Goal: Task Accomplishment & Management: Use online tool/utility

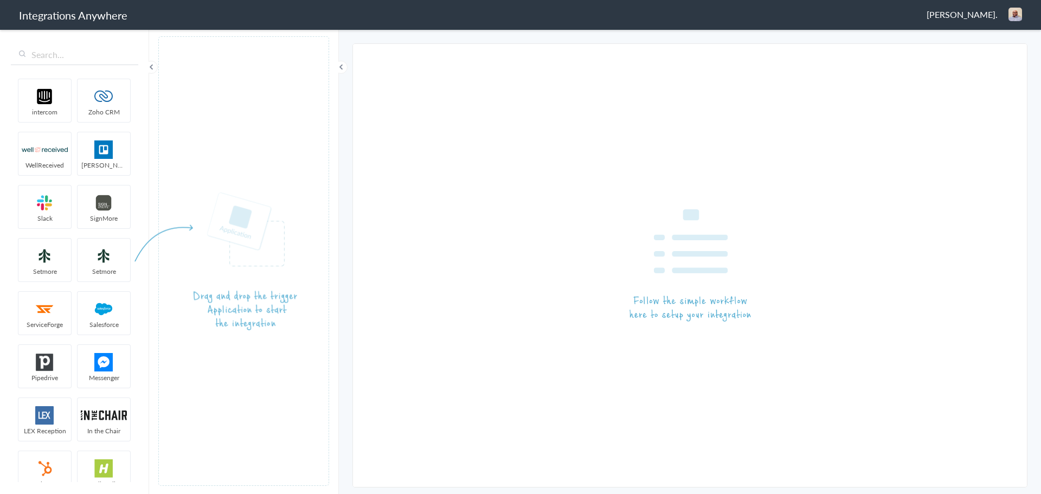
click at [971, 9] on span "Patrick Asukujnr." at bounding box center [962, 14] width 71 height 12
click at [974, 54] on li "Dashboard" at bounding box center [992, 56] width 75 height 16
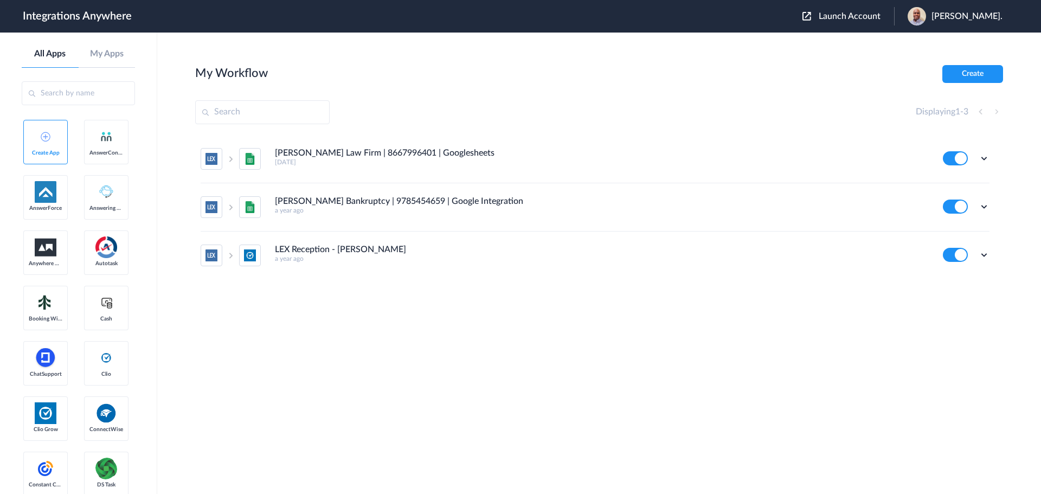
click at [850, 18] on span "Launch Account" at bounding box center [850, 16] width 62 height 9
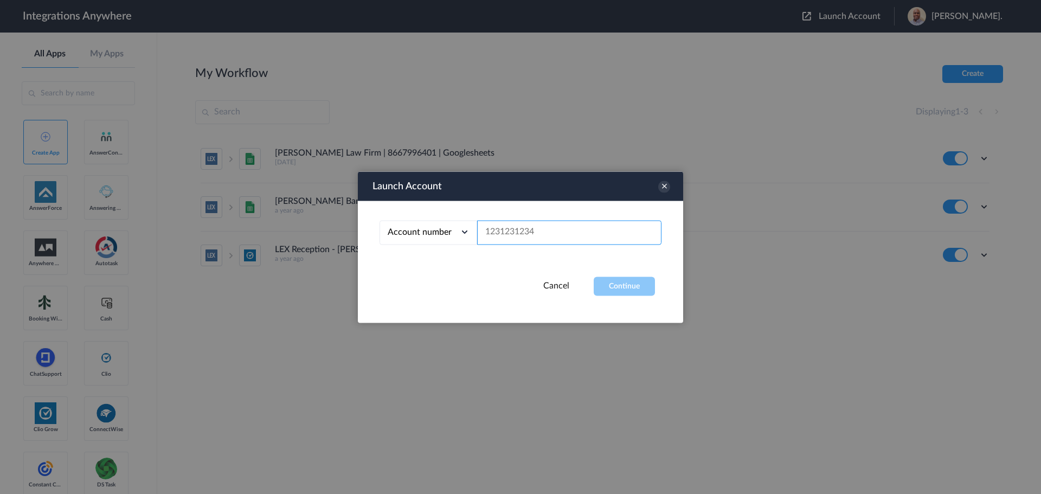
paste input "6198163105"
type input "6198163105"
click at [634, 285] on button "Continue" at bounding box center [624, 285] width 61 height 19
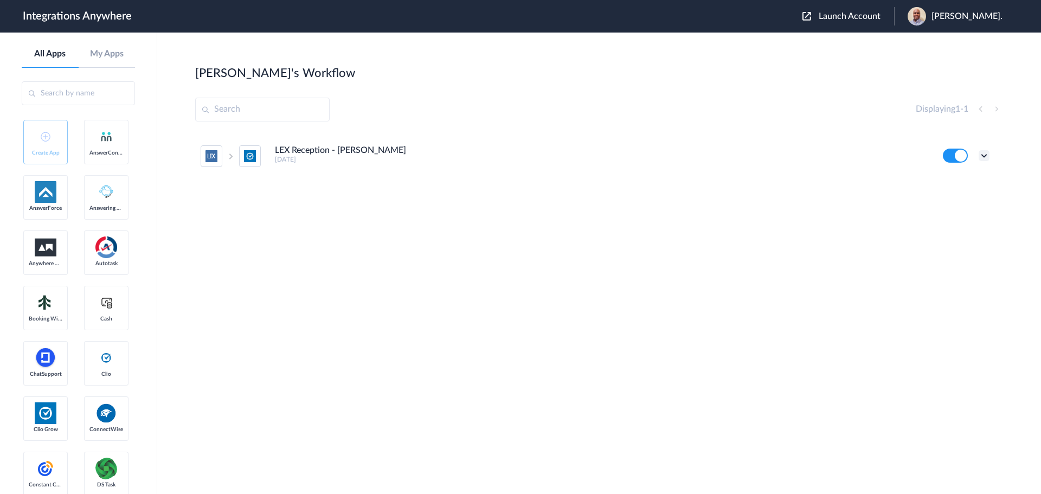
click at [985, 152] on icon at bounding box center [984, 155] width 11 height 11
click at [950, 184] on link "Edit" at bounding box center [940, 181] width 26 height 8
click at [982, 155] on icon at bounding box center [984, 155] width 11 height 11
click at [951, 197] on link "Task history" at bounding box center [953, 201] width 52 height 8
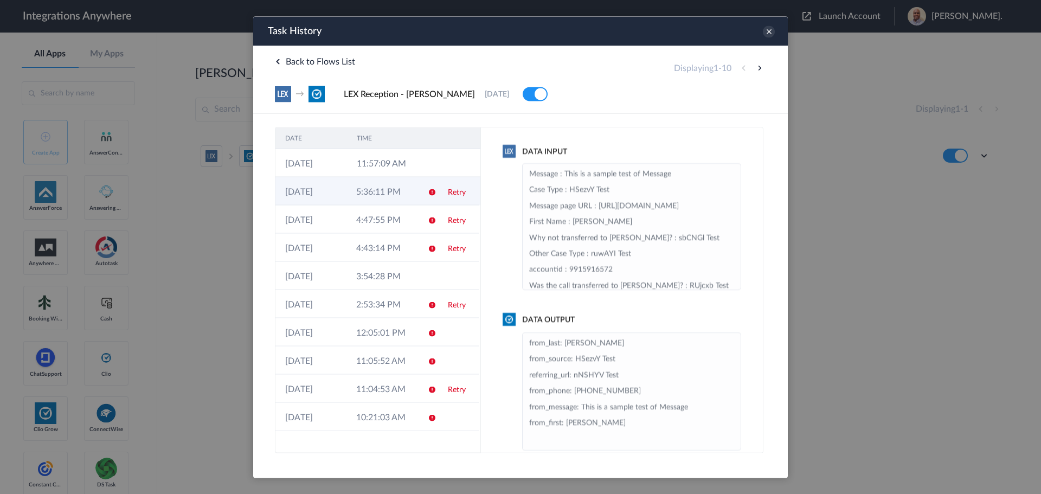
click at [404, 196] on td "5:36:11 PM" at bounding box center [381, 191] width 71 height 28
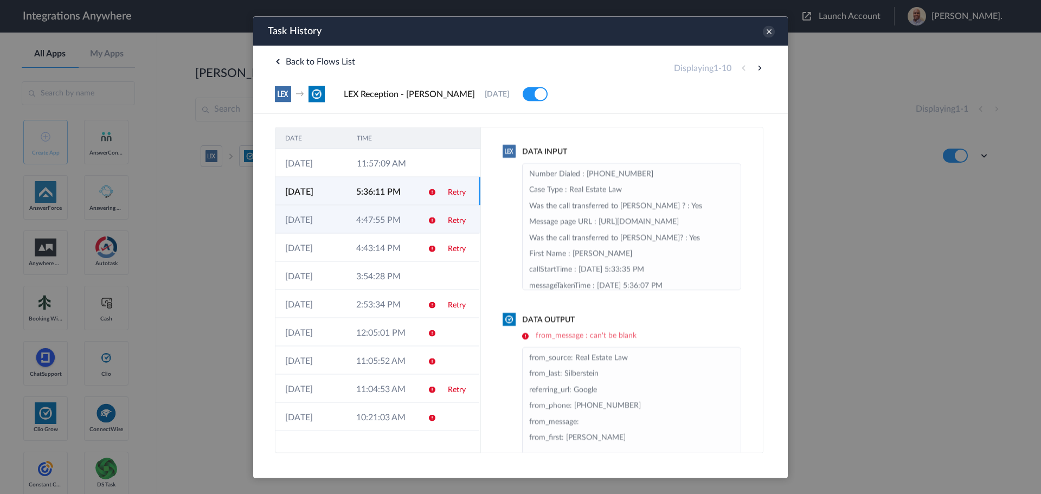
click at [417, 224] on tr "23-09-2025 4:47:55 PM Retry" at bounding box center [377, 219] width 205 height 28
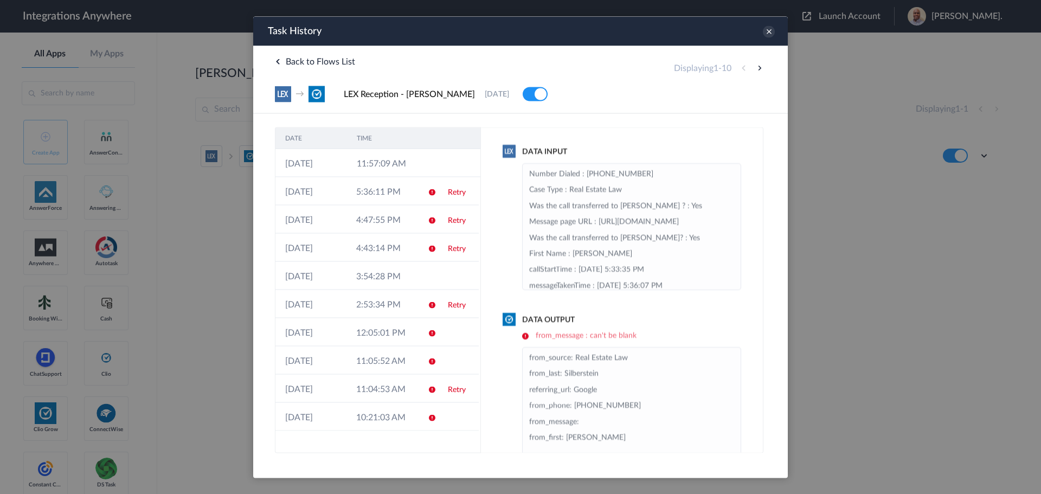
scroll to position [43, 0]
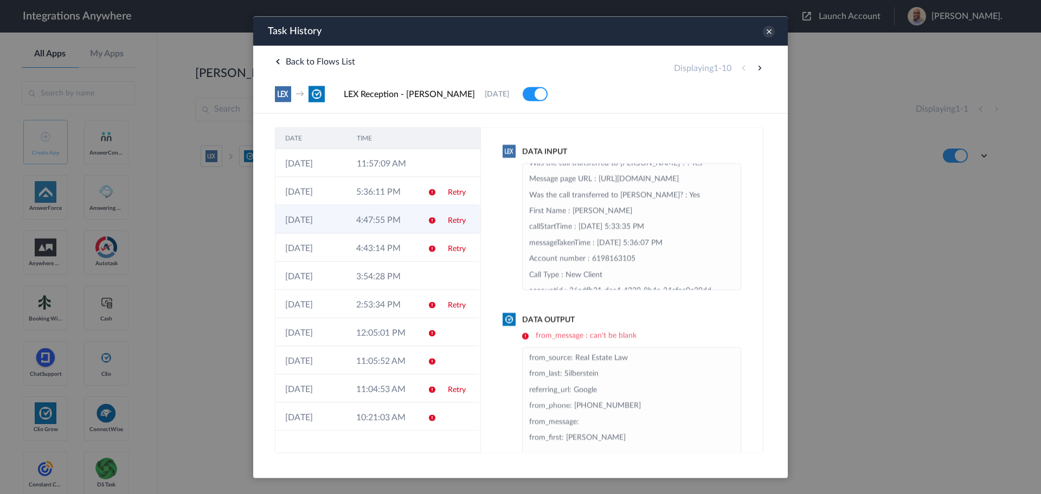
click at [417, 223] on td "4:47:55 PM" at bounding box center [381, 219] width 71 height 28
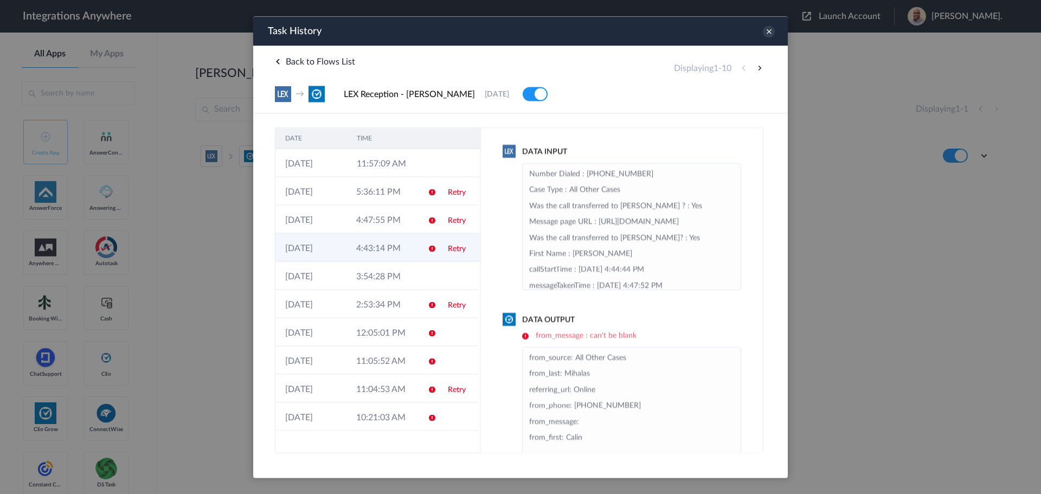
click at [420, 253] on td at bounding box center [428, 247] width 21 height 28
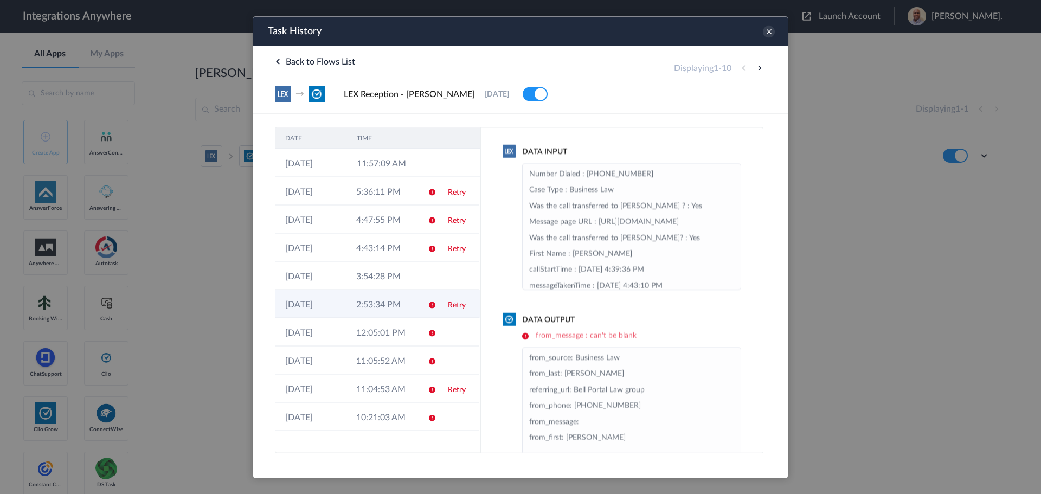
click at [398, 304] on td "2:53:34 PM" at bounding box center [381, 303] width 71 height 28
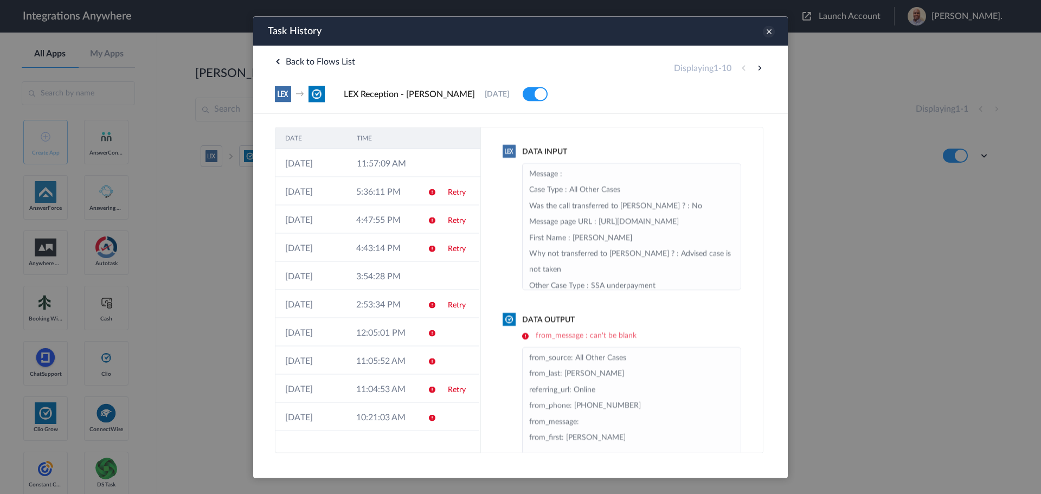
click at [770, 34] on icon at bounding box center [769, 31] width 12 height 12
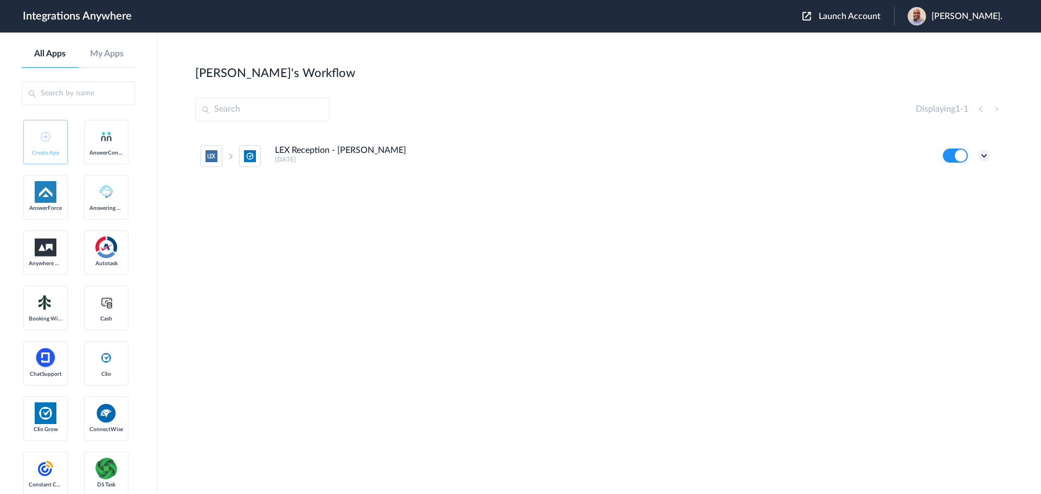
click at [983, 157] on icon at bounding box center [984, 155] width 11 height 11
click at [948, 184] on link "Edit" at bounding box center [940, 181] width 26 height 8
click at [985, 158] on icon at bounding box center [984, 155] width 11 height 11
click at [956, 198] on link "Task history" at bounding box center [953, 201] width 52 height 8
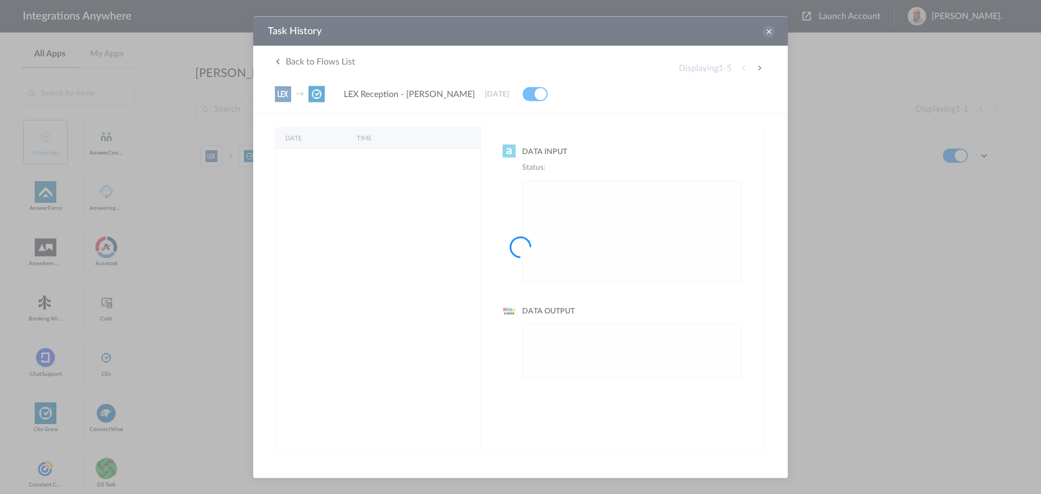
scroll to position [0, 0]
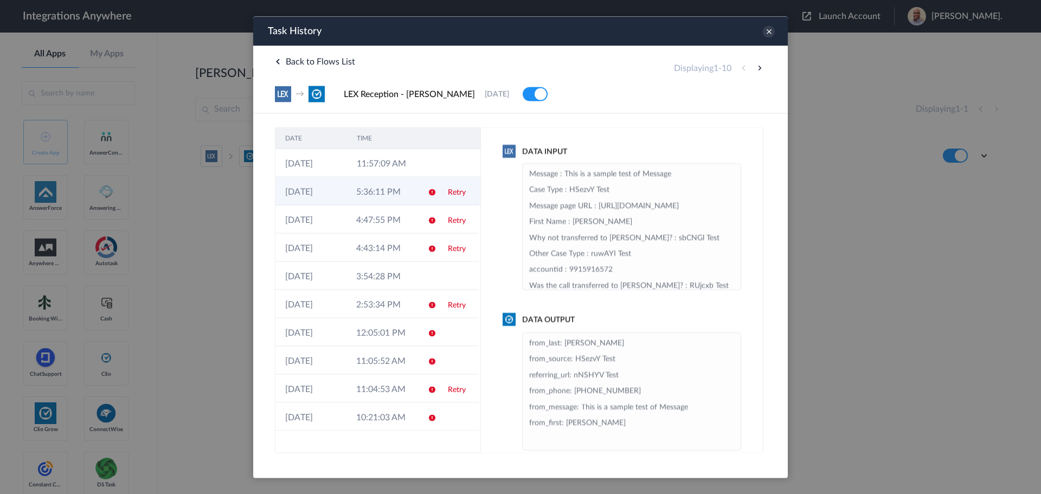
click at [373, 188] on td "5:36:11 PM" at bounding box center [381, 191] width 71 height 28
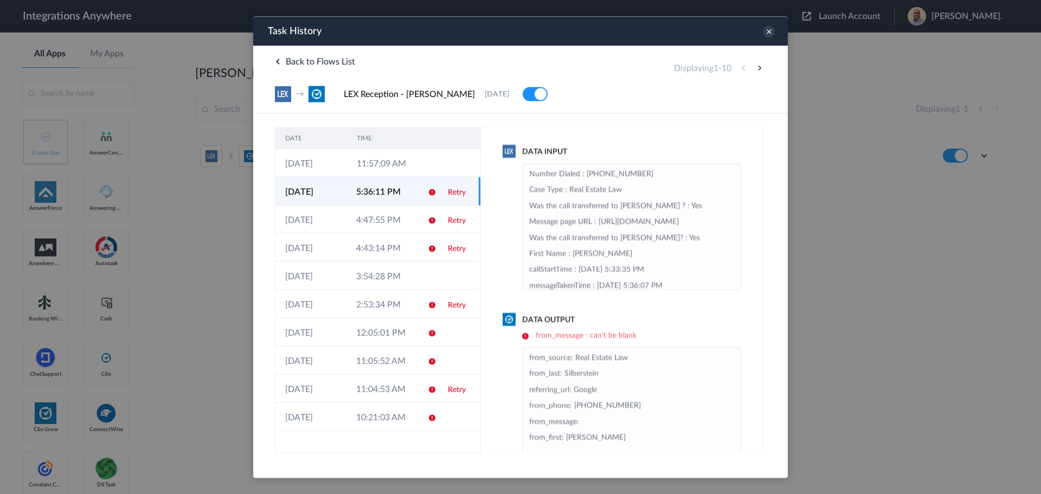
scroll to position [31, 0]
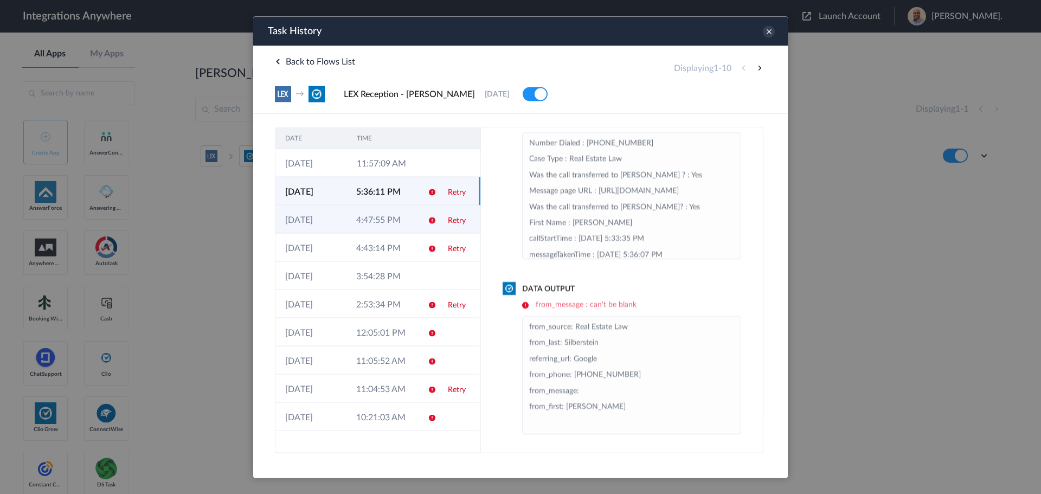
click at [384, 227] on td "4:47:55 PM" at bounding box center [381, 219] width 71 height 28
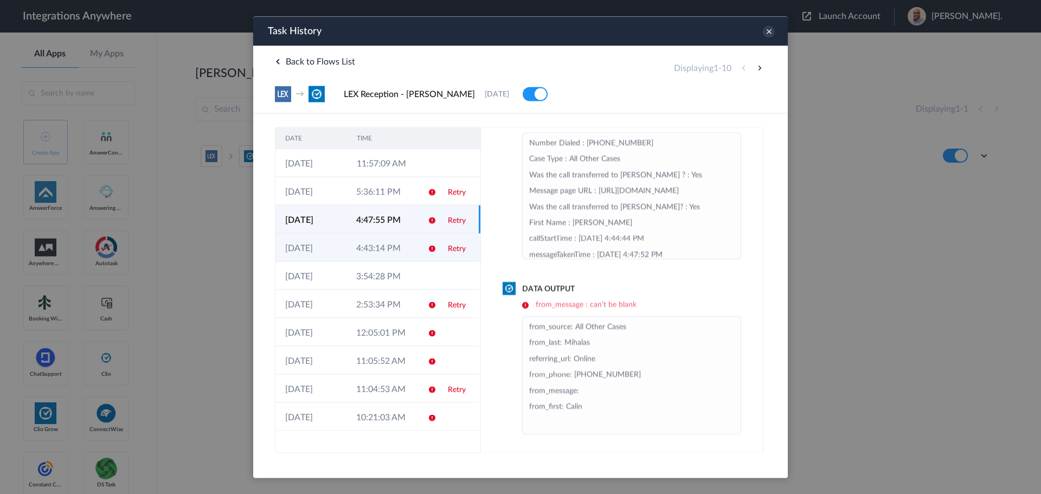
click at [381, 245] on td "4:43:14 PM" at bounding box center [381, 247] width 71 height 28
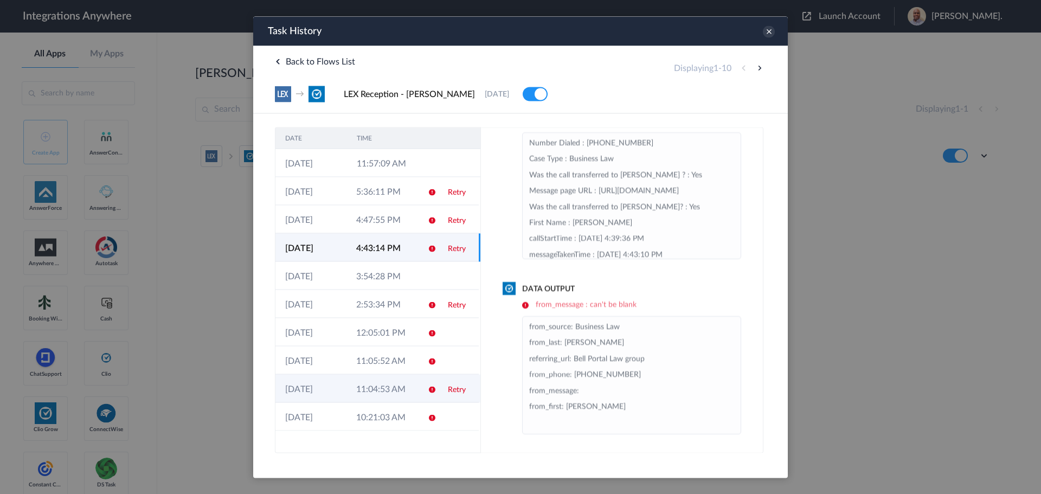
click at [379, 396] on td "11:04:53 AM" at bounding box center [381, 388] width 71 height 28
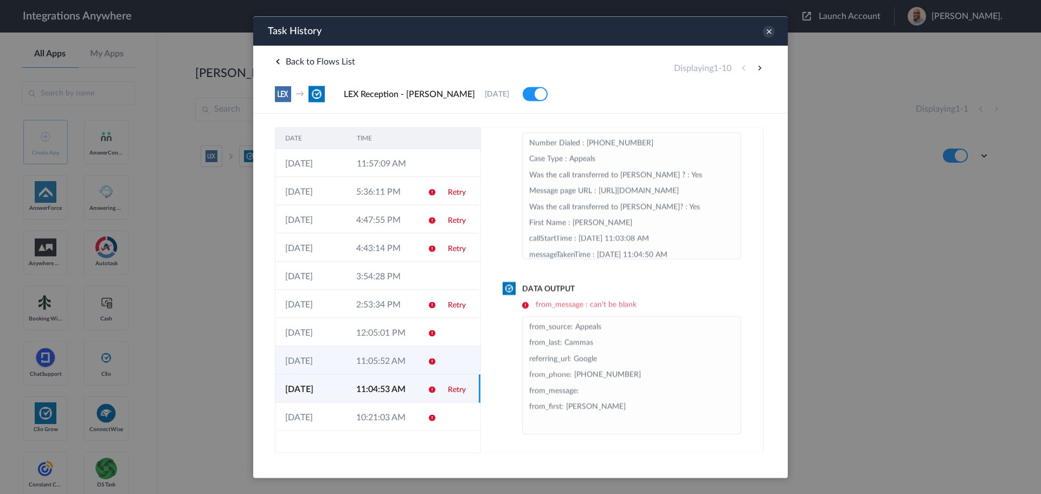
click at [390, 366] on td "11:05:52 AM" at bounding box center [381, 360] width 71 height 28
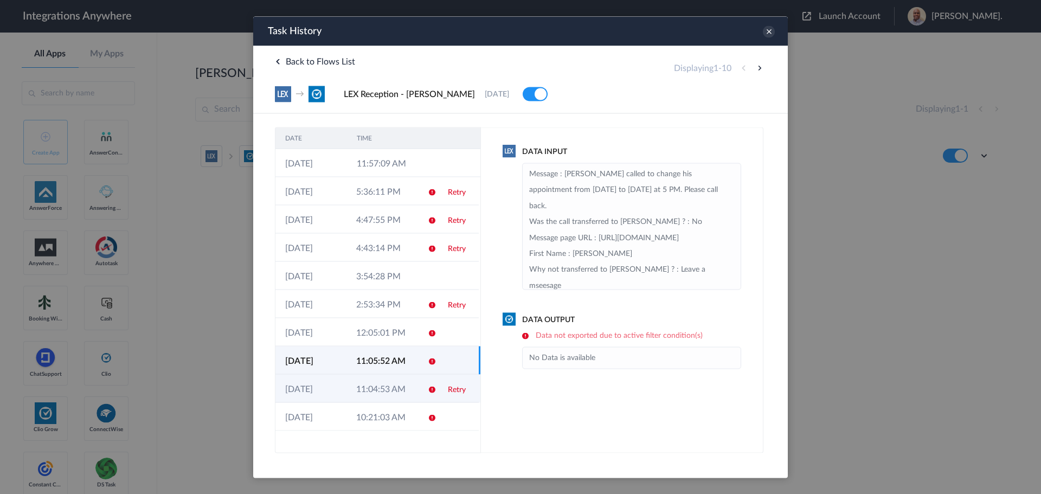
click at [387, 391] on td "11:04:53 AM" at bounding box center [381, 388] width 71 height 28
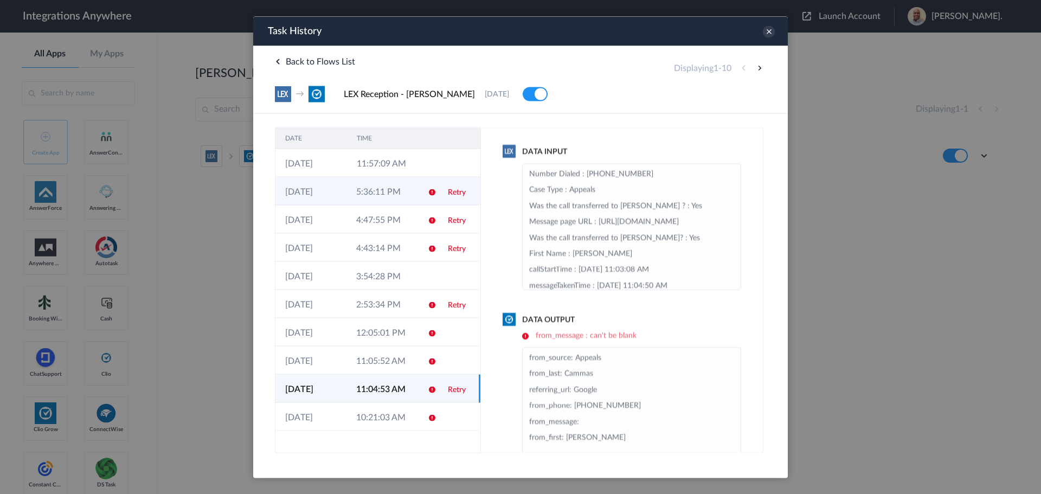
click at [398, 201] on td "5:36:11 PM" at bounding box center [381, 191] width 71 height 28
click at [769, 33] on icon at bounding box center [769, 31] width 12 height 12
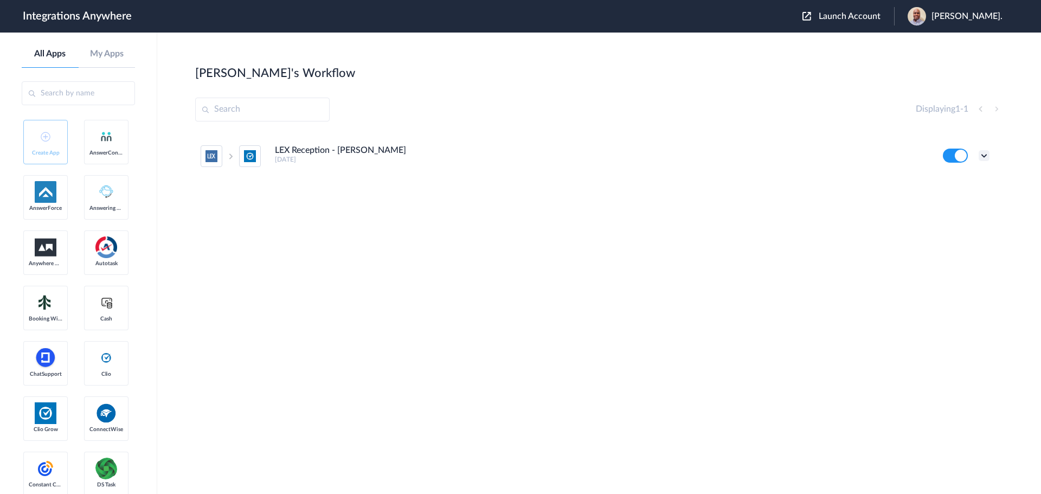
click at [981, 151] on icon at bounding box center [984, 155] width 11 height 11
click at [948, 196] on li "Task history" at bounding box center [954, 201] width 70 height 20
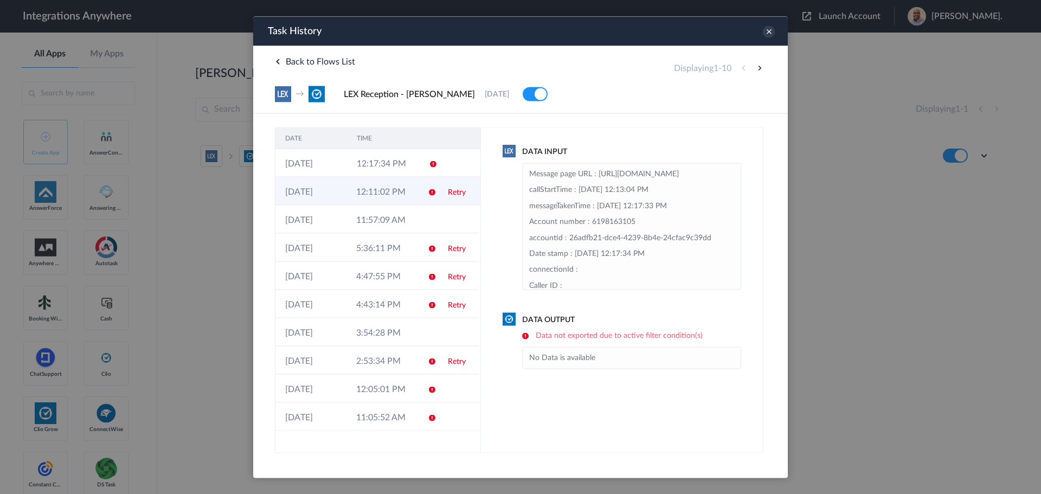
click at [403, 199] on td "12:11:02 PM" at bounding box center [381, 191] width 71 height 28
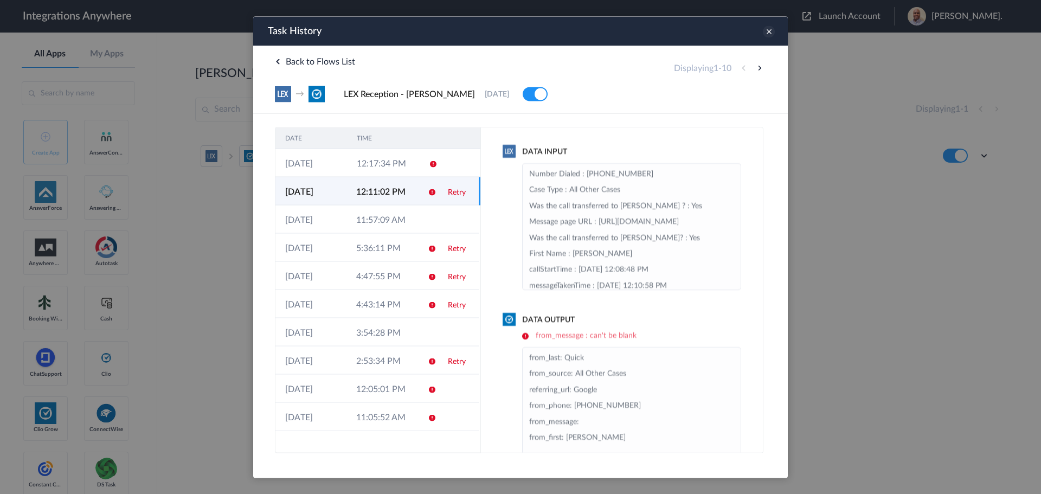
click at [771, 32] on icon at bounding box center [769, 31] width 12 height 12
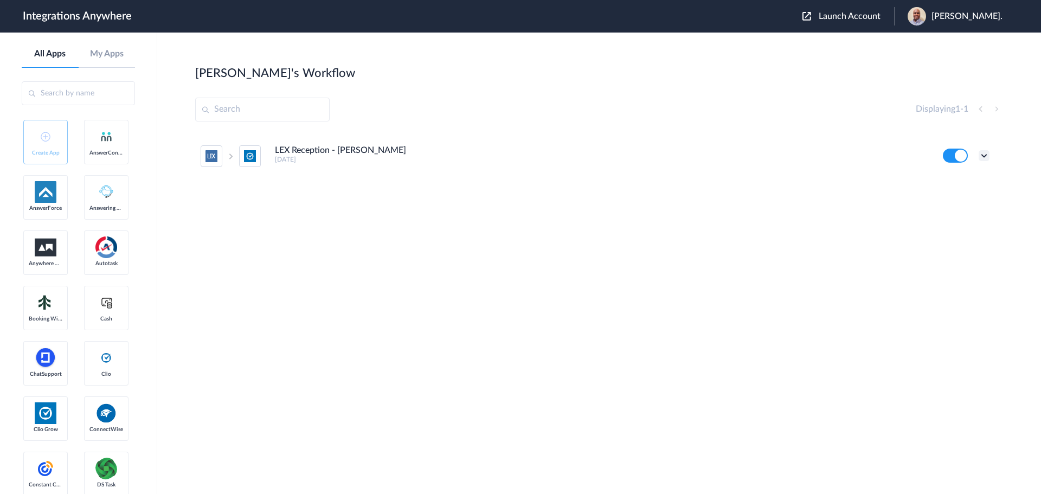
click at [986, 155] on icon at bounding box center [984, 155] width 11 height 11
click at [959, 183] on li "Edit" at bounding box center [954, 181] width 70 height 20
click at [982, 159] on icon at bounding box center [984, 155] width 11 height 11
click at [947, 181] on link "Edit" at bounding box center [940, 181] width 26 height 8
click at [982, 154] on icon at bounding box center [984, 155] width 11 height 11
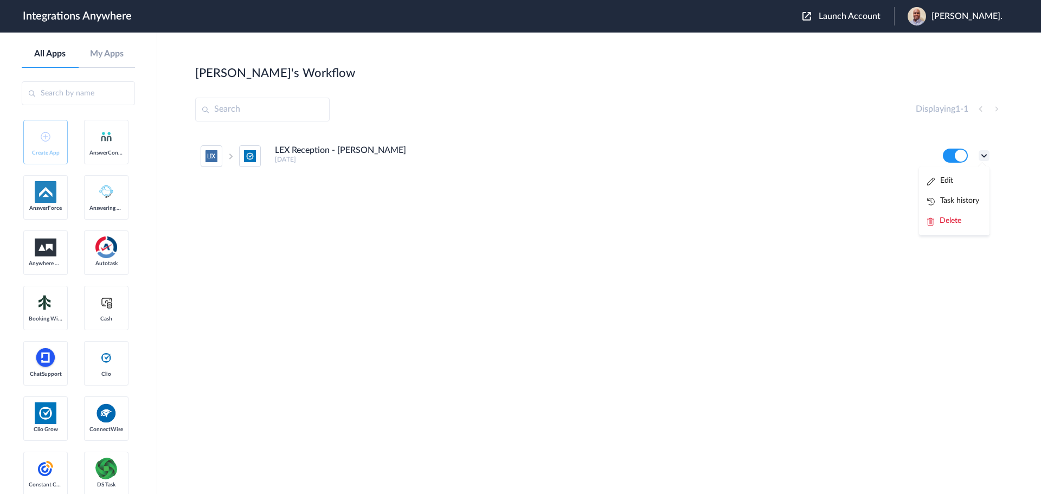
click at [980, 152] on icon at bounding box center [984, 155] width 11 height 11
click at [982, 156] on icon at bounding box center [984, 155] width 11 height 11
click at [967, 204] on li "Task history" at bounding box center [954, 201] width 70 height 20
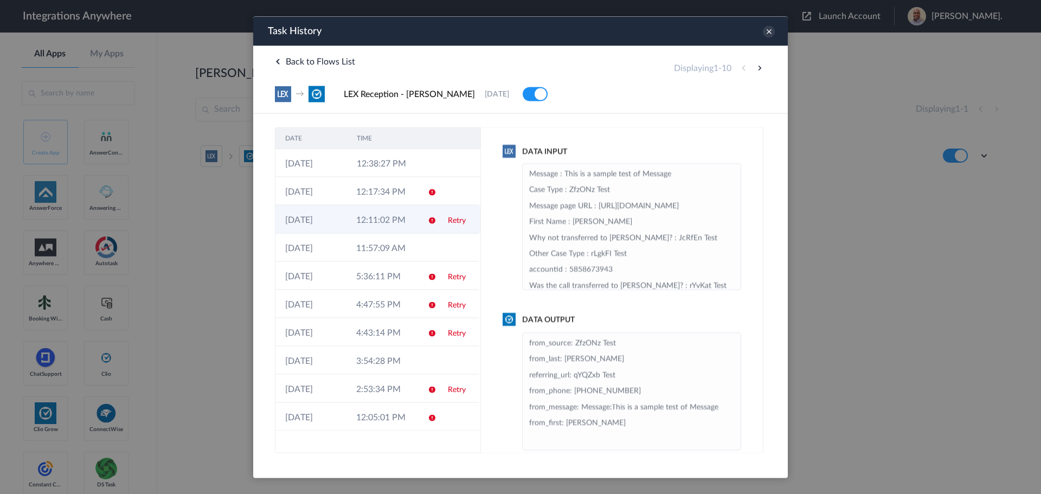
click at [452, 224] on td "Retry" at bounding box center [458, 219] width 41 height 28
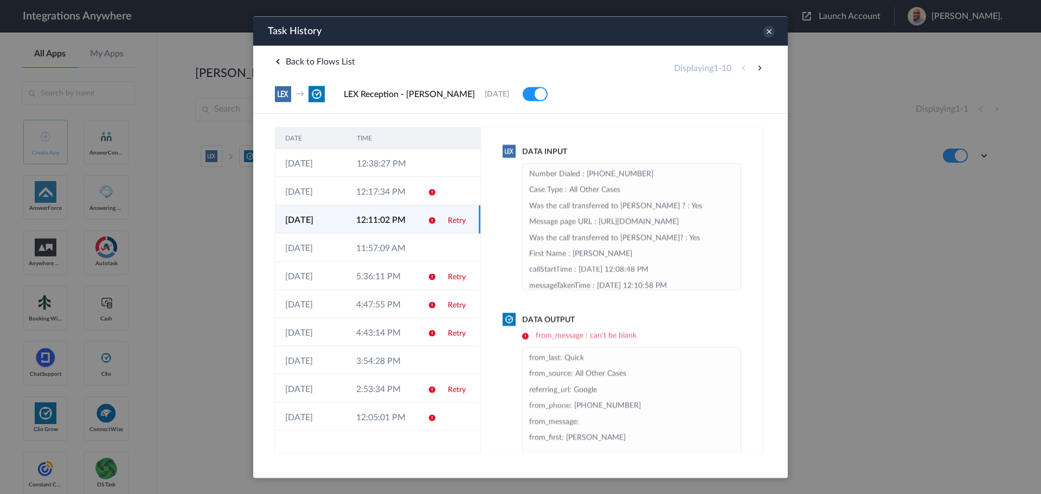
click at [447, 223] on td "Retry" at bounding box center [458, 219] width 41 height 28
click at [423, 222] on td at bounding box center [428, 219] width 21 height 28
click at [446, 274] on td "Retry" at bounding box center [458, 275] width 41 height 28
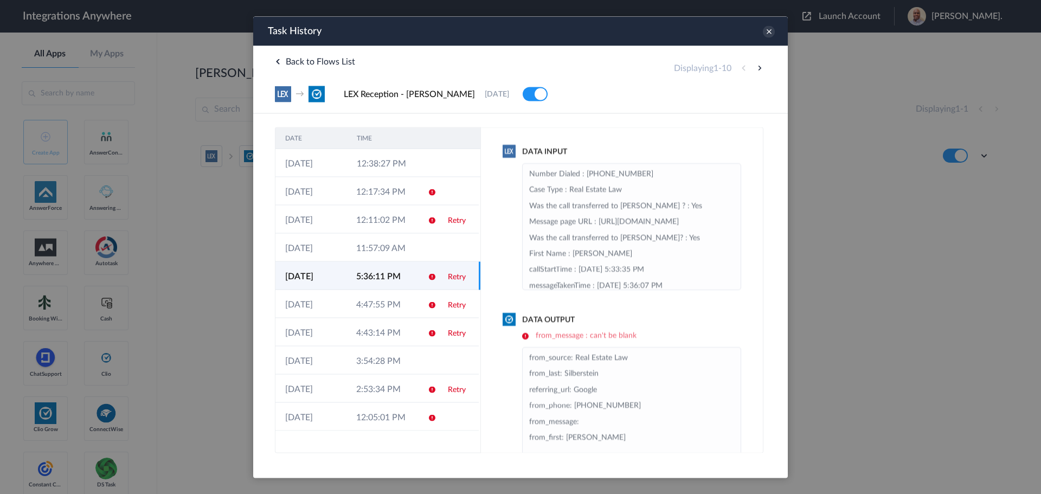
click at [458, 274] on link "Retry" at bounding box center [457, 277] width 18 height 8
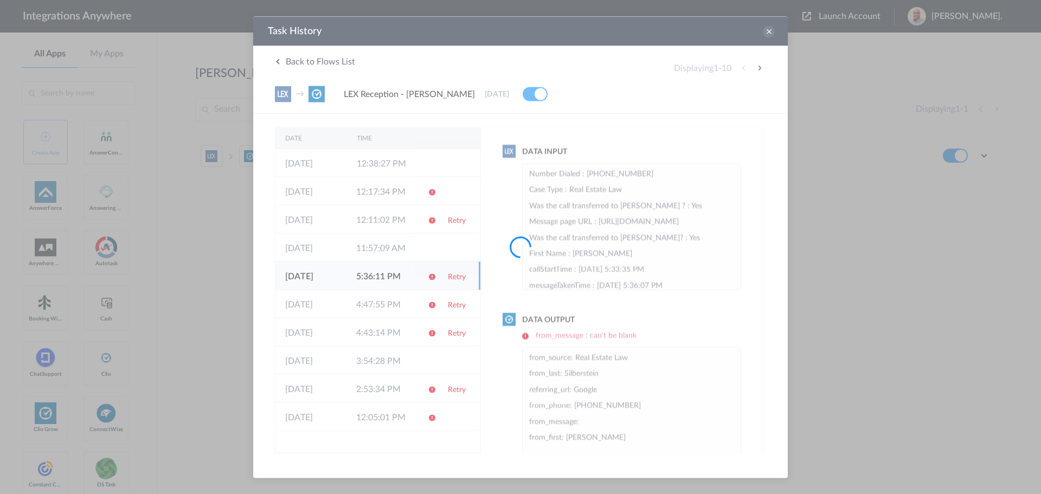
click at [458, 274] on div at bounding box center [520, 247] width 1041 height 494
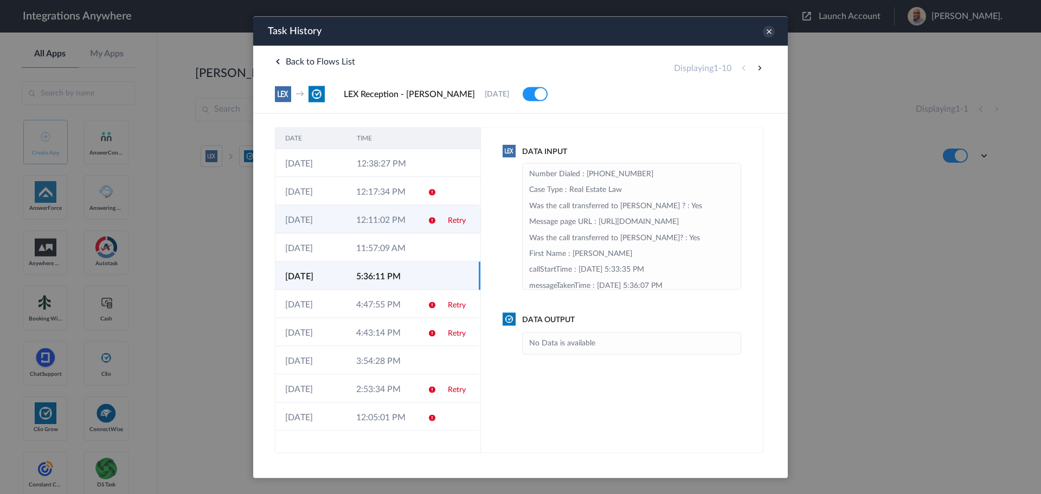
click at [454, 223] on link "Retry" at bounding box center [457, 220] width 18 height 8
click at [451, 305] on link "Retry" at bounding box center [457, 305] width 18 height 8
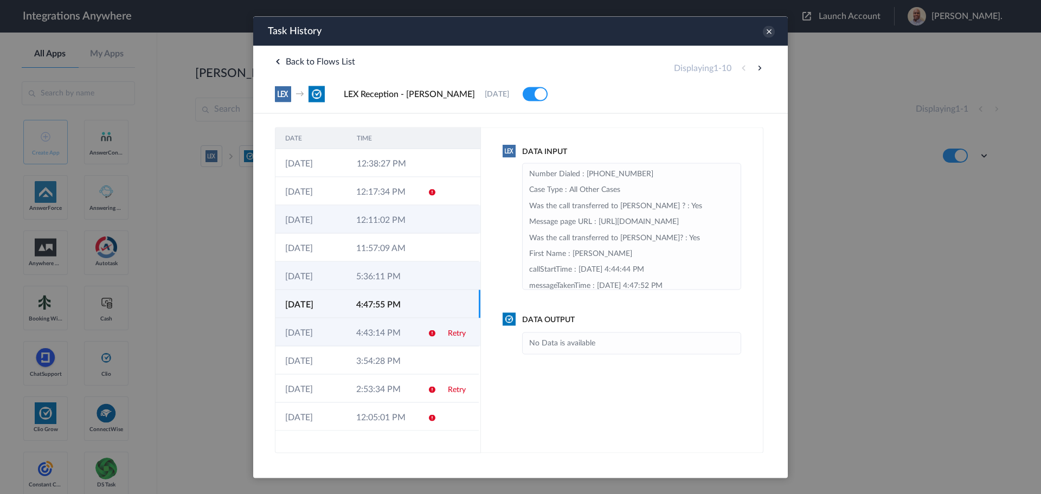
click at [453, 332] on link "Retry" at bounding box center [457, 333] width 18 height 8
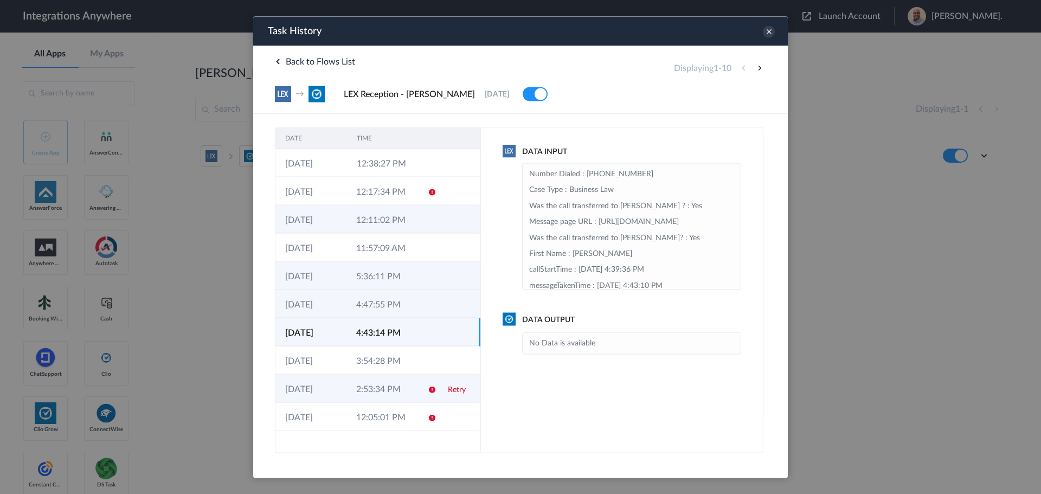
click at [453, 387] on link "Retry" at bounding box center [457, 389] width 18 height 8
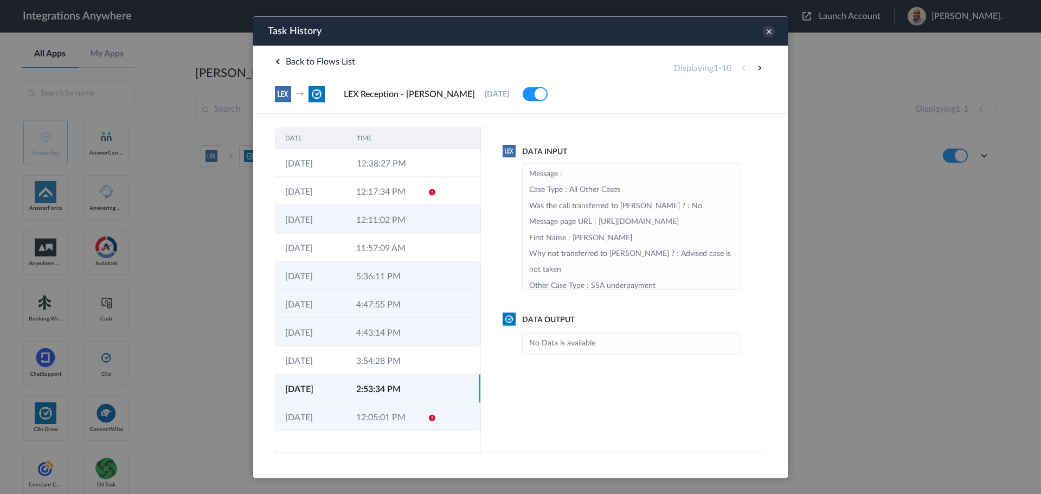
click at [361, 421] on td "12:05:01 PM" at bounding box center [381, 416] width 71 height 28
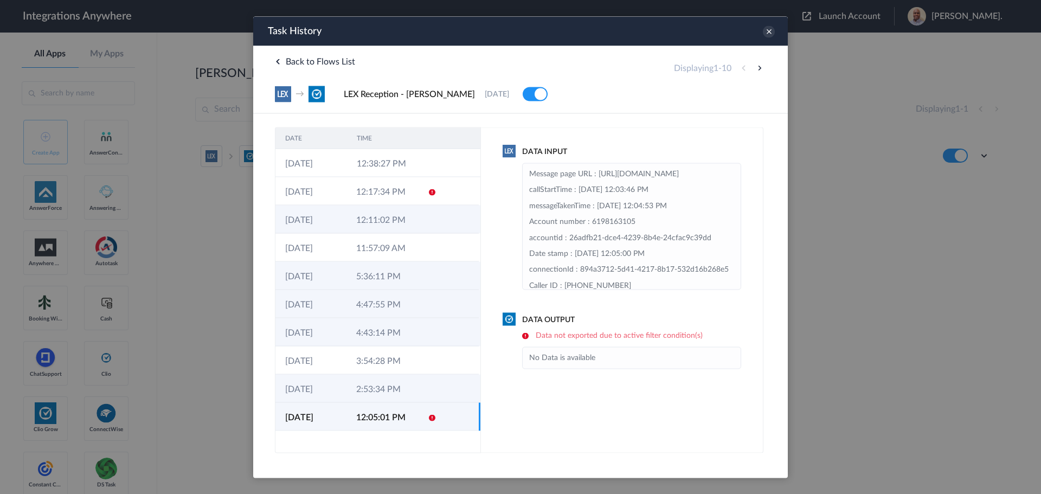
click at [421, 267] on td at bounding box center [428, 275] width 21 height 28
click at [383, 277] on td "5:36:11 PM" at bounding box center [381, 275] width 71 height 28
click at [384, 229] on td "12:11:02 PM" at bounding box center [381, 219] width 71 height 28
click at [371, 262] on td "5:36:11 PM" at bounding box center [381, 275] width 71 height 28
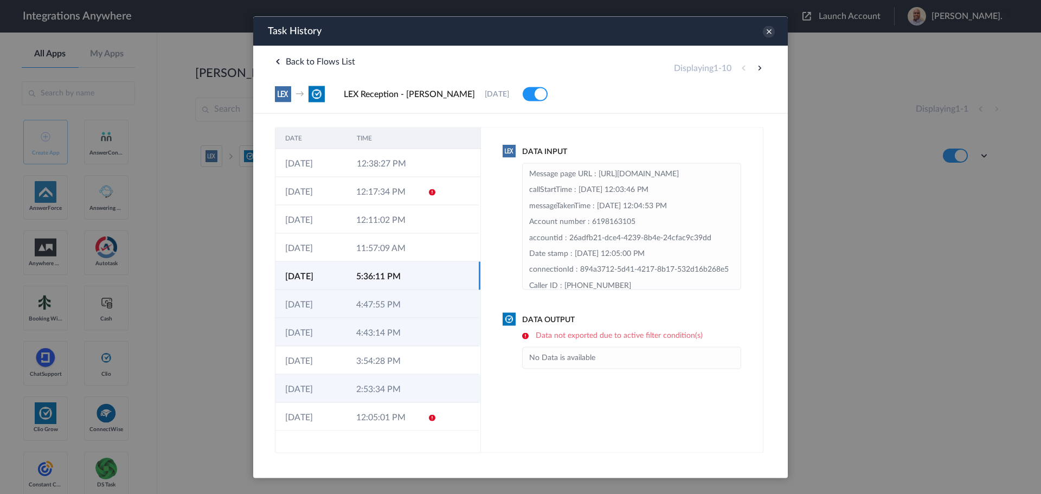
click at [371, 263] on td "5:36:11 PM" at bounding box center [381, 275] width 71 height 28
click at [427, 241] on td at bounding box center [428, 247] width 21 height 28
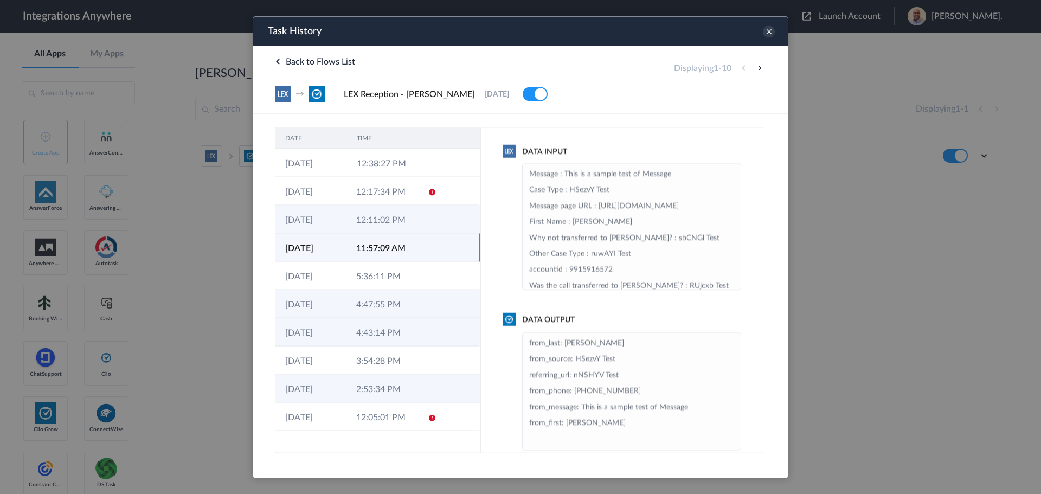
click at [407, 219] on td "12:11:02 PM" at bounding box center [381, 219] width 71 height 28
click at [397, 289] on td "4:47:55 PM" at bounding box center [381, 303] width 71 height 28
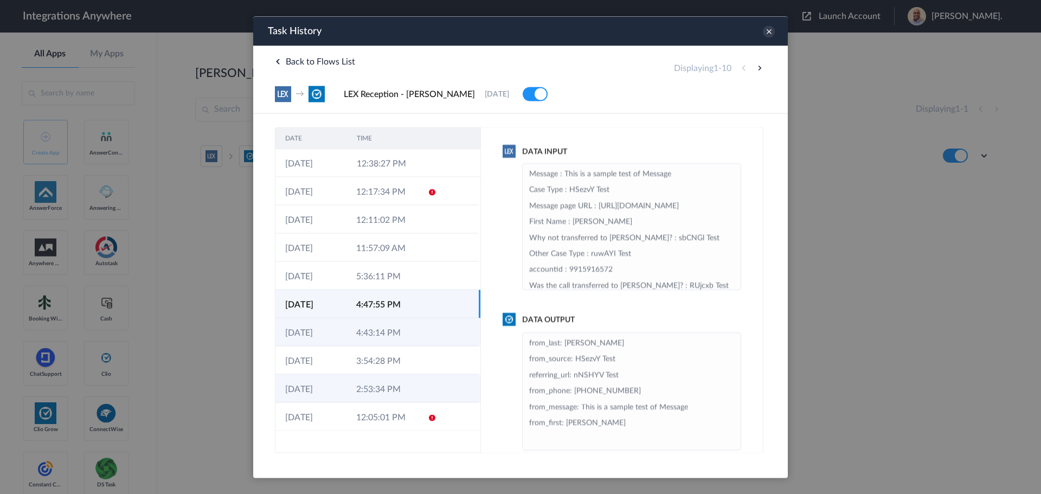
click at [385, 318] on td "4:43:14 PM" at bounding box center [381, 332] width 71 height 28
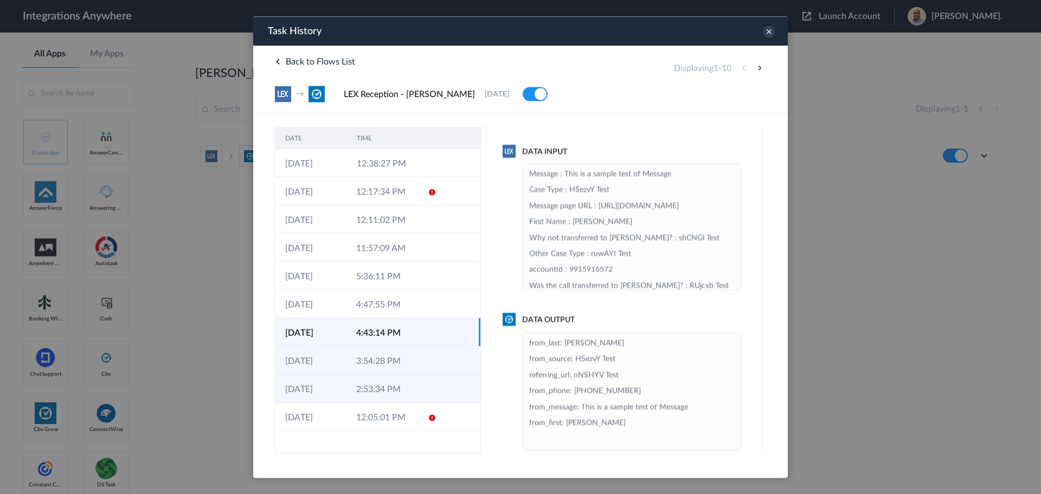
click at [385, 349] on td "3:54:28 PM" at bounding box center [381, 360] width 71 height 28
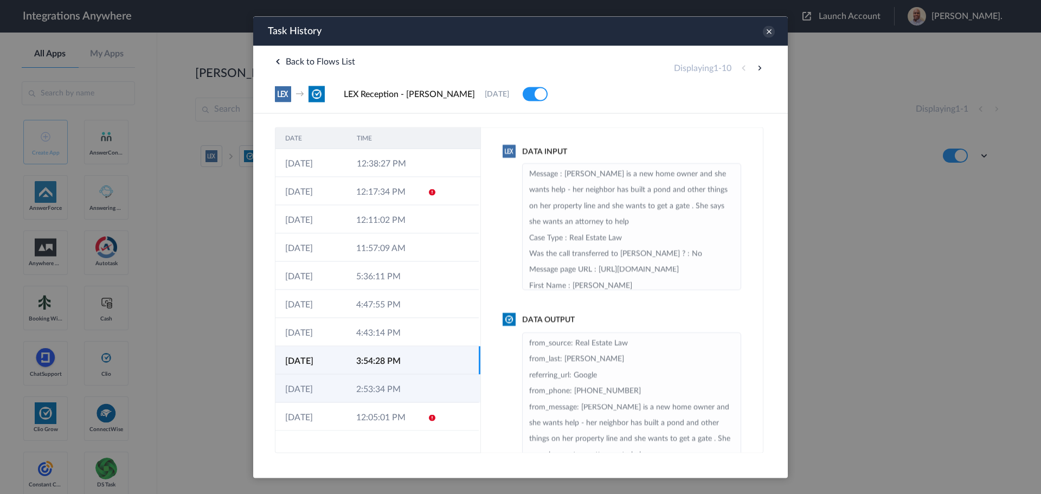
click at [388, 384] on td "2:53:34 PM" at bounding box center [381, 388] width 71 height 28
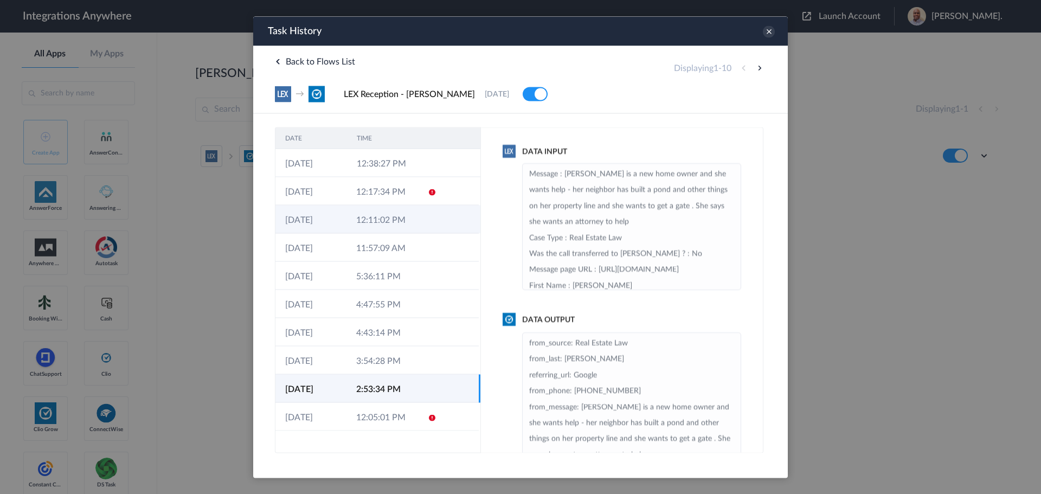
click at [426, 227] on td at bounding box center [428, 219] width 21 height 28
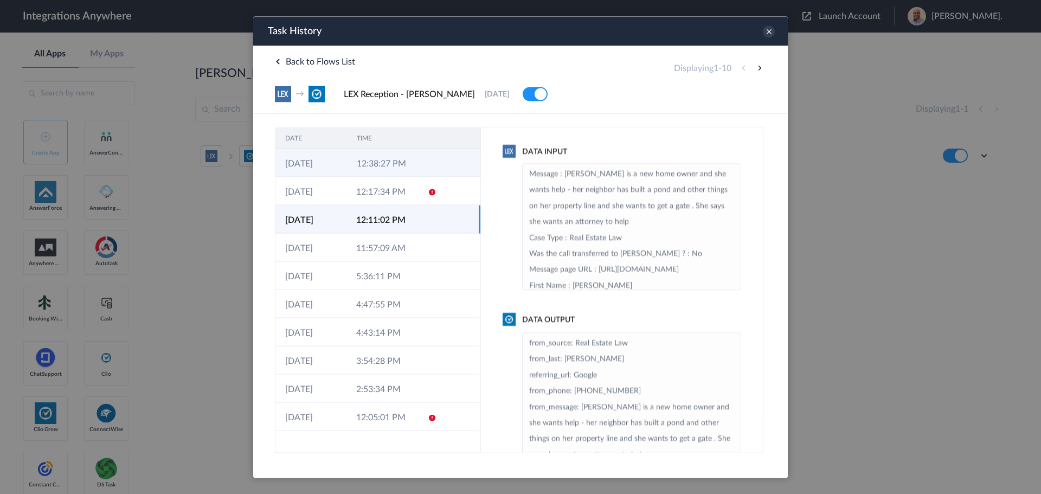
click at [398, 158] on td "12:38:27 PM" at bounding box center [383, 163] width 72 height 28
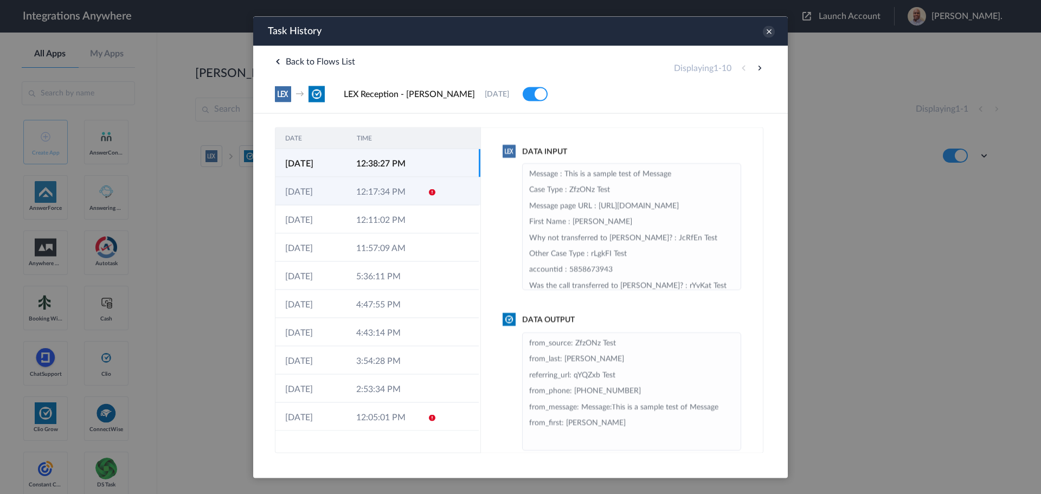
click at [341, 185] on td "24-09-2025" at bounding box center [310, 191] width 71 height 28
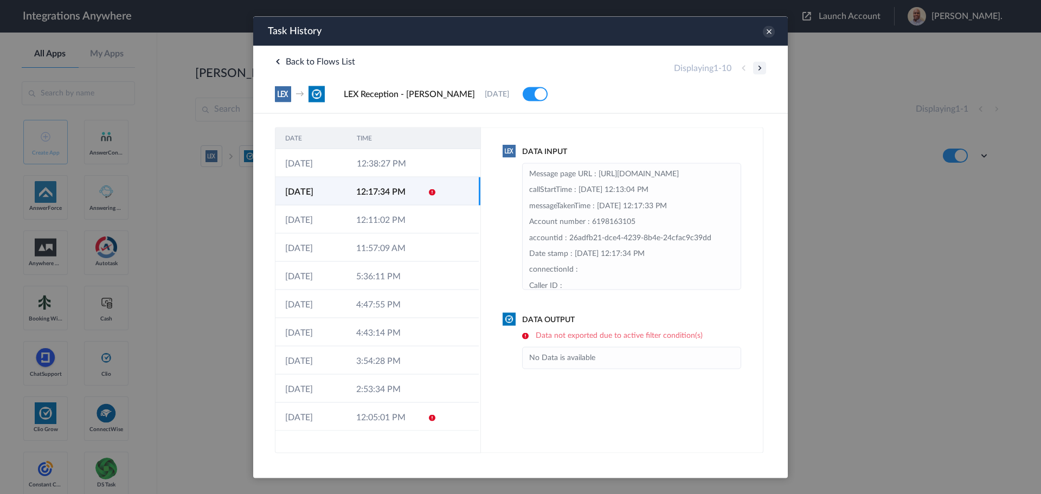
click at [762, 67] on button at bounding box center [759, 67] width 13 height 13
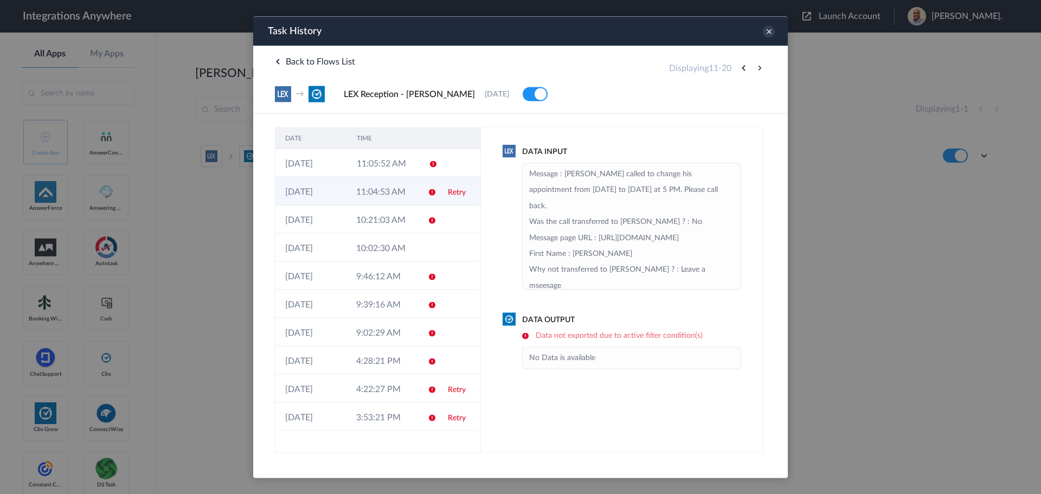
click at [404, 194] on td "11:04:53 AM" at bounding box center [381, 191] width 71 height 28
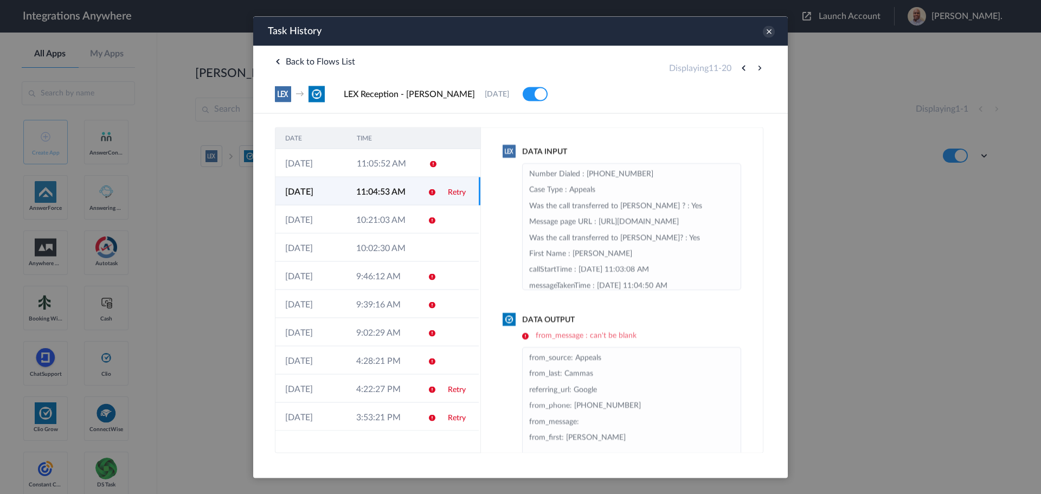
click at [463, 194] on link "Retry" at bounding box center [457, 192] width 18 height 8
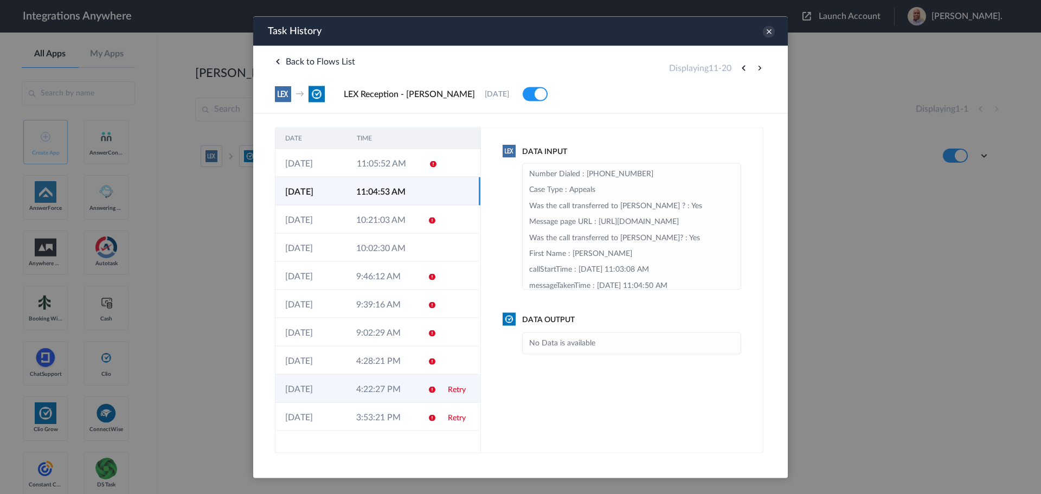
click at [453, 388] on link "Retry" at bounding box center [457, 389] width 18 height 8
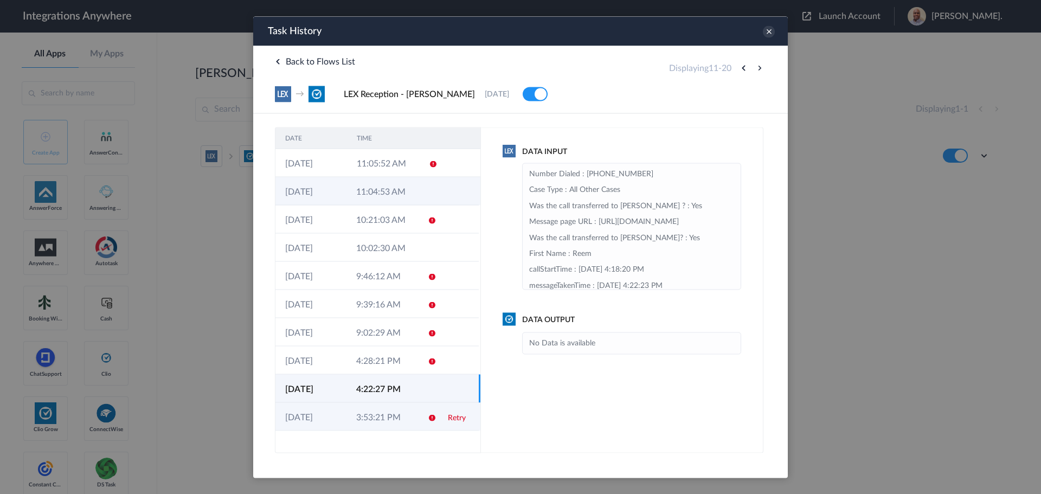
click at [451, 419] on link "Retry" at bounding box center [457, 418] width 18 height 8
click at [758, 65] on button at bounding box center [759, 67] width 13 height 13
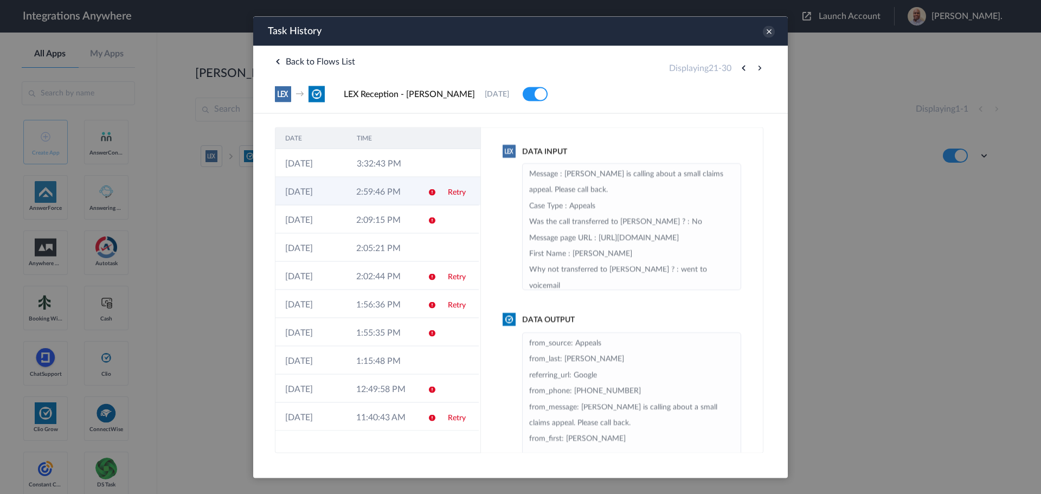
click at [452, 191] on link "Retry" at bounding box center [457, 192] width 18 height 8
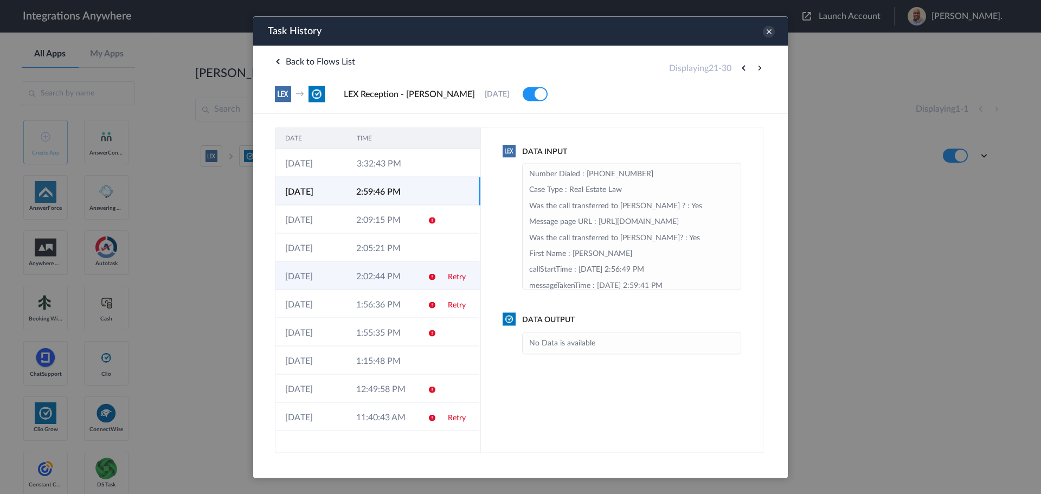
click at [452, 278] on link "Retry" at bounding box center [457, 277] width 18 height 8
click at [455, 305] on link "Retry" at bounding box center [457, 305] width 18 height 8
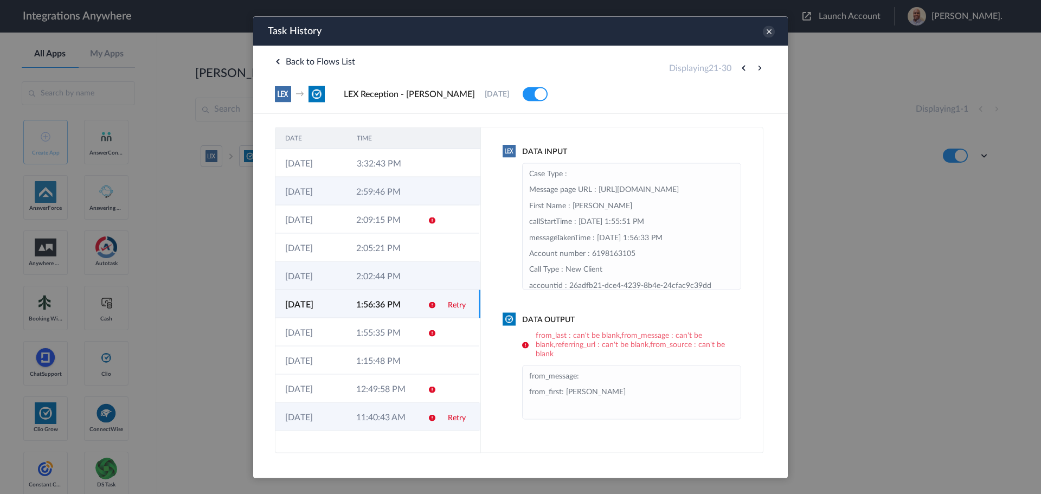
click at [455, 419] on link "Retry" at bounding box center [457, 418] width 18 height 8
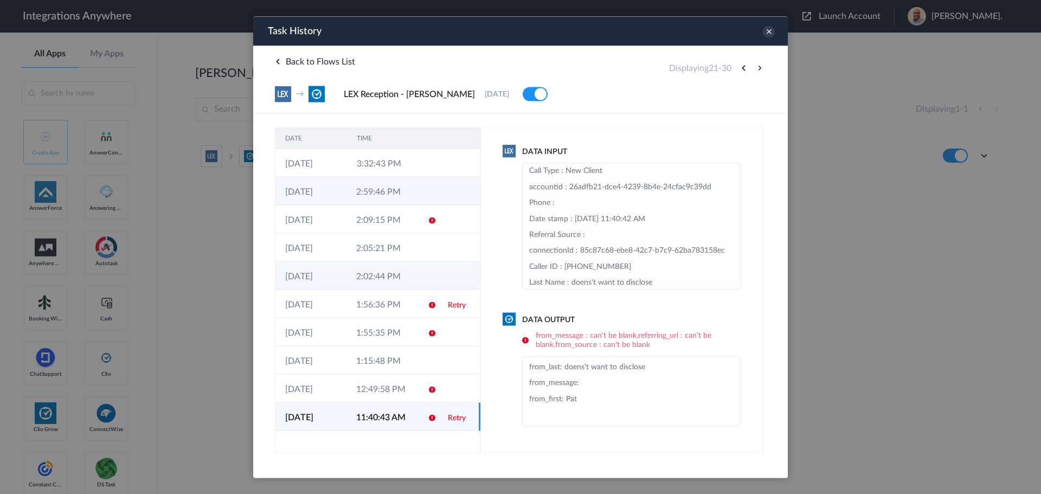
scroll to position [86, 0]
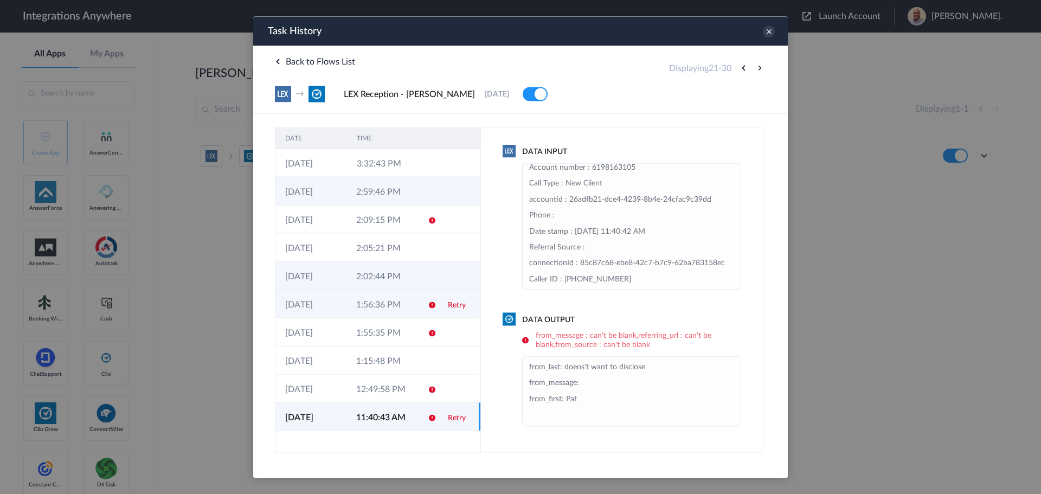
click at [452, 303] on link "Retry" at bounding box center [457, 305] width 18 height 8
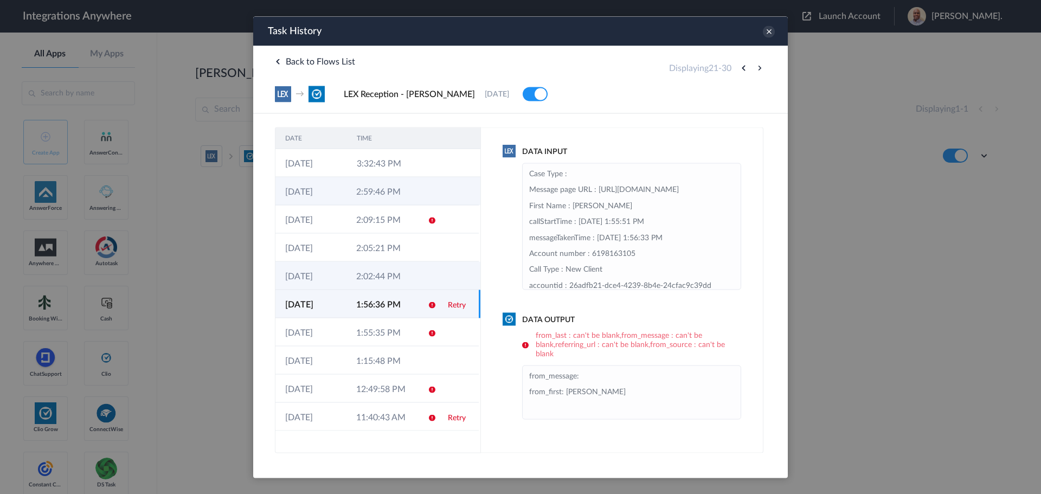
drag, startPoint x: 456, startPoint y: 305, endPoint x: 710, endPoint y: 321, distance: 254.2
click at [456, 305] on link "Retry" at bounding box center [457, 305] width 18 height 8
click at [766, 30] on icon at bounding box center [769, 31] width 12 height 12
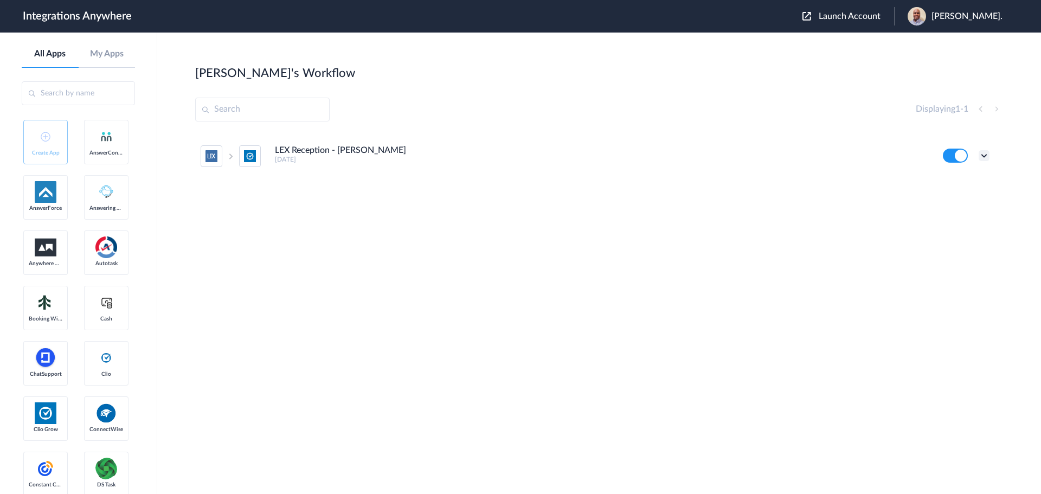
click at [985, 156] on icon at bounding box center [984, 155] width 11 height 11
click at [951, 180] on link "Edit" at bounding box center [940, 181] width 26 height 8
click at [982, 153] on icon at bounding box center [984, 155] width 11 height 11
click at [949, 197] on link "Task history" at bounding box center [953, 201] width 52 height 8
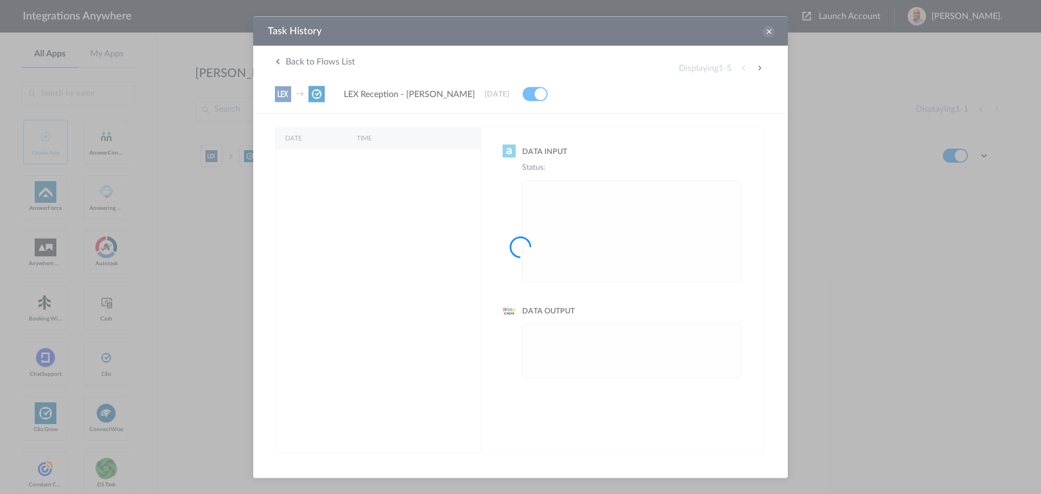
scroll to position [0, 0]
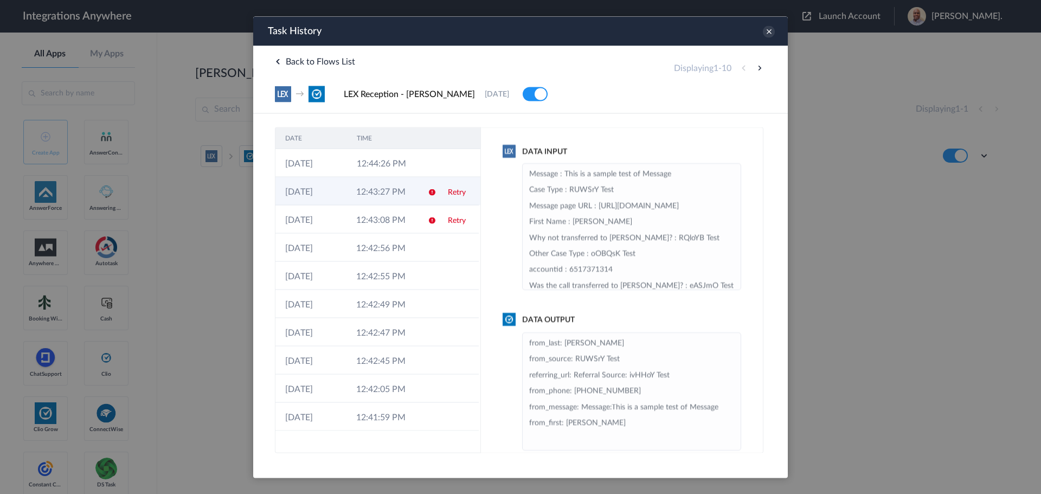
click at [394, 190] on td "12:43:27 PM" at bounding box center [381, 191] width 71 height 28
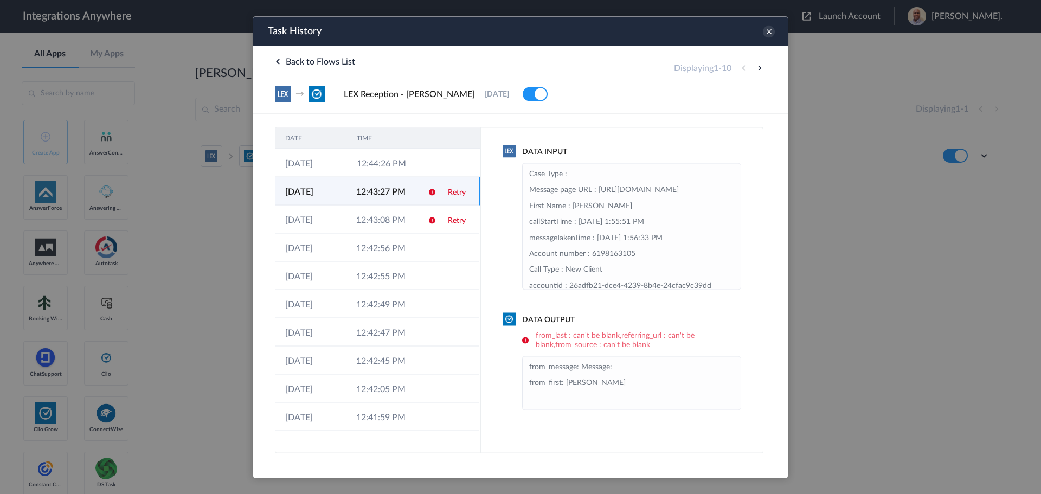
click at [456, 190] on link "Retry" at bounding box center [457, 192] width 18 height 8
click at [455, 191] on link "Retry" at bounding box center [457, 192] width 18 height 8
click at [744, 71] on div "Displaying 1 - 10" at bounding box center [720, 67] width 92 height 13
drag, startPoint x: 741, startPoint y: 188, endPoint x: 741, endPoint y: 212, distance: 24.4
click at [741, 212] on ul "Case Type : Message page URL : https://my.lexreception.app/inbound/accountId/f6…" at bounding box center [631, 226] width 219 height 127
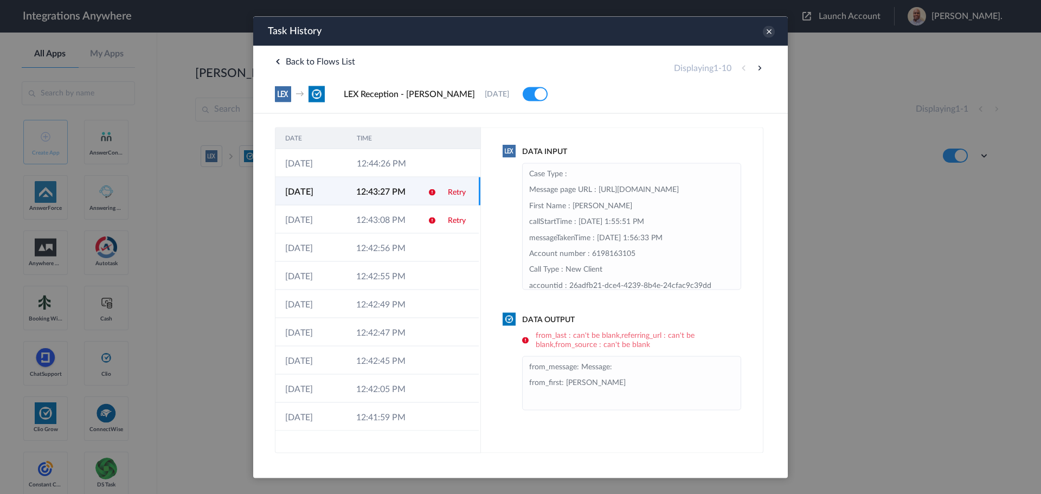
click at [741, 208] on div "Data Input Case Type : Message page URL : https://my.lexreception.app/inbound/a…" at bounding box center [622, 290] width 282 height 326
click at [770, 34] on icon at bounding box center [769, 31] width 12 height 12
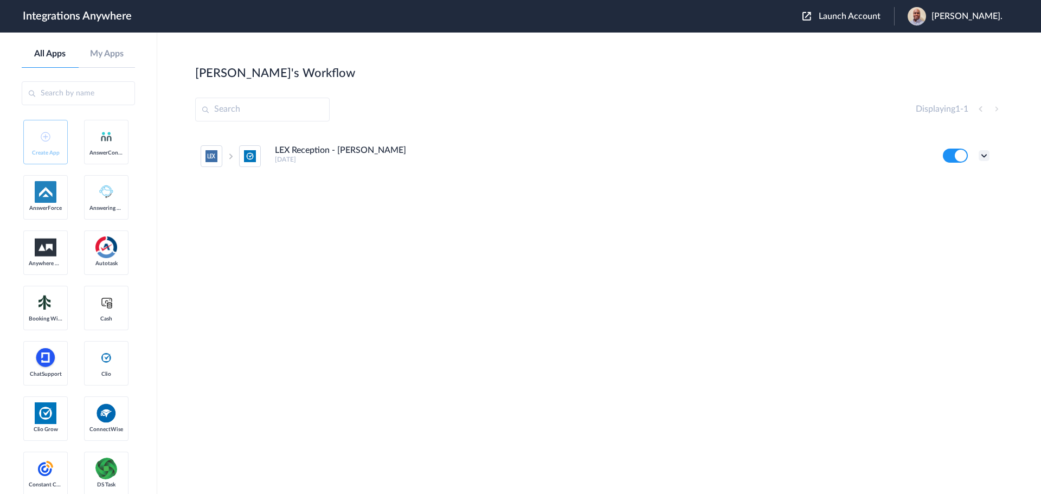
click at [985, 156] on icon at bounding box center [984, 155] width 11 height 11
click at [956, 183] on li "Edit" at bounding box center [954, 181] width 70 height 20
click at [982, 153] on icon at bounding box center [984, 155] width 11 height 11
click at [960, 195] on li "Task history" at bounding box center [954, 201] width 70 height 20
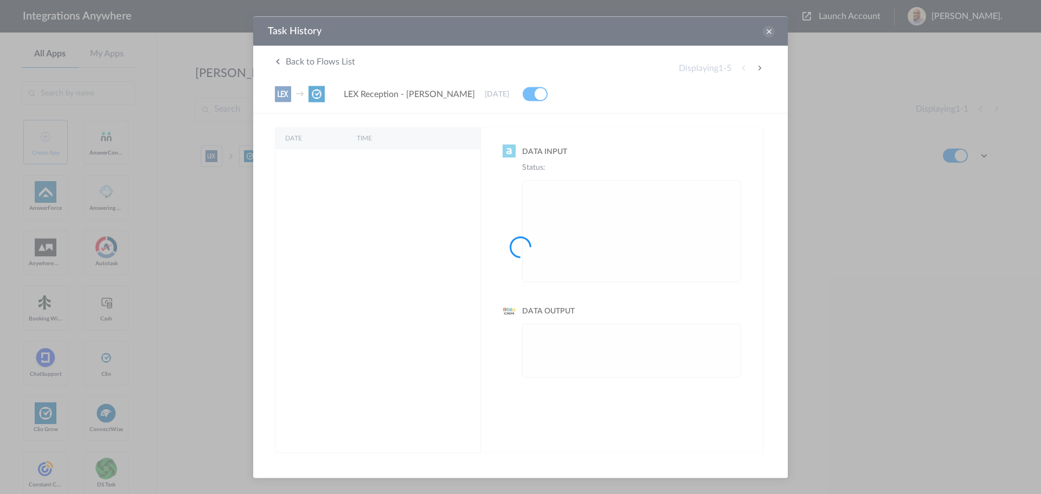
scroll to position [0, 0]
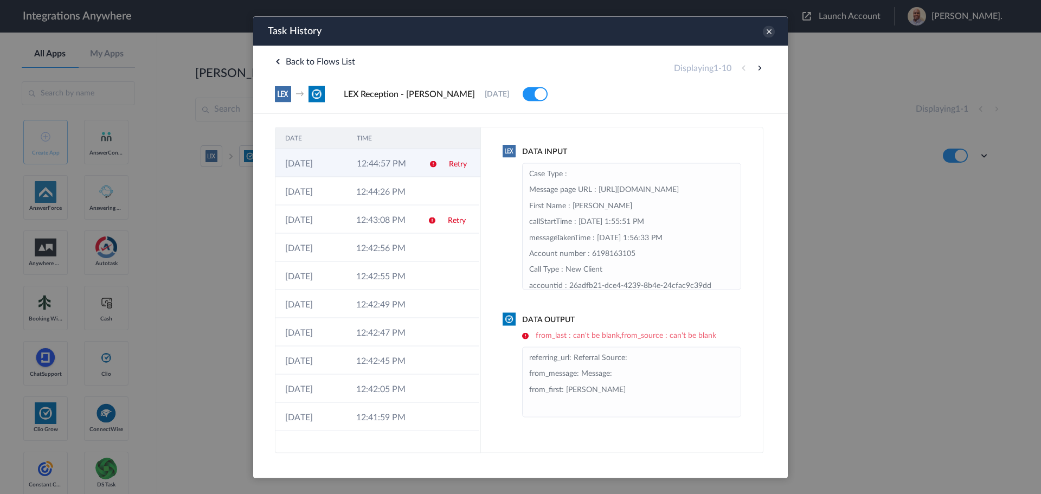
click at [408, 169] on td "12:44:57 PM" at bounding box center [383, 163] width 72 height 28
click at [408, 221] on td "12:43:08 PM" at bounding box center [381, 219] width 71 height 28
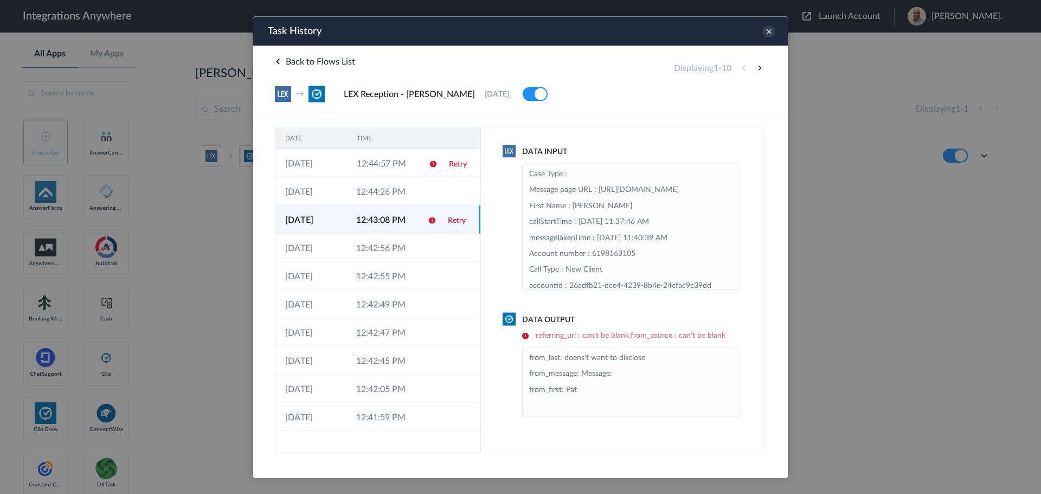
click at [459, 220] on link "Retry" at bounding box center [457, 220] width 18 height 8
click at [459, 163] on link "Retry" at bounding box center [458, 164] width 18 height 8
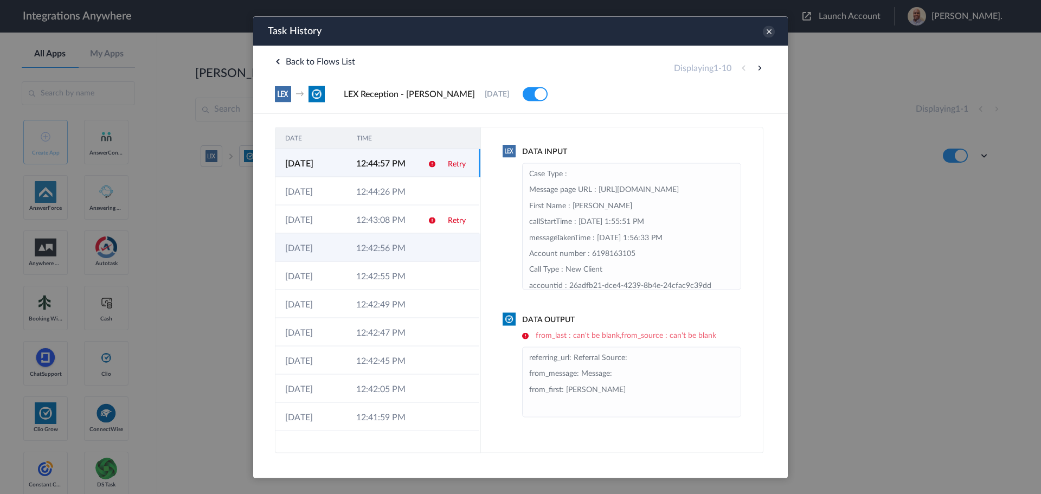
click at [396, 242] on td "12:42:56 PM" at bounding box center [381, 247] width 71 height 28
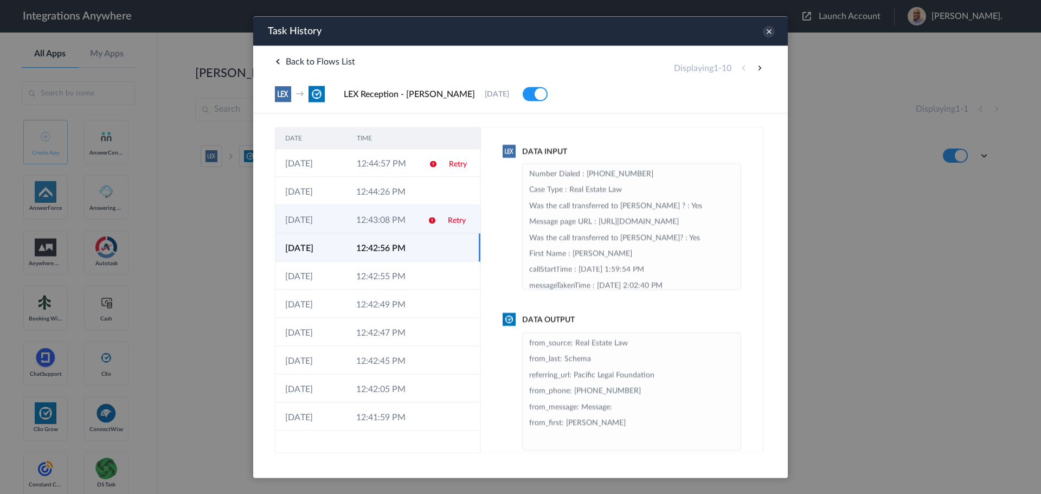
click at [413, 222] on td "12:43:08 PM" at bounding box center [381, 219] width 71 height 28
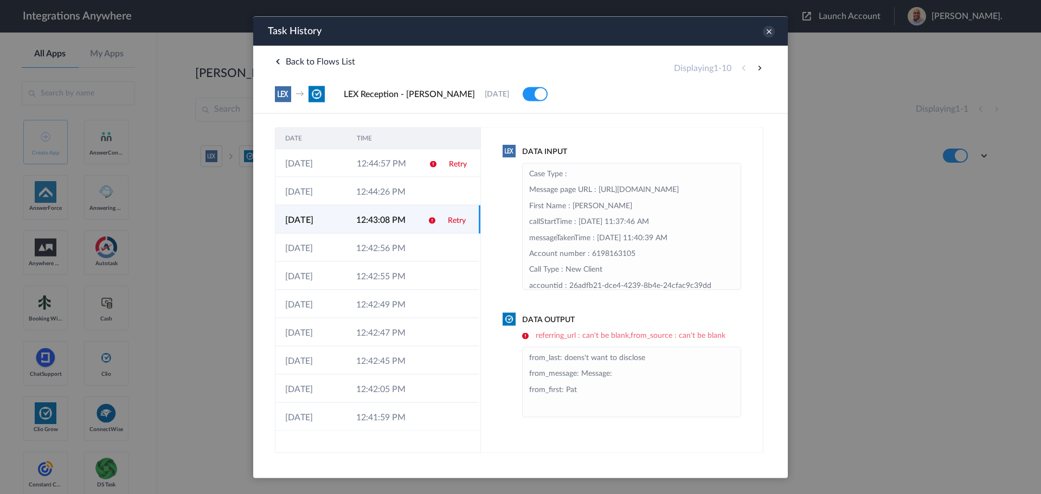
click at [774, 35] on div "Task History" at bounding box center [520, 30] width 535 height 29
click at [771, 35] on icon at bounding box center [769, 31] width 12 height 12
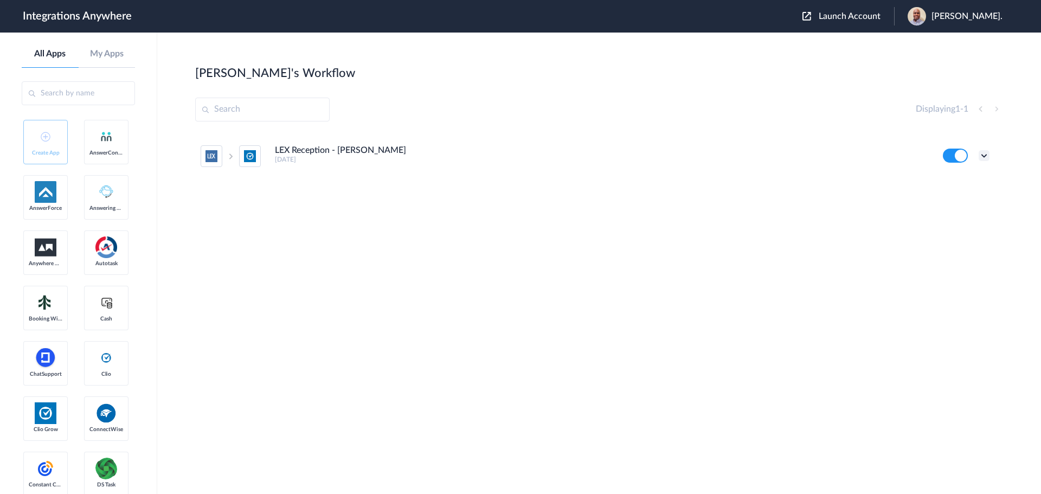
click at [986, 154] on icon at bounding box center [984, 155] width 11 height 11
click at [958, 198] on li "Task history" at bounding box center [954, 201] width 70 height 20
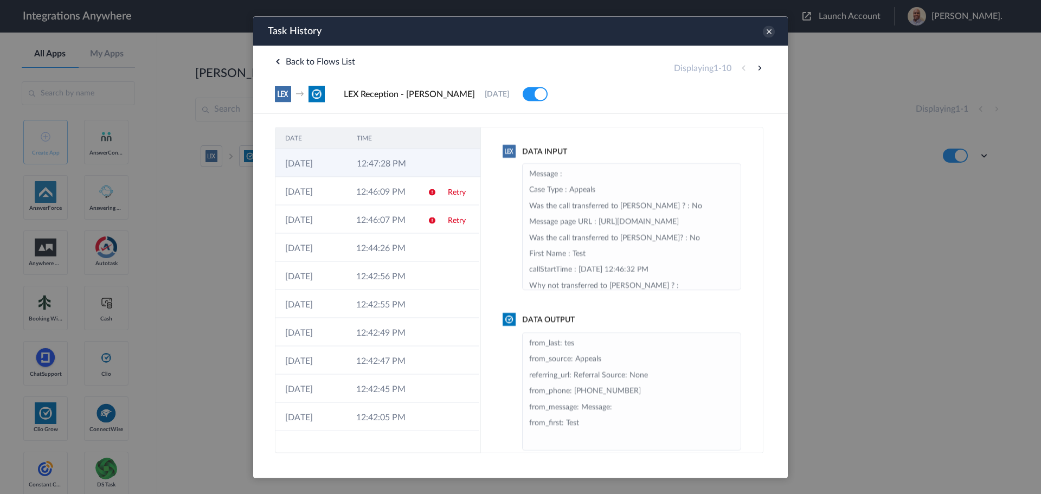
click at [406, 170] on td "12:47:28 PM" at bounding box center [383, 163] width 72 height 28
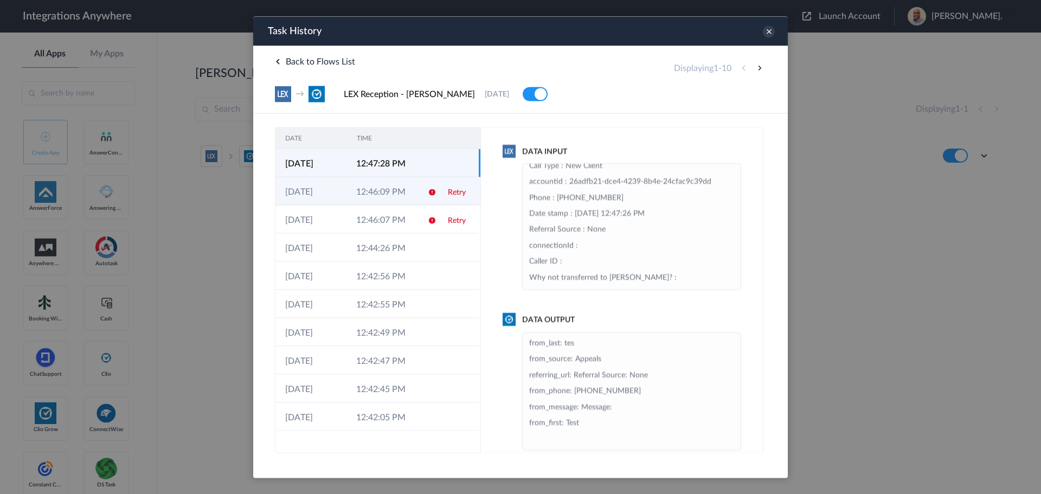
click at [374, 192] on td "12:46:09 PM" at bounding box center [381, 191] width 71 height 28
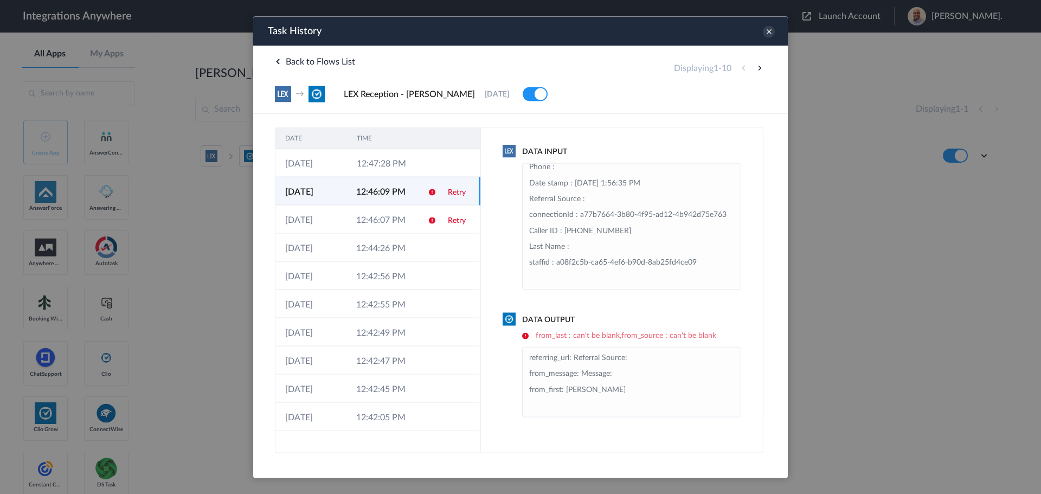
scroll to position [198, 0]
click at [364, 214] on td "12:46:07 PM" at bounding box center [381, 219] width 71 height 28
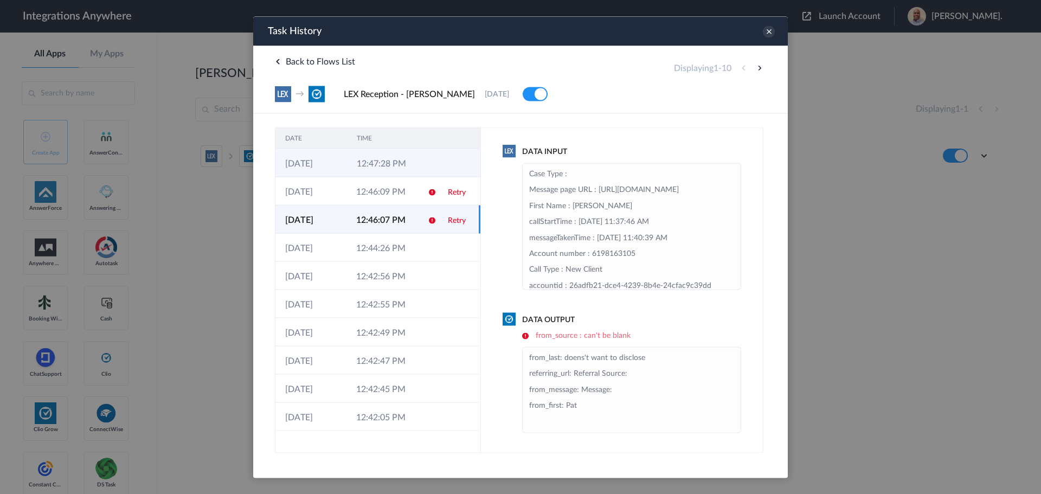
click at [396, 164] on td "12:47:28 PM" at bounding box center [383, 163] width 72 height 28
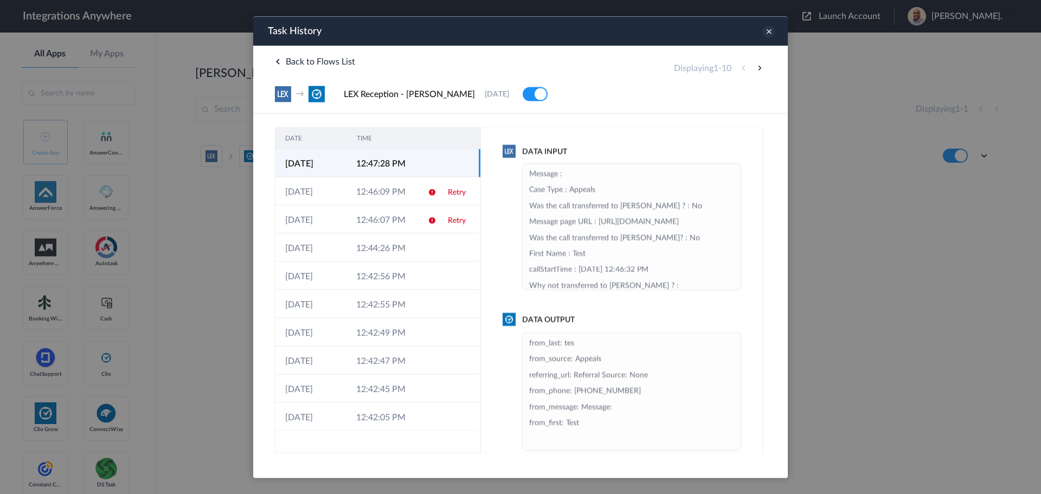
click at [768, 32] on icon at bounding box center [769, 31] width 12 height 12
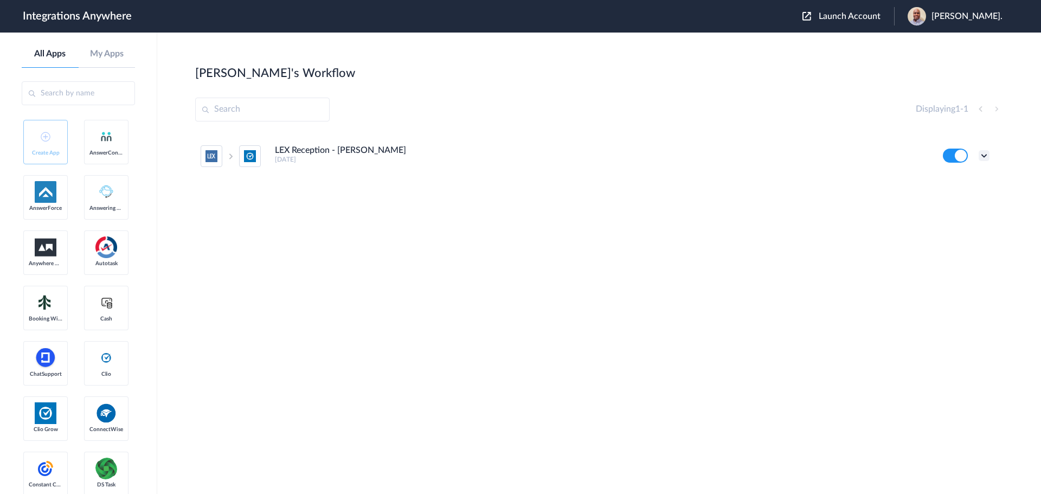
click at [983, 154] on icon at bounding box center [984, 155] width 11 height 11
click at [961, 179] on li "Edit" at bounding box center [954, 181] width 70 height 20
click at [988, 155] on icon at bounding box center [984, 155] width 11 height 11
click at [945, 179] on link "Edit" at bounding box center [940, 181] width 26 height 8
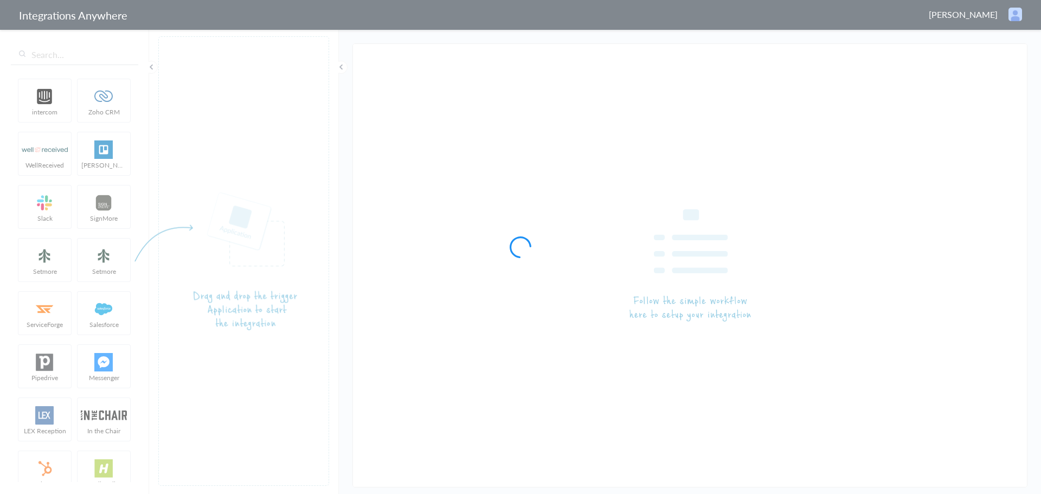
type input "LEX Reception - [PERSON_NAME]"
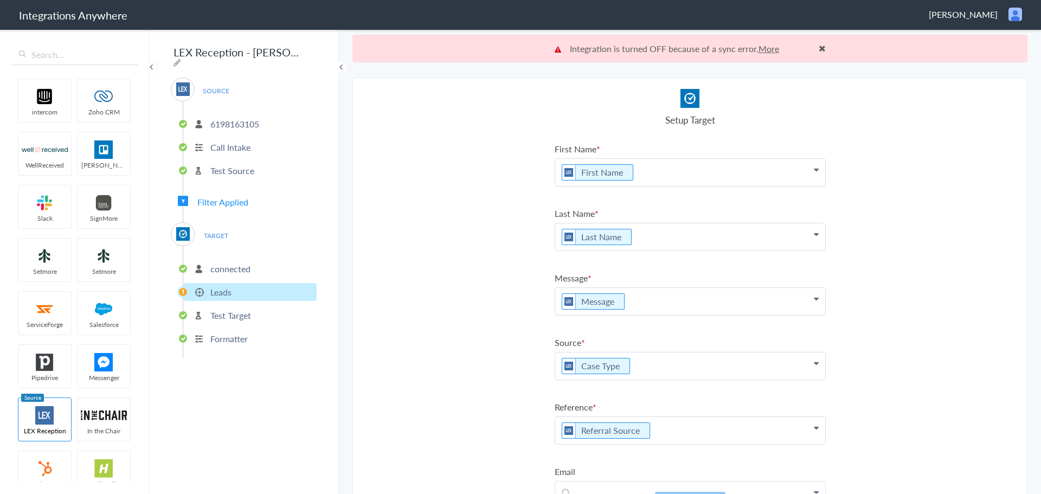
click at [236, 120] on p "6198163105" at bounding box center [234, 124] width 49 height 12
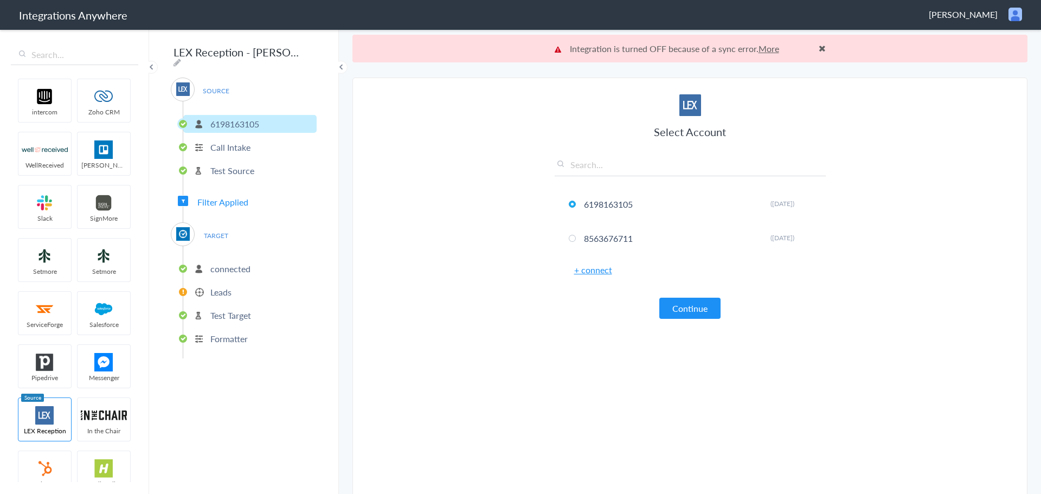
click at [819, 50] on span at bounding box center [822, 48] width 7 height 9
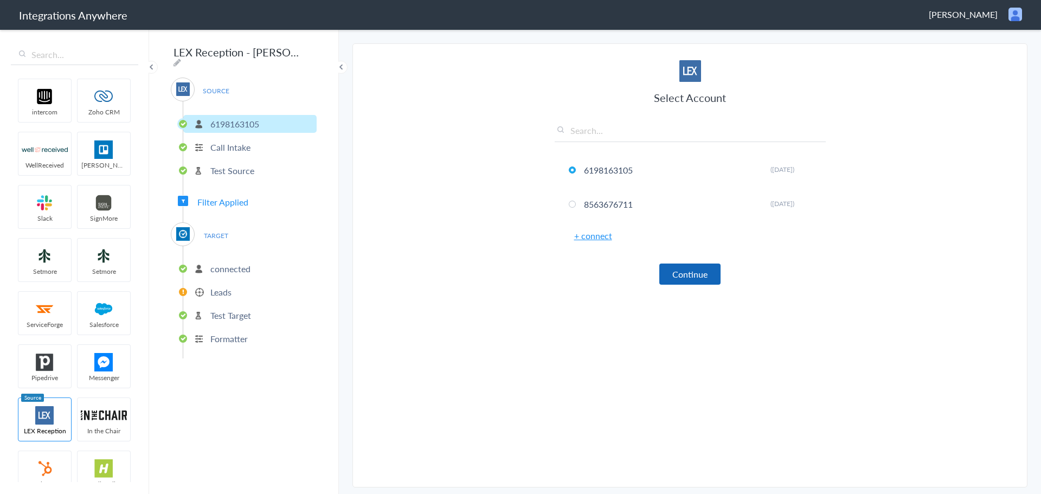
click at [684, 280] on button "Continue" at bounding box center [689, 273] width 61 height 21
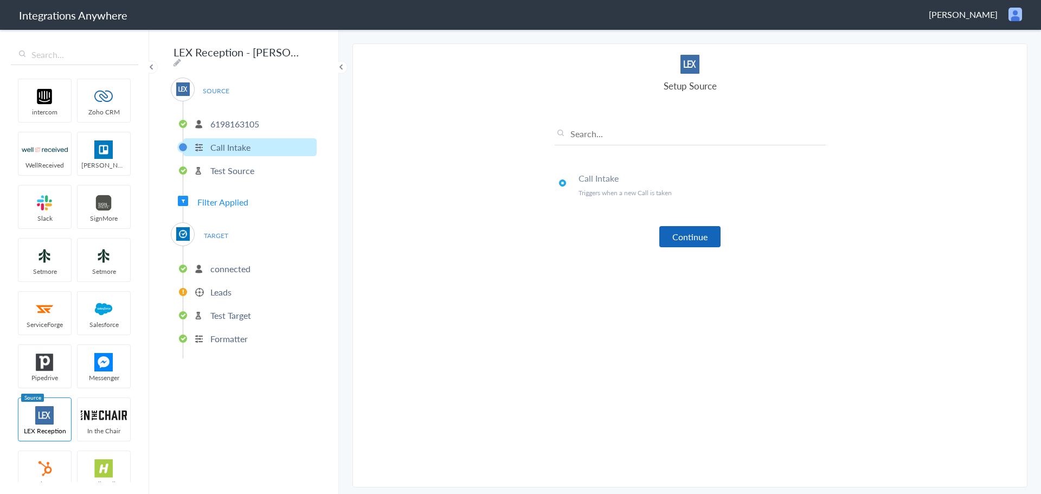
click at [685, 236] on button "Continue" at bounding box center [689, 236] width 61 height 21
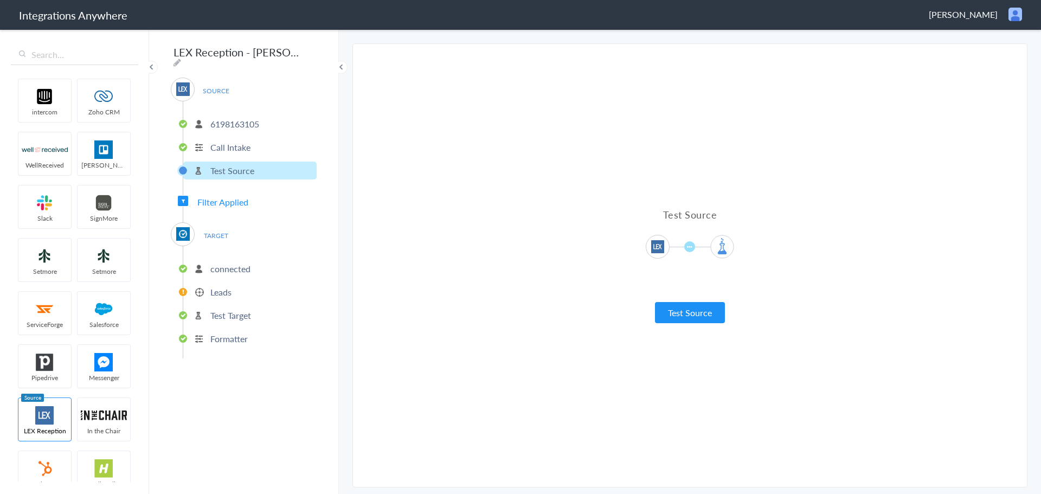
click at [693, 305] on button "Test Source" at bounding box center [690, 312] width 70 height 21
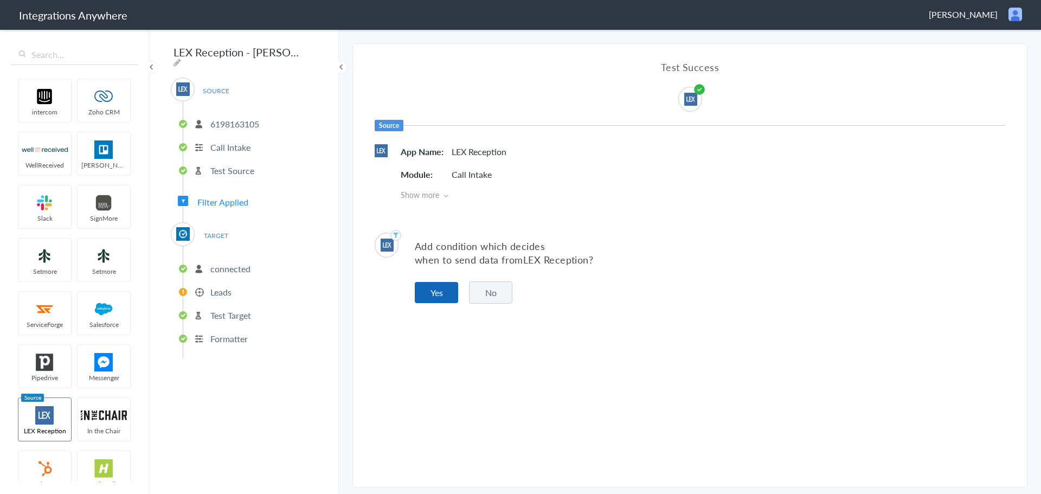
click at [435, 284] on button "Yes" at bounding box center [436, 292] width 43 height 21
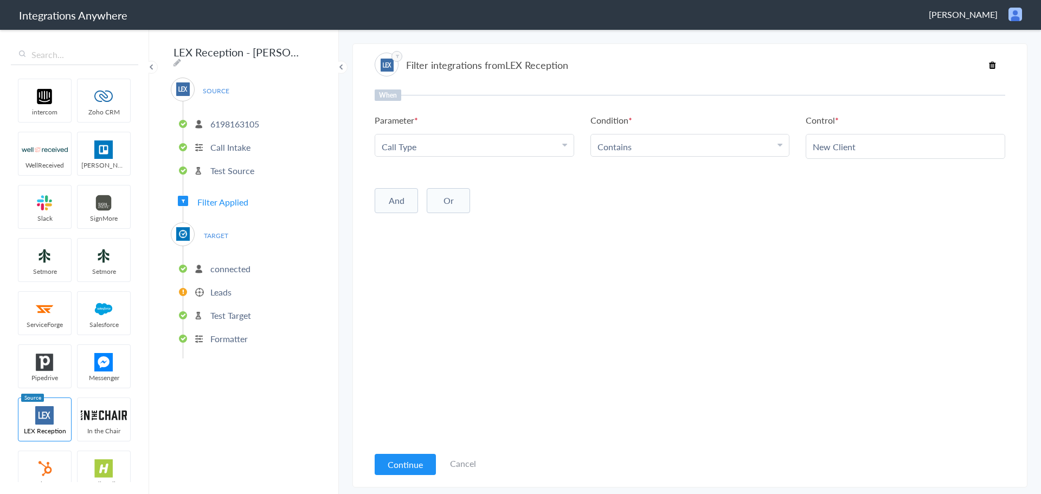
click at [408, 461] on button "Continue" at bounding box center [405, 464] width 61 height 21
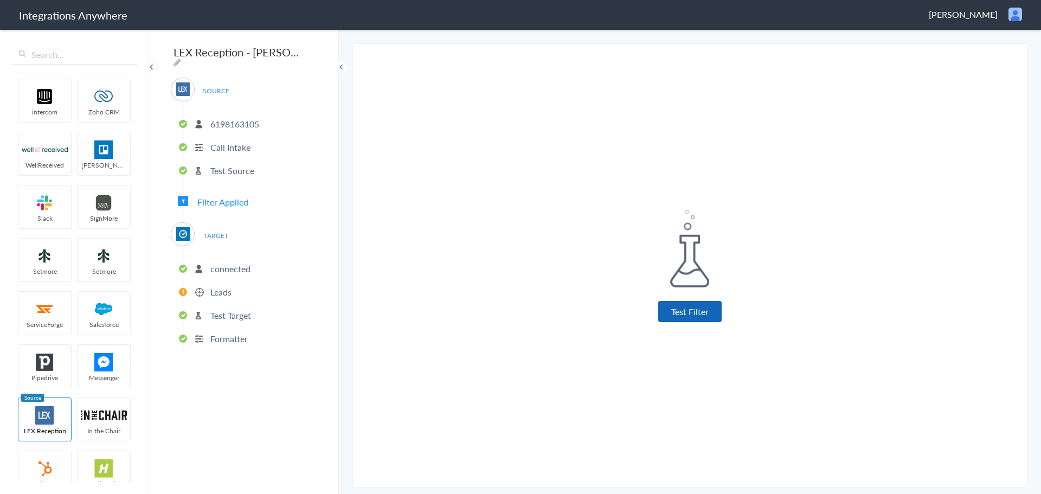
click at [681, 308] on button "Test Filter" at bounding box center [689, 311] width 63 height 21
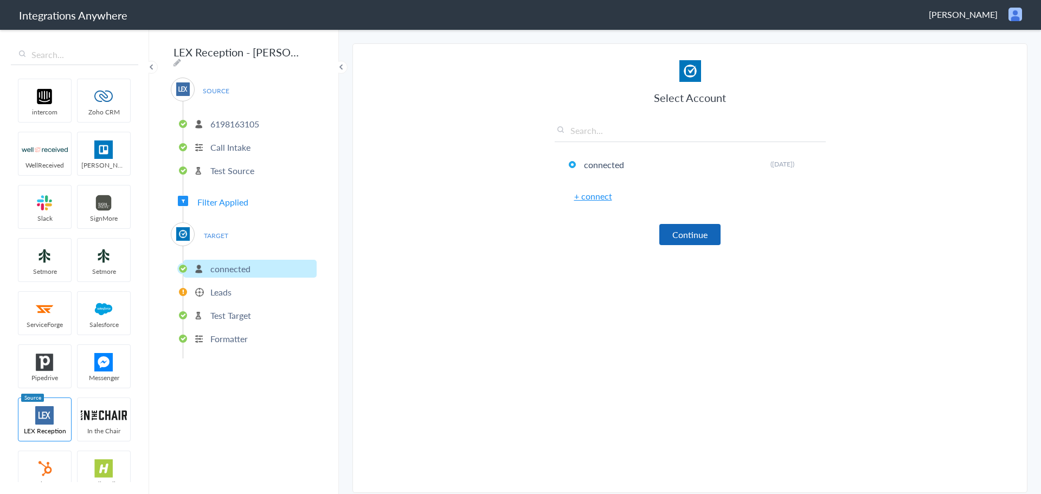
click at [679, 231] on button "Continue" at bounding box center [689, 234] width 61 height 21
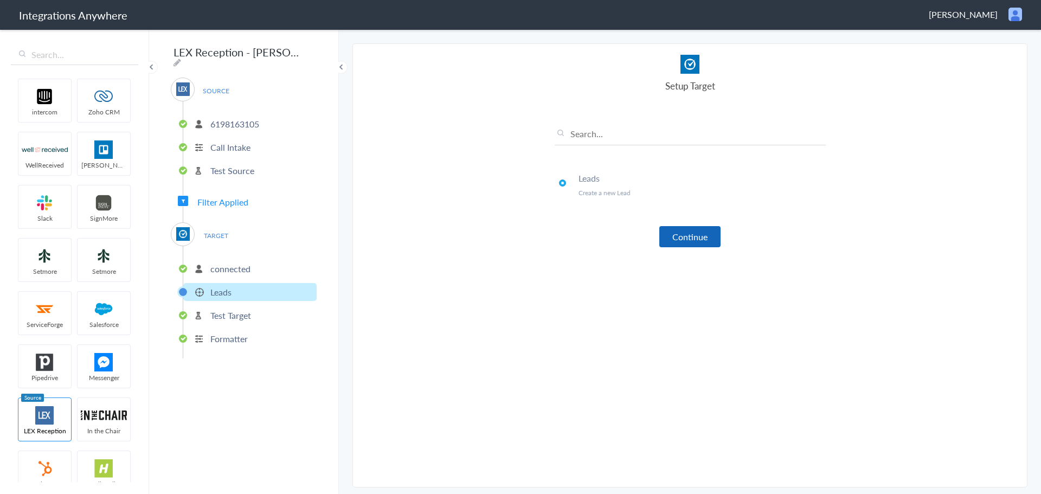
click at [680, 232] on button "Continue" at bounding box center [689, 236] width 61 height 21
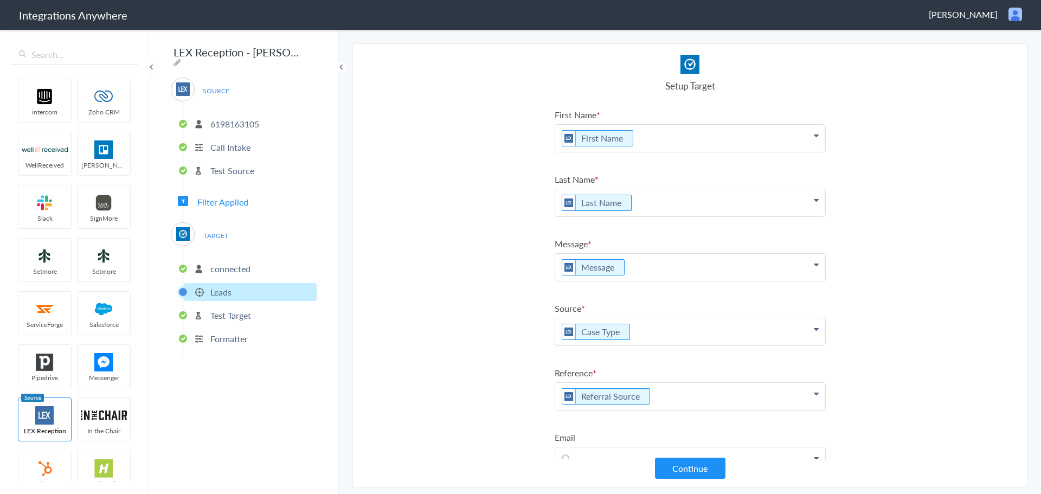
scroll to position [95, 0]
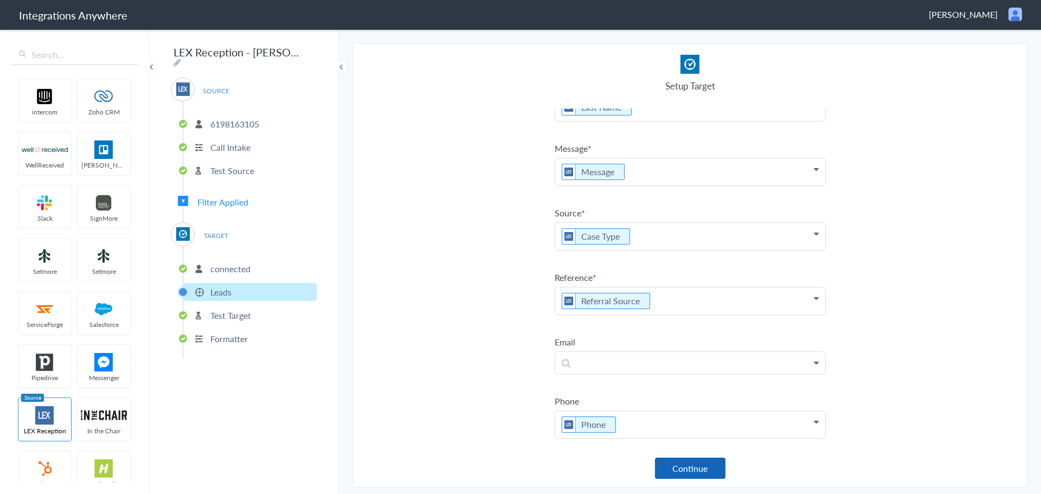
click at [697, 472] on button "Continue" at bounding box center [690, 468] width 70 height 21
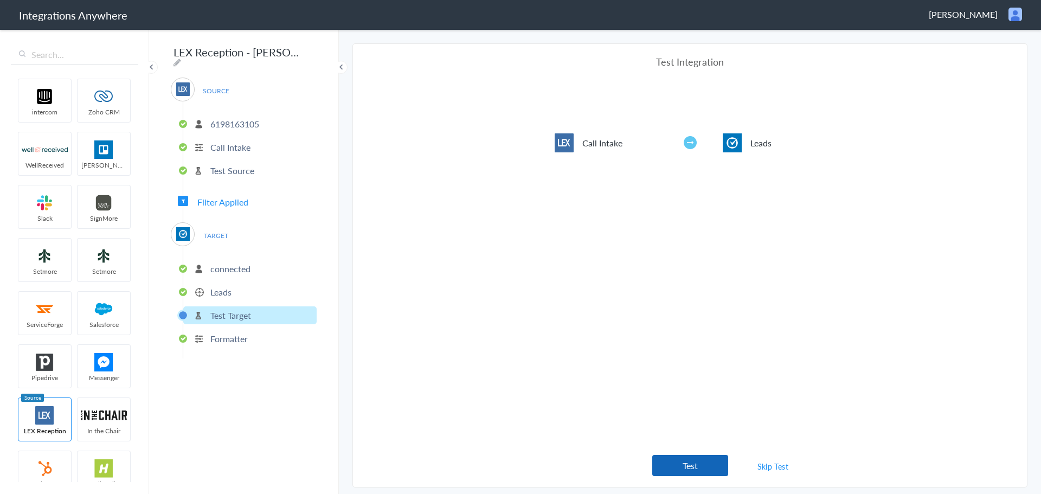
click at [688, 460] on button "Test" at bounding box center [690, 465] width 76 height 21
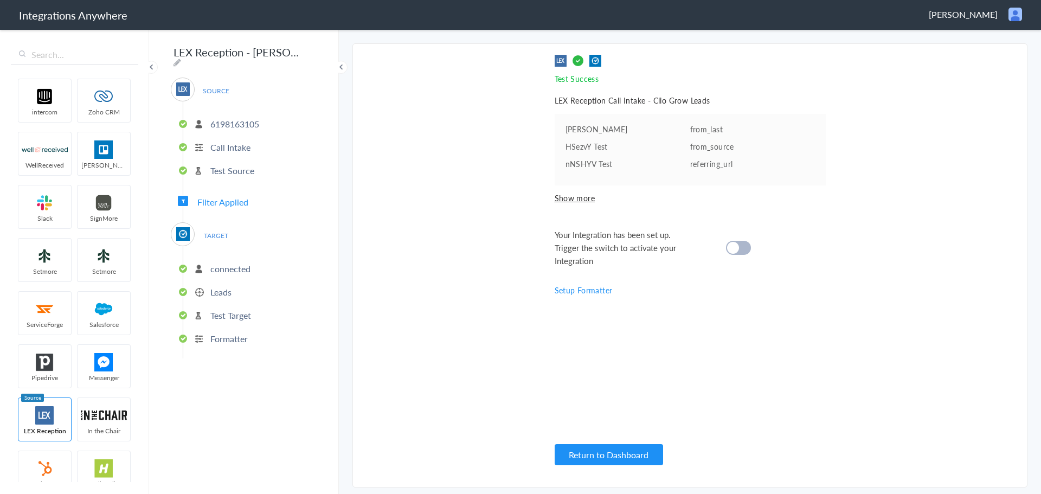
click at [744, 247] on div at bounding box center [738, 248] width 25 height 14
click at [605, 454] on button "Return to Dashboard" at bounding box center [609, 454] width 108 height 21
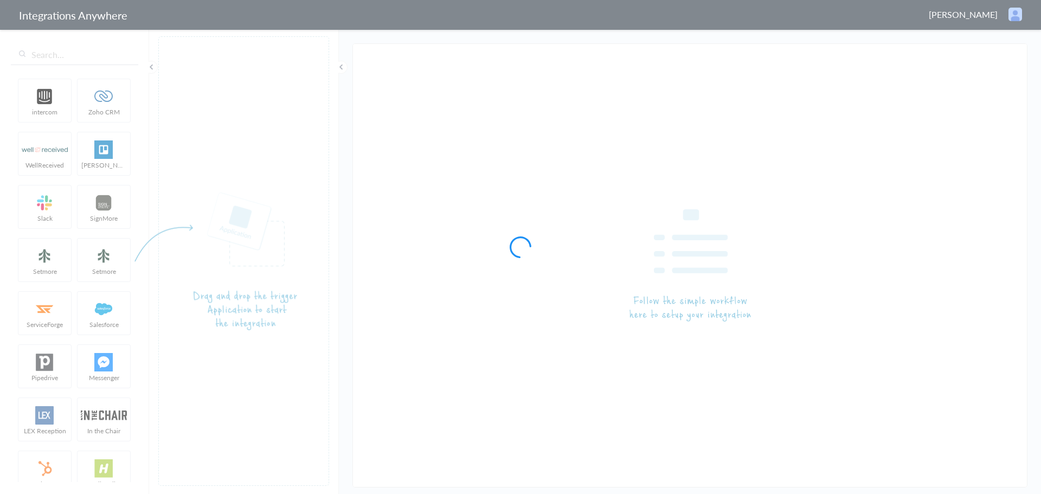
type input "LEX Reception - [PERSON_NAME]"
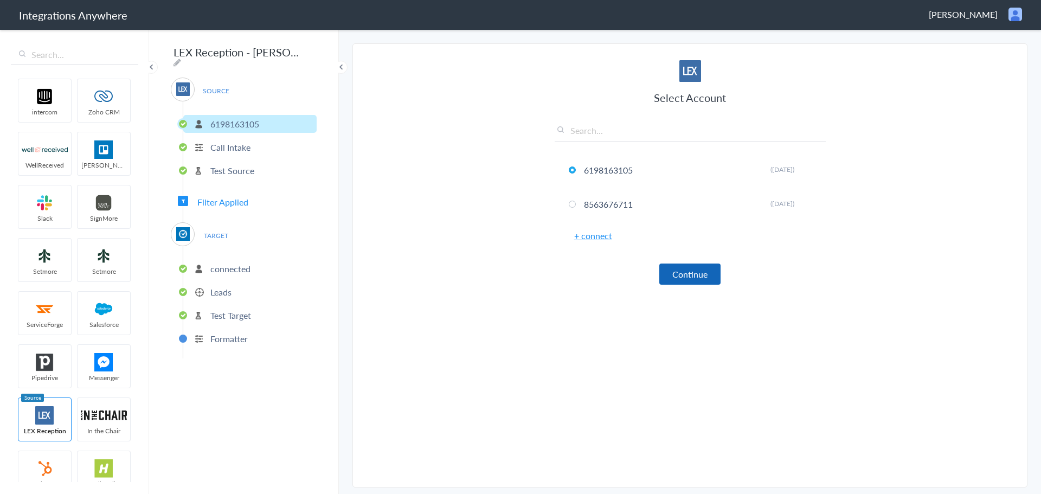
click at [699, 275] on button "Continue" at bounding box center [689, 273] width 61 height 21
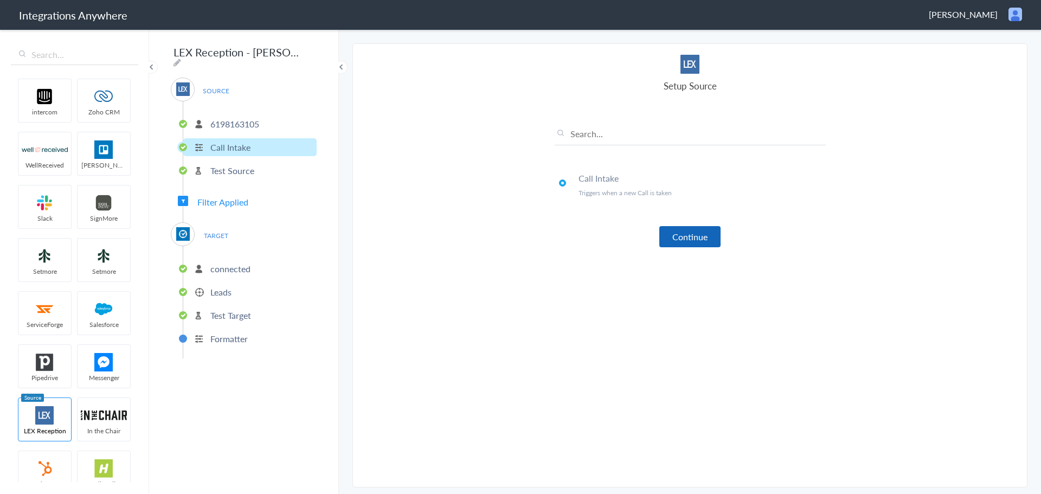
click at [707, 238] on button "Continue" at bounding box center [689, 236] width 61 height 21
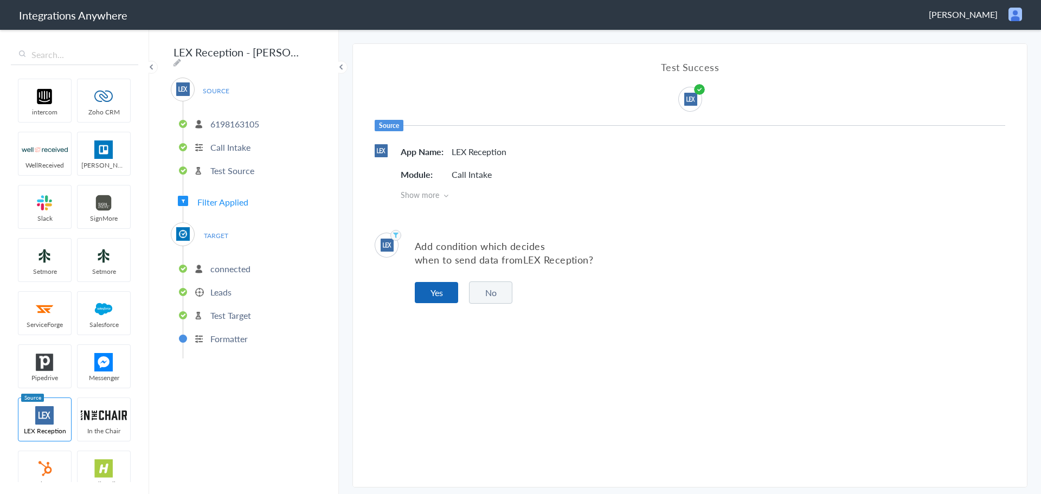
click at [438, 288] on button "Yes" at bounding box center [436, 292] width 43 height 21
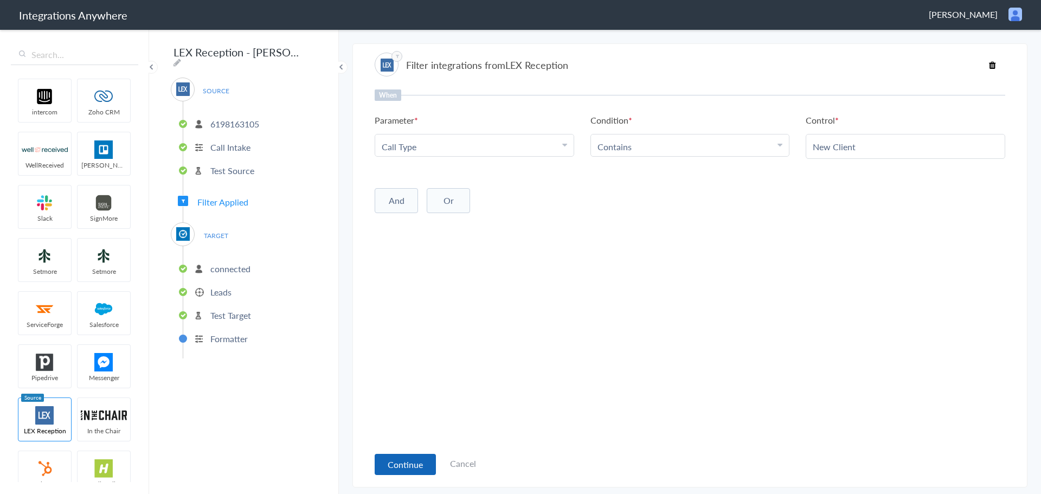
click at [392, 458] on button "Continue" at bounding box center [405, 464] width 61 height 21
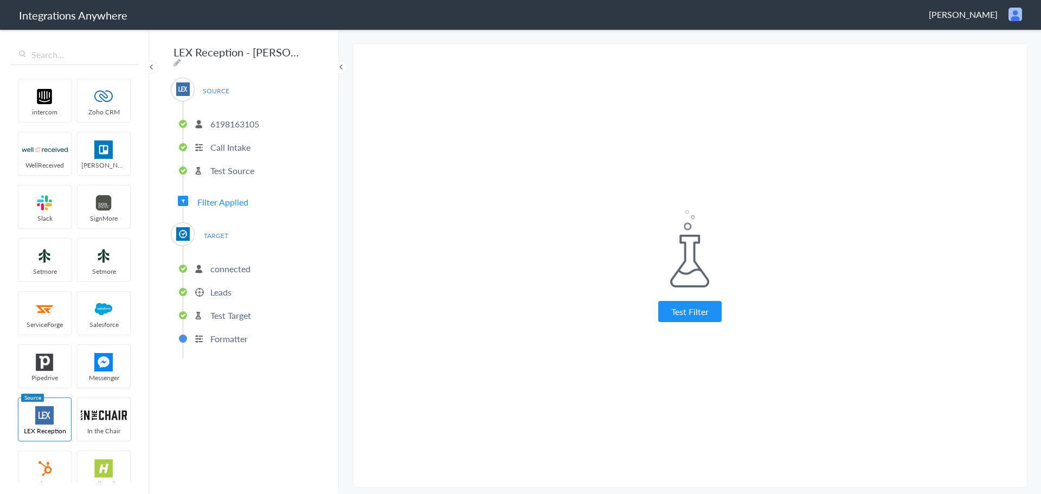
click at [699, 310] on button "Test Filter" at bounding box center [689, 311] width 63 height 21
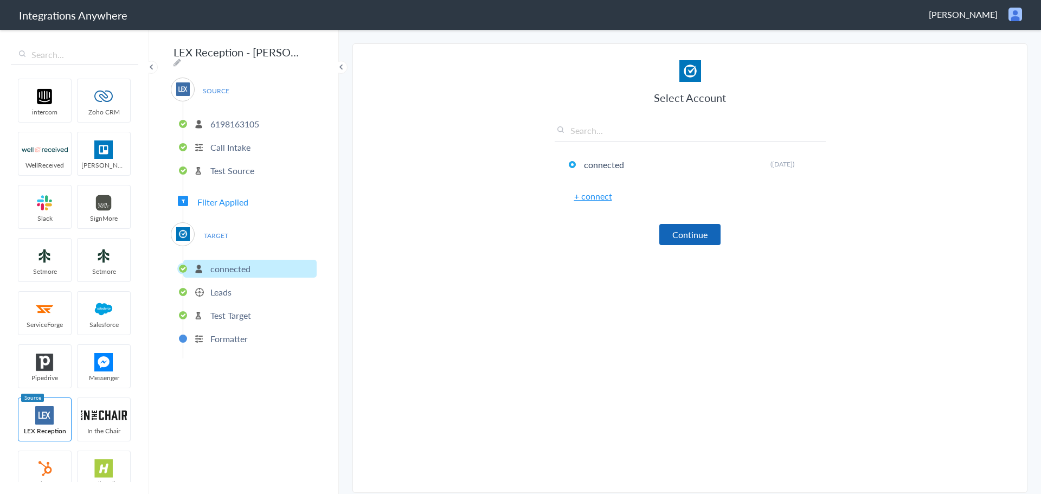
click at [691, 237] on button "Continue" at bounding box center [689, 234] width 61 height 21
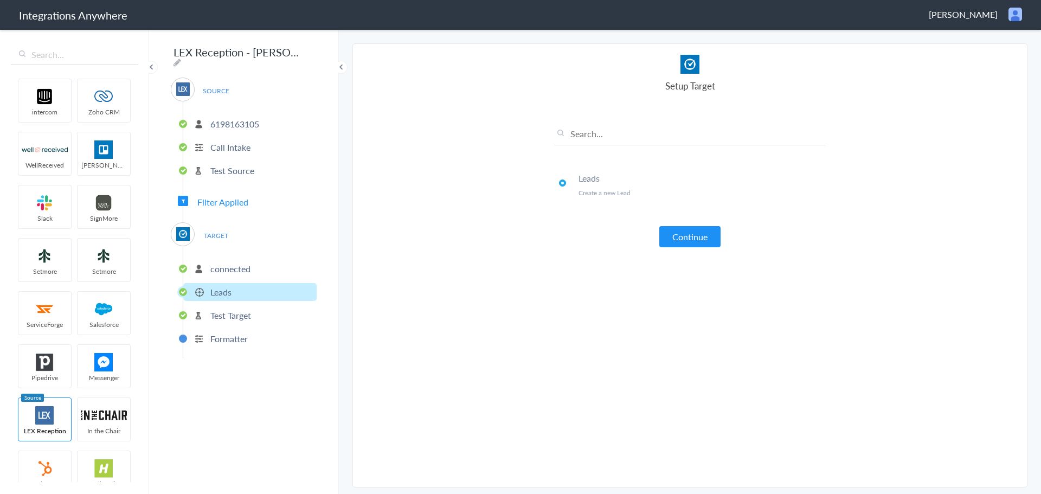
click at [682, 237] on button "Continue" at bounding box center [689, 236] width 61 height 21
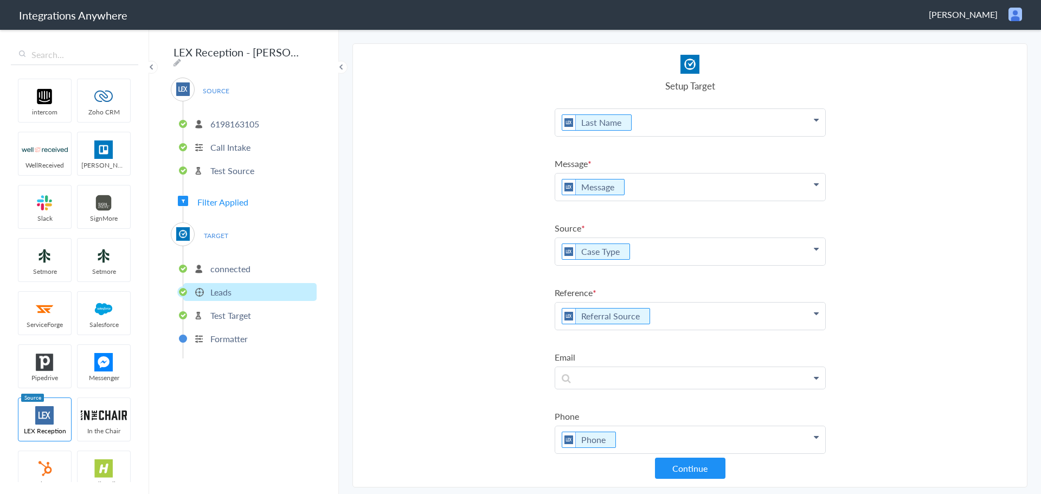
scroll to position [95, 0]
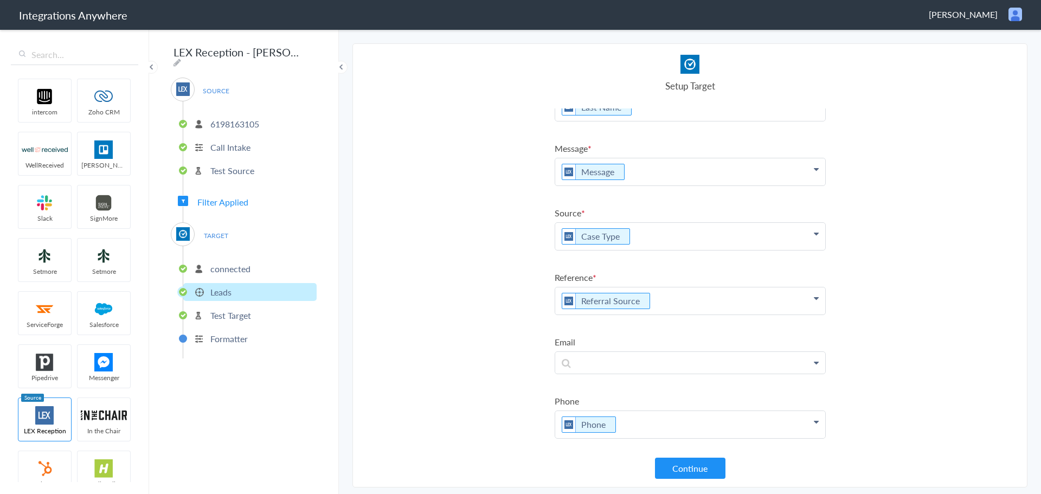
click at [690, 459] on button "Continue" at bounding box center [690, 468] width 70 height 21
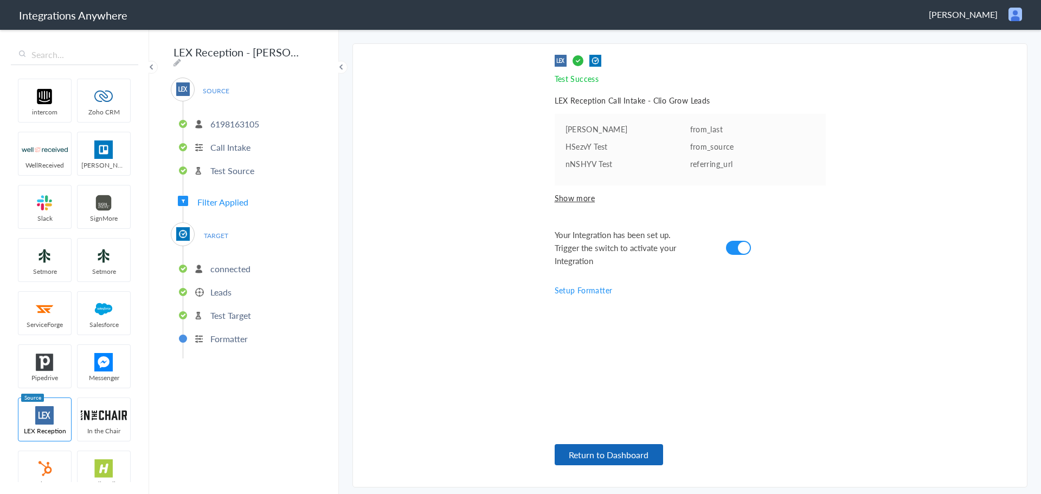
click at [610, 449] on button "Return to Dashboard" at bounding box center [609, 454] width 108 height 21
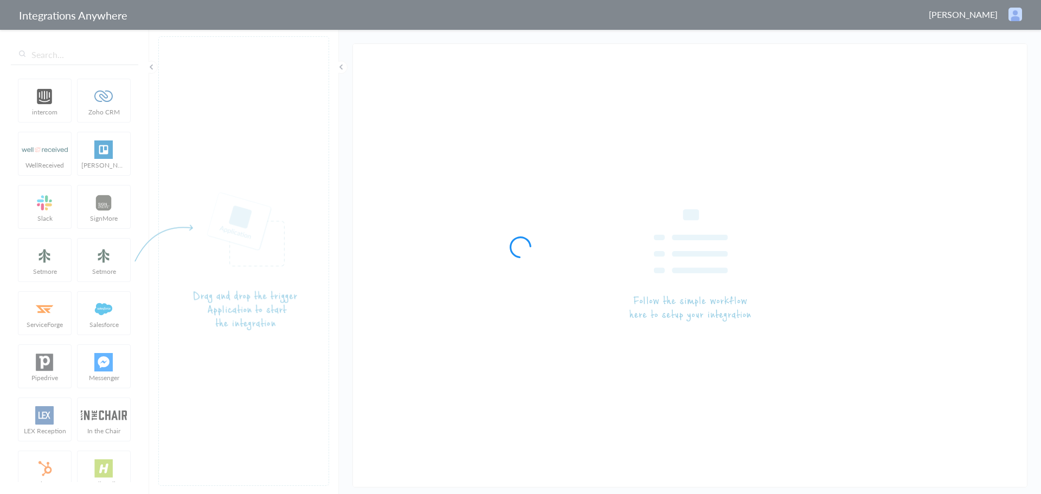
type input "LEX Reception - [PERSON_NAME]"
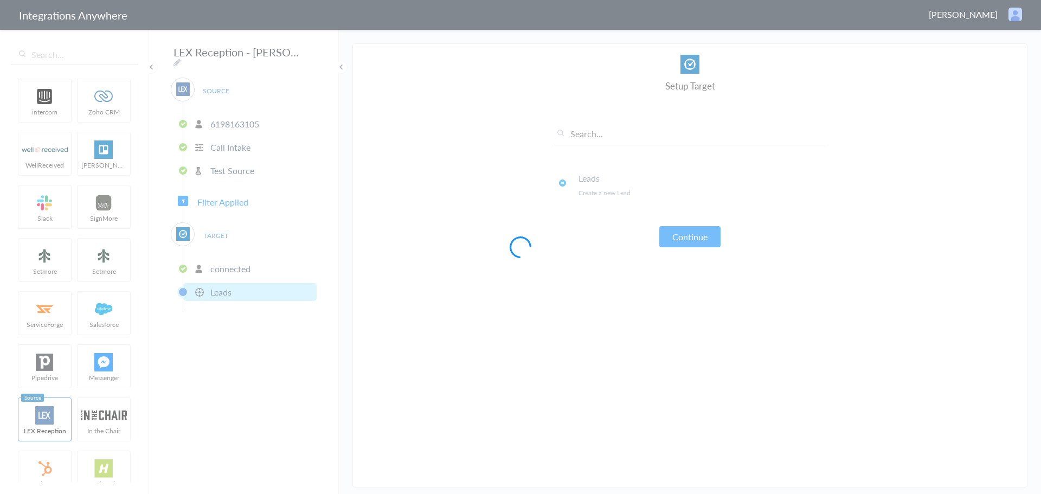
click at [226, 118] on div at bounding box center [520, 247] width 1041 height 494
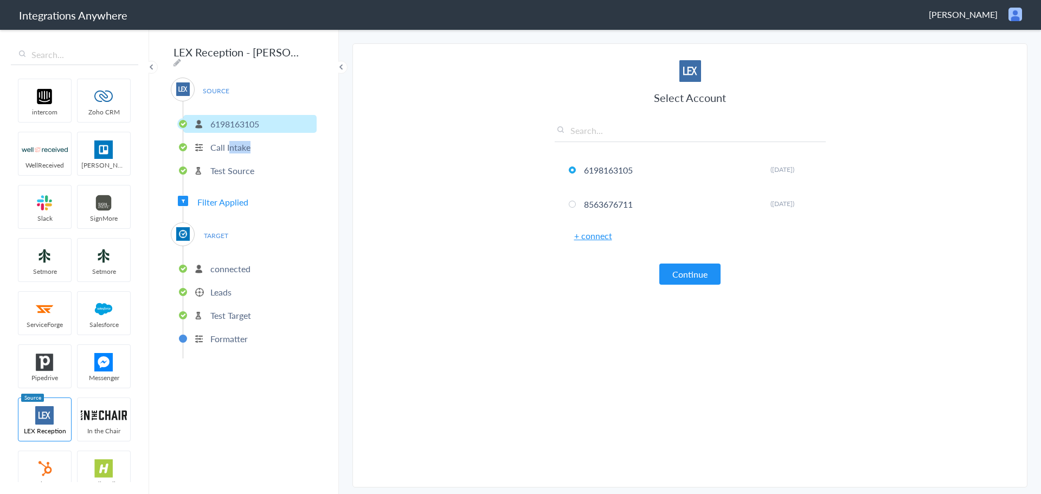
click at [230, 149] on li "Call Intake" at bounding box center [249, 147] width 133 height 18
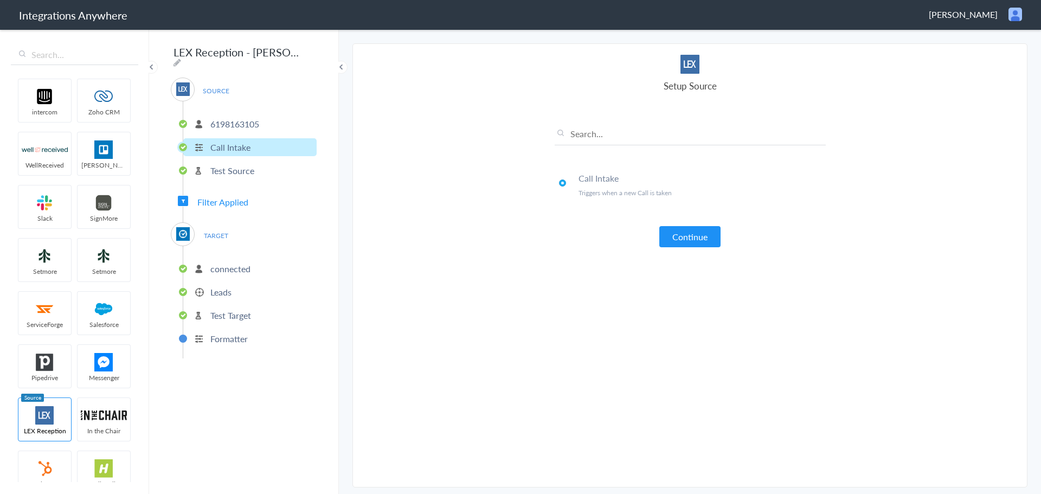
click at [217, 202] on span "Filter Applied" at bounding box center [222, 202] width 51 height 12
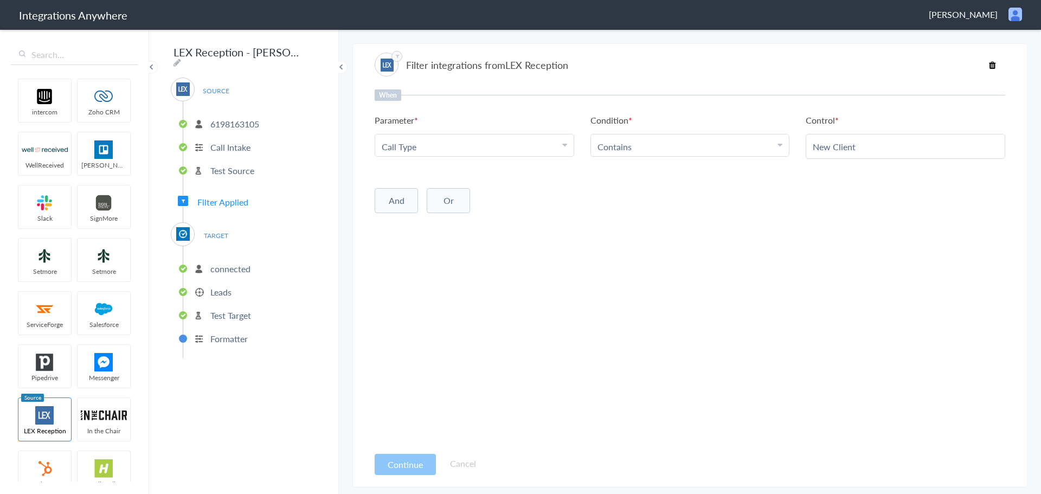
click at [216, 236] on span "TARGET" at bounding box center [215, 235] width 41 height 15
click at [222, 229] on span "TARGET" at bounding box center [215, 235] width 41 height 15
click at [224, 254] on ul "connected Leads Test Target Formatter" at bounding box center [250, 302] width 134 height 112
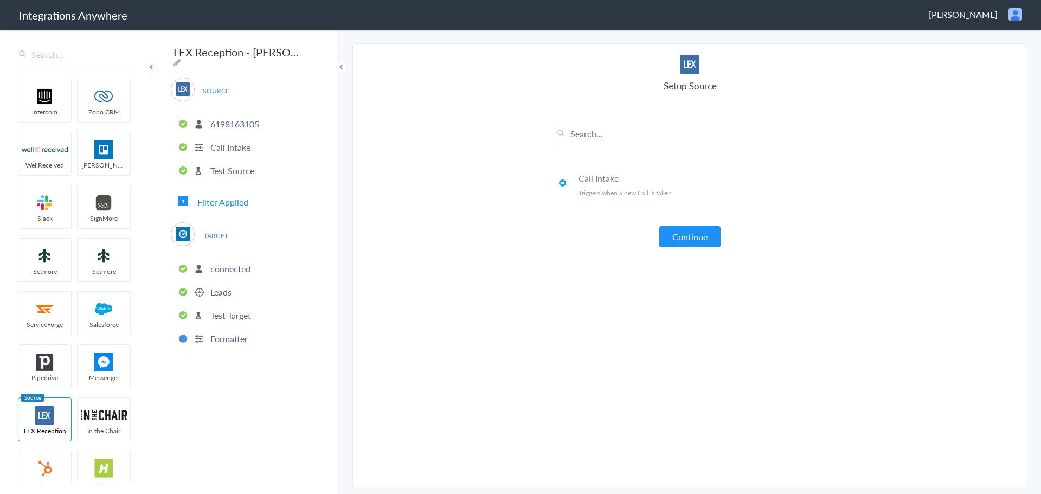
click at [226, 264] on p "connected" at bounding box center [230, 268] width 40 height 12
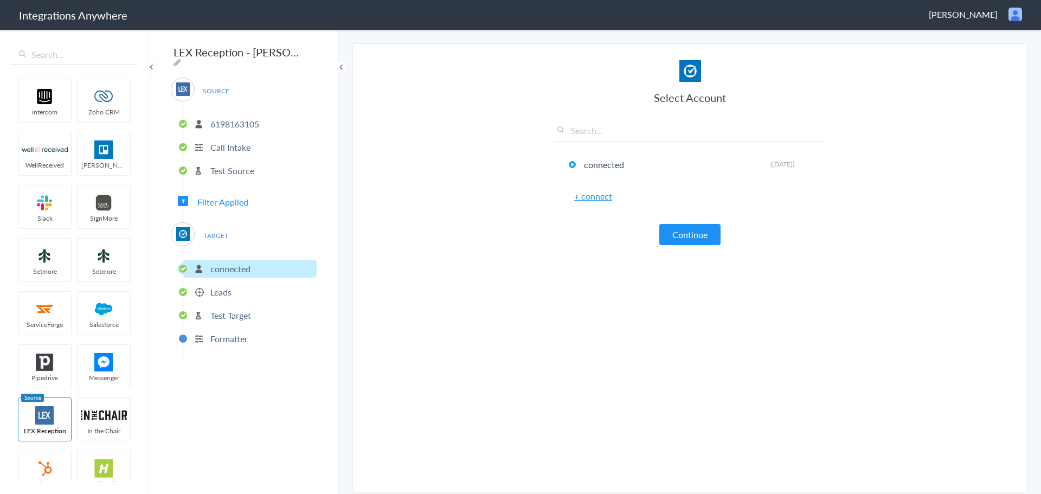
click at [228, 291] on p "Leads" at bounding box center [220, 292] width 21 height 12
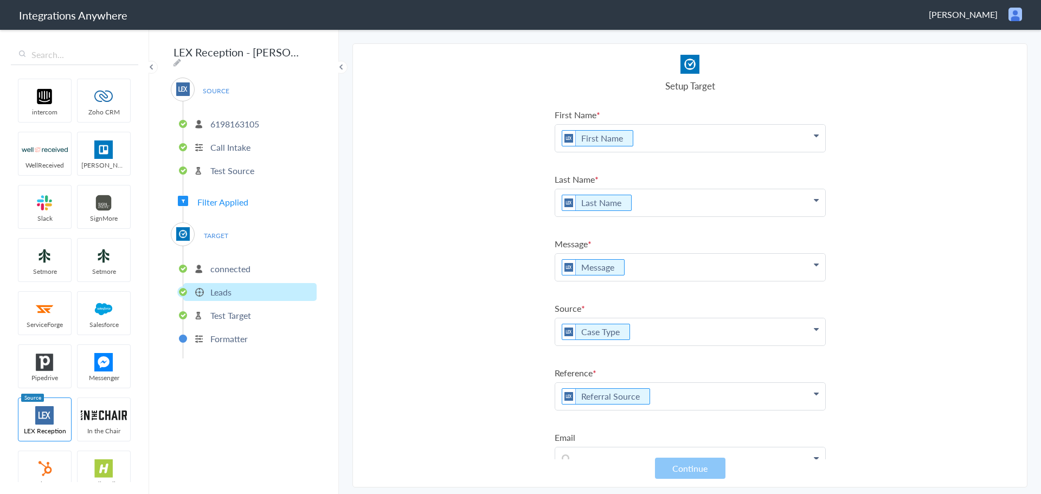
click at [557, 263] on p "Message" at bounding box center [690, 267] width 270 height 27
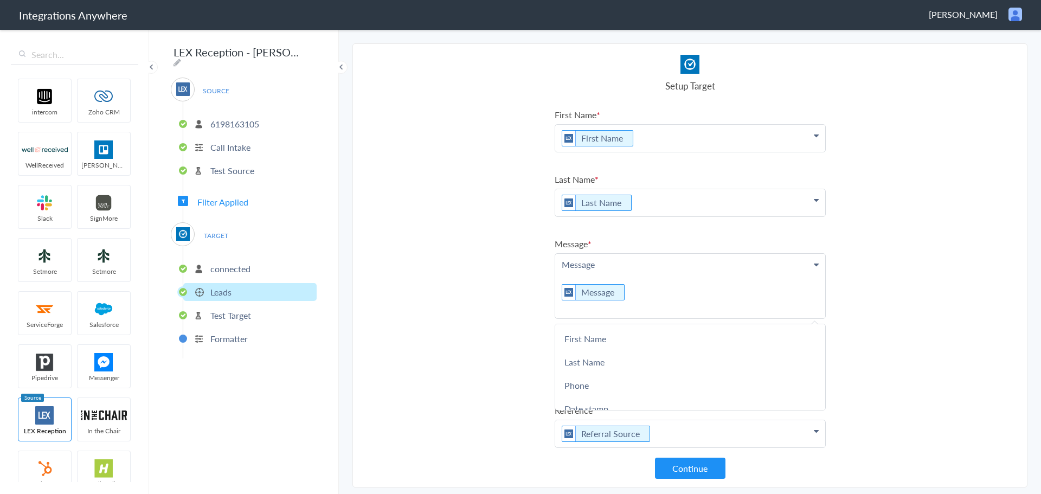
click at [568, 276] on p "Message Message" at bounding box center [690, 286] width 270 height 65
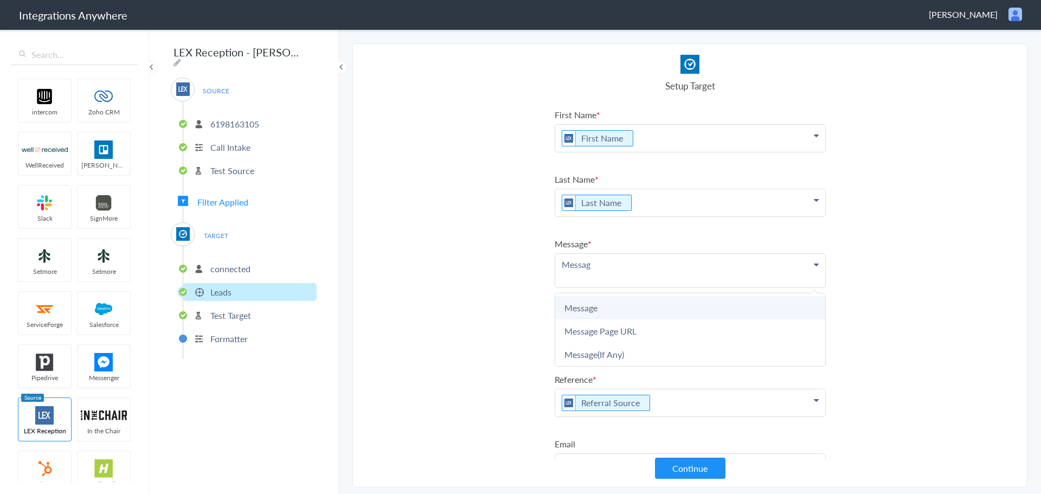
click at [593, 310] on link "Message" at bounding box center [690, 307] width 270 height 23
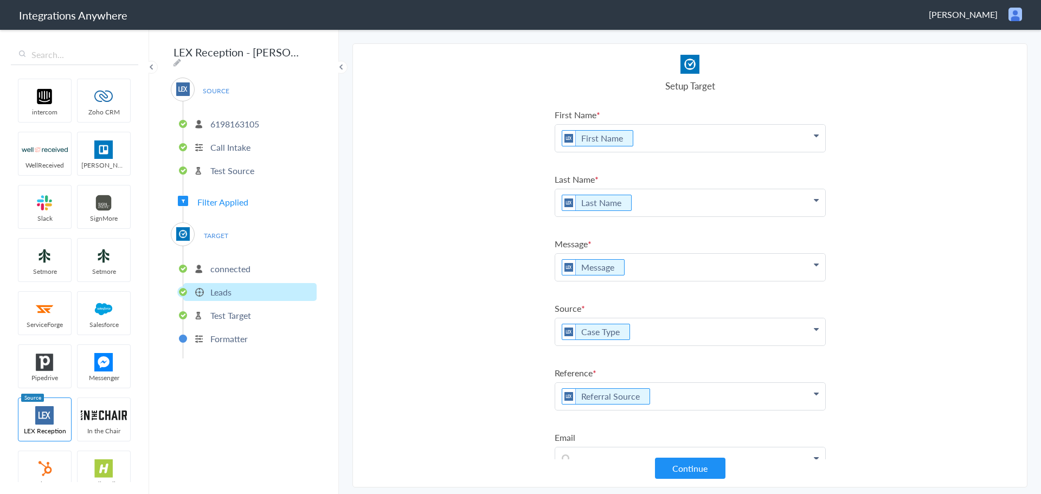
click at [555, 267] on p "Message" at bounding box center [690, 267] width 270 height 27
click at [941, 224] on section "Select Account 6198163105 Rename Delete ([DATE]) 8563676711 Rename Delete ([DAT…" at bounding box center [689, 265] width 675 height 444
click at [694, 469] on button "Continue" at bounding box center [690, 468] width 70 height 21
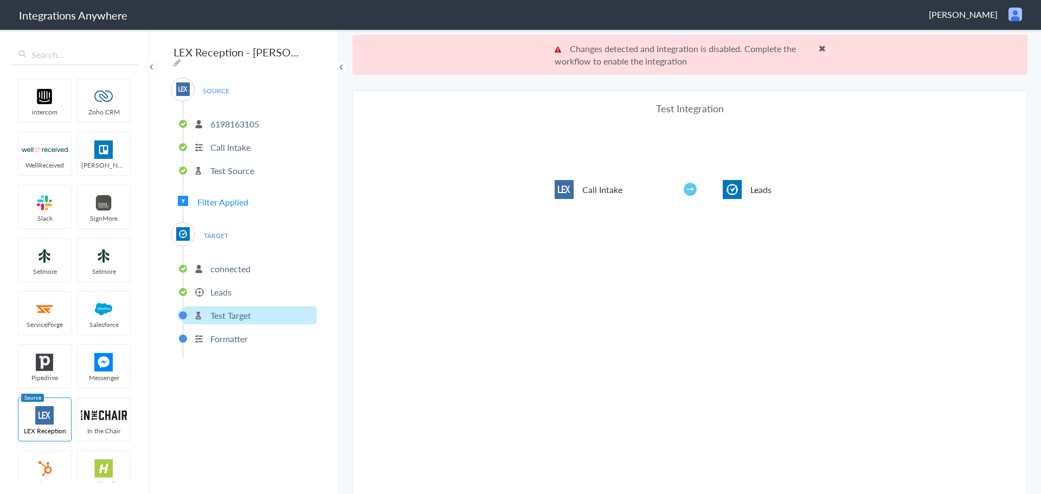
click at [819, 47] on span at bounding box center [822, 48] width 7 height 9
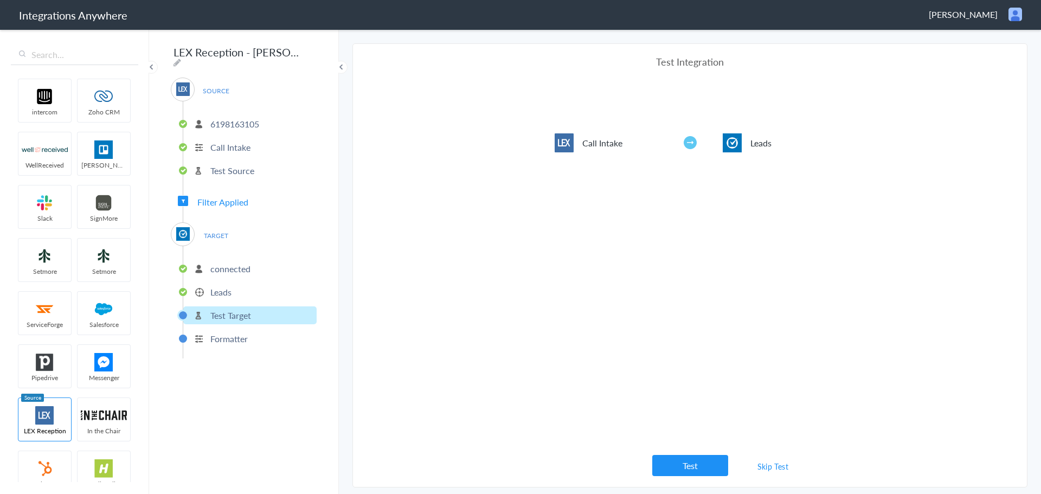
click at [681, 466] on button "Test" at bounding box center [690, 465] width 76 height 21
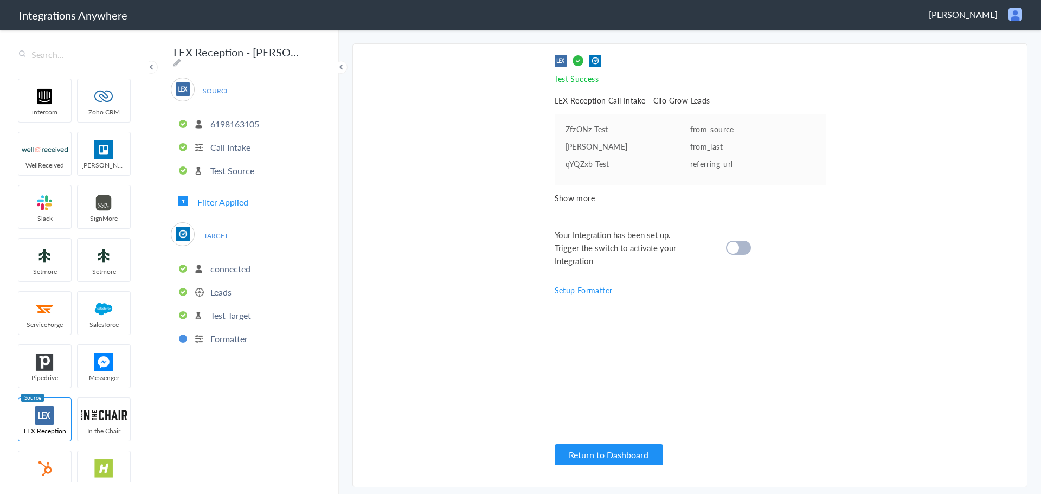
click at [737, 248] on cite at bounding box center [733, 248] width 12 height 12
click at [601, 456] on button "Return to Dashboard" at bounding box center [609, 454] width 108 height 21
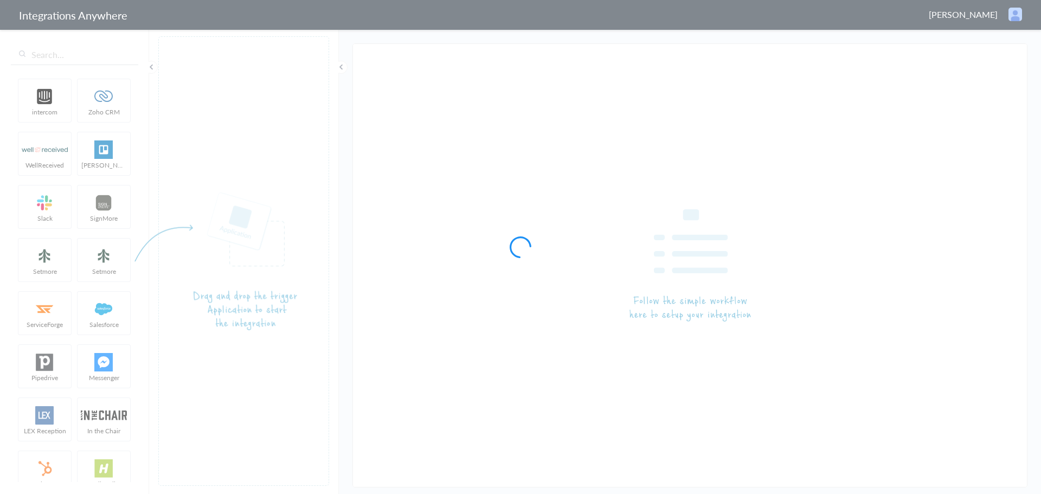
type input "LEX Reception - [PERSON_NAME]"
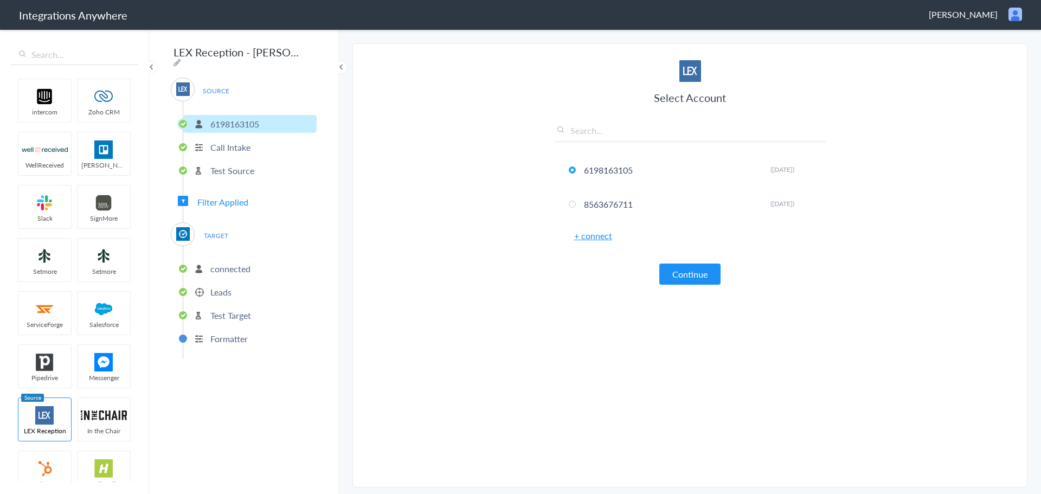
click at [219, 164] on p "Test Source" at bounding box center [232, 170] width 44 height 12
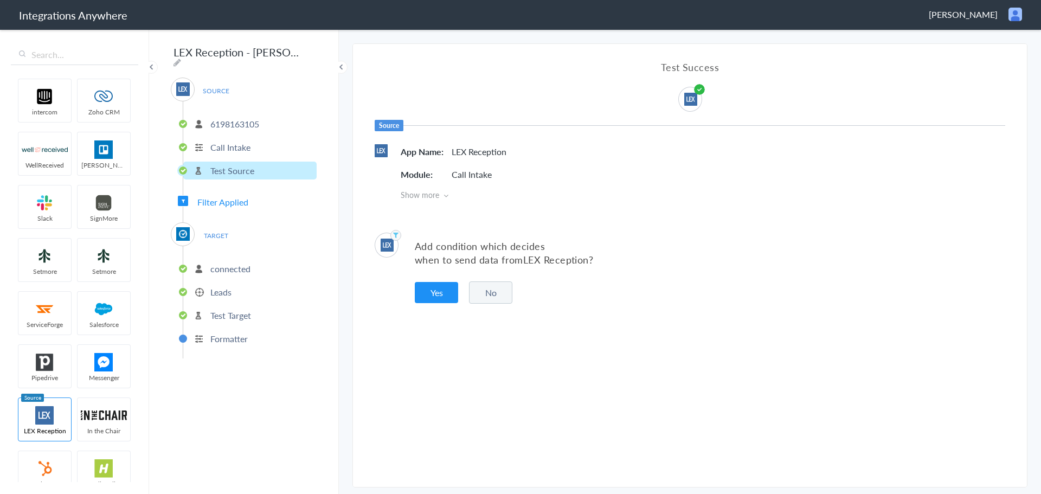
click at [213, 263] on p "connected" at bounding box center [230, 268] width 40 height 12
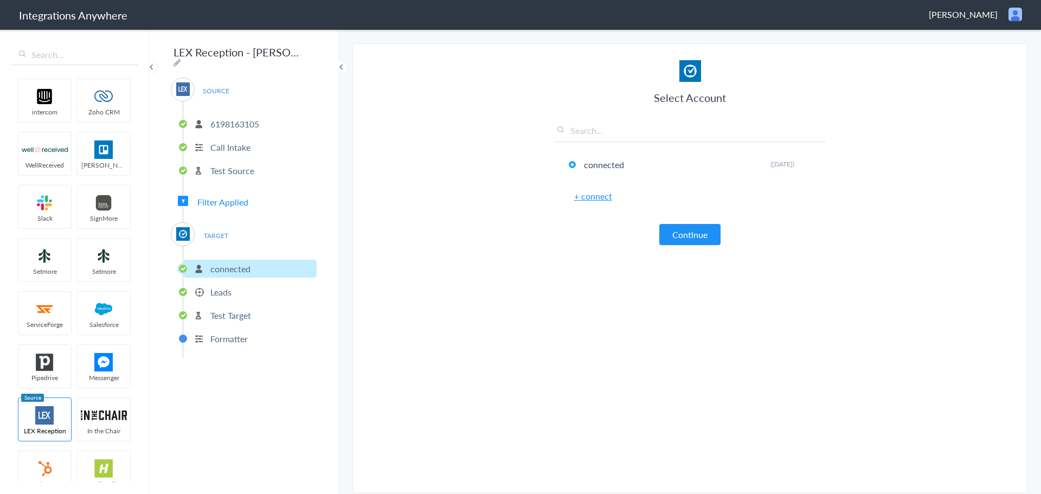
click at [220, 286] on p "Leads" at bounding box center [220, 292] width 21 height 12
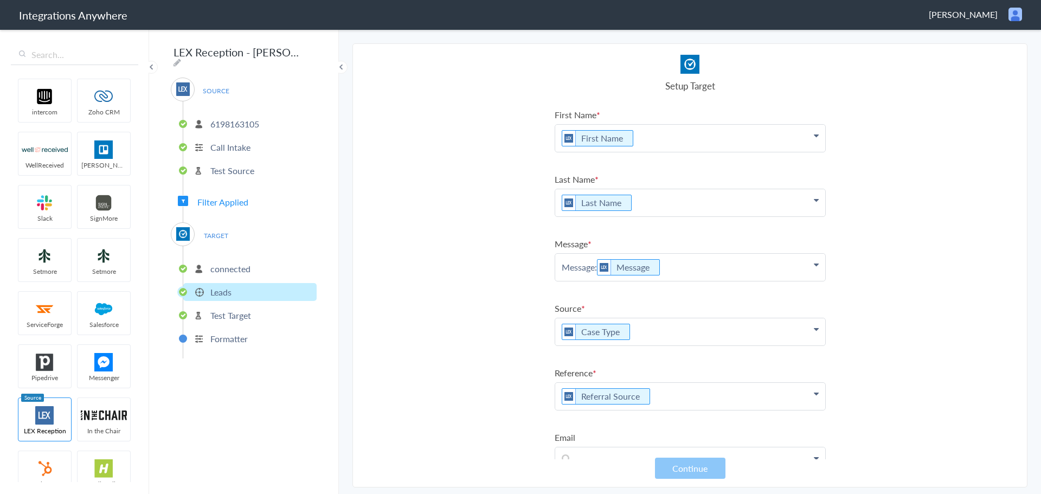
click at [562, 269] on p "Message: Message" at bounding box center [690, 267] width 270 height 27
click at [415, 277] on section "Select Account 6198163105 Rename Delete ([DATE]) 8563676711 Rename Delete ([DAT…" at bounding box center [689, 265] width 675 height 444
click at [687, 468] on button "Continue" at bounding box center [690, 468] width 70 height 21
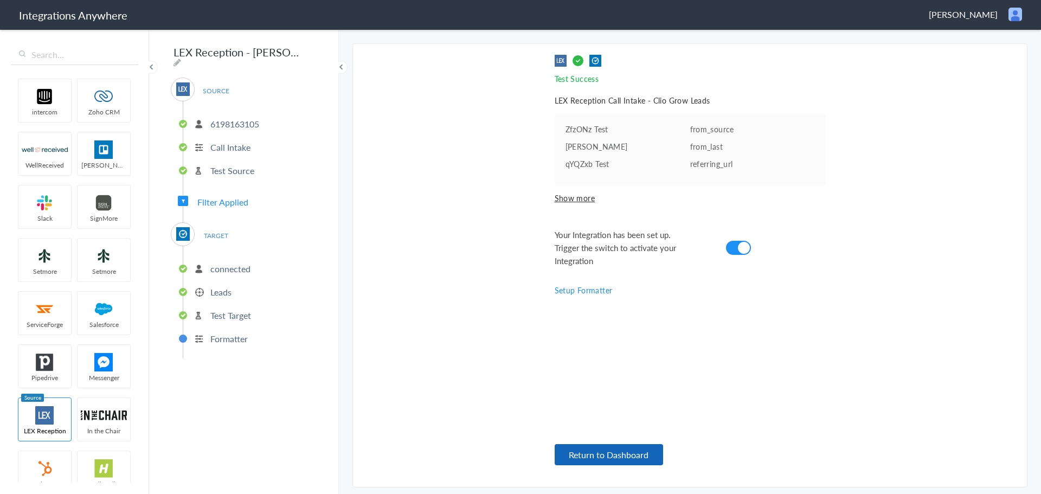
click at [615, 460] on button "Return to Dashboard" at bounding box center [609, 454] width 108 height 21
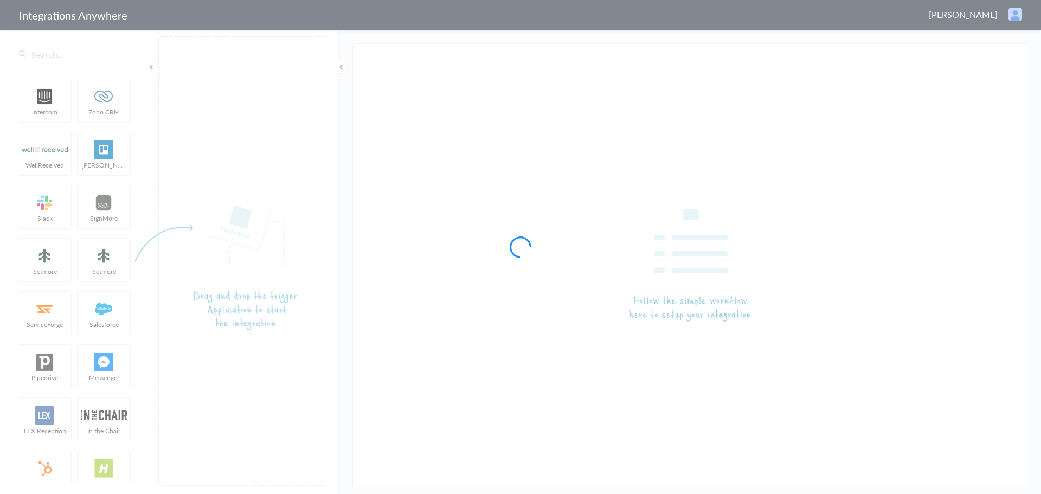
type input "LEX Reception - [PERSON_NAME]"
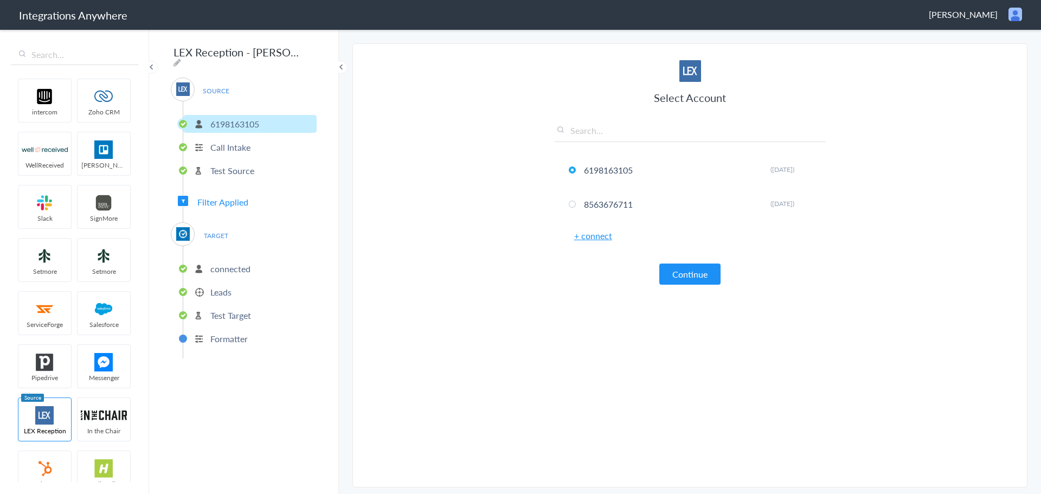
click at [229, 286] on p "Leads" at bounding box center [220, 292] width 21 height 12
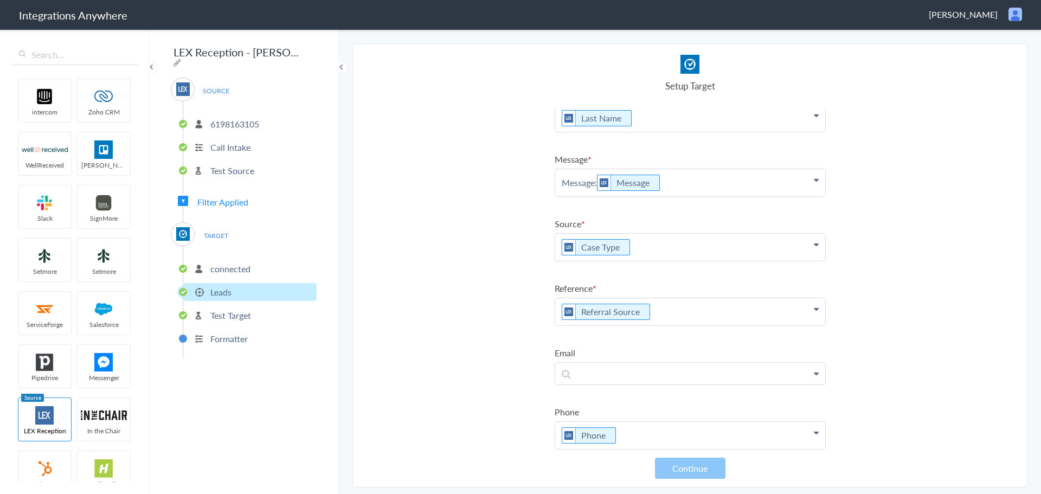
scroll to position [95, 0]
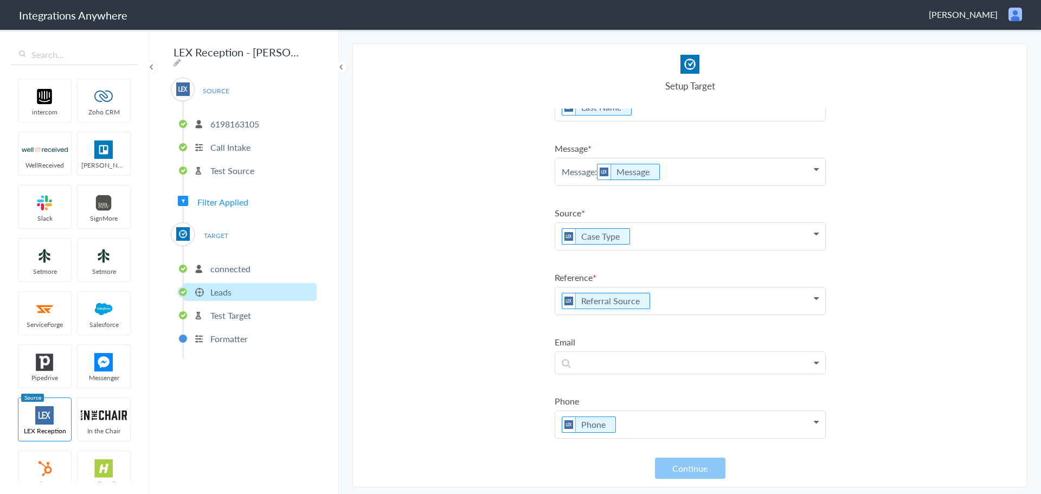
click at [558, 300] on p "Referral Source" at bounding box center [690, 300] width 270 height 27
click at [931, 209] on section "Select Account 6198163105 Rename Delete ([DATE]) 8563676711 Rename Delete ([DAT…" at bounding box center [689, 265] width 675 height 444
click at [695, 468] on button "Continue" at bounding box center [690, 468] width 70 height 21
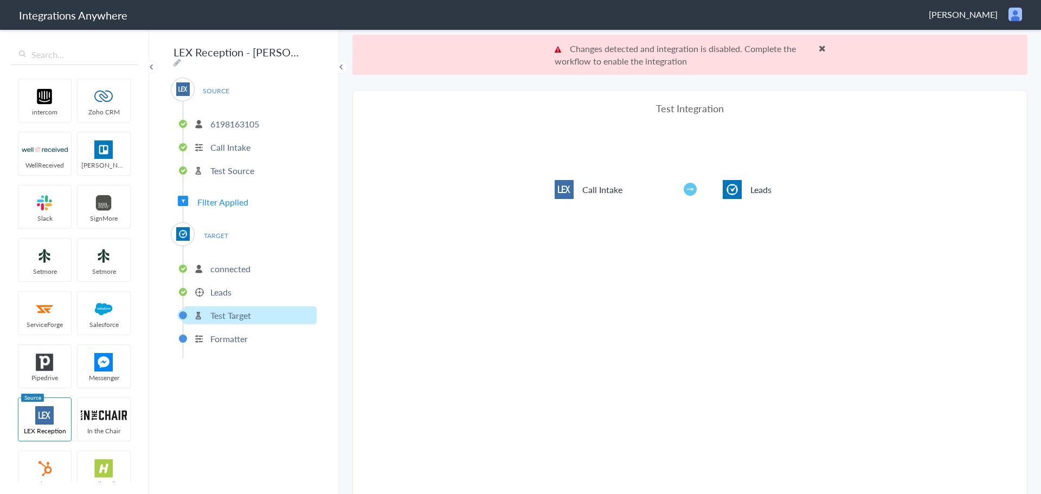
click at [819, 48] on span at bounding box center [822, 48] width 7 height 9
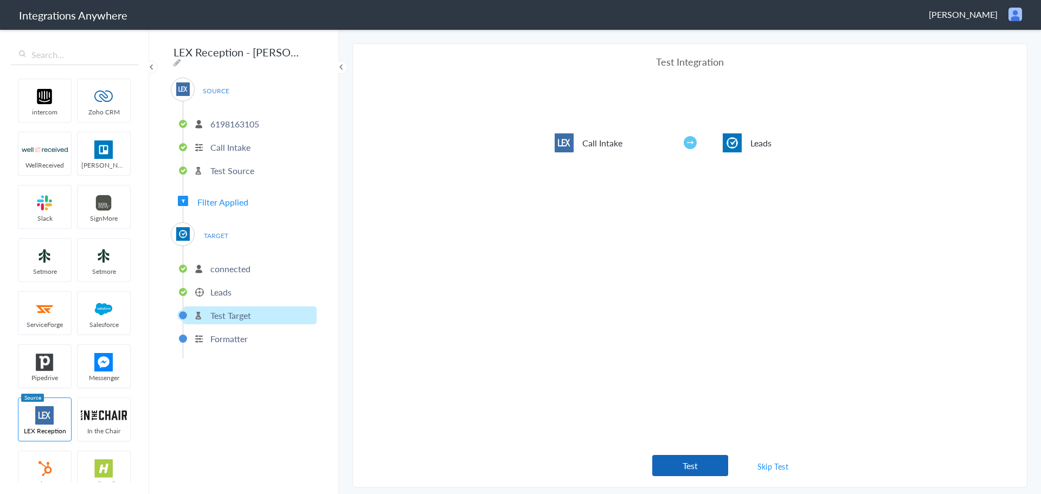
click at [689, 459] on button "Test" at bounding box center [690, 465] width 76 height 21
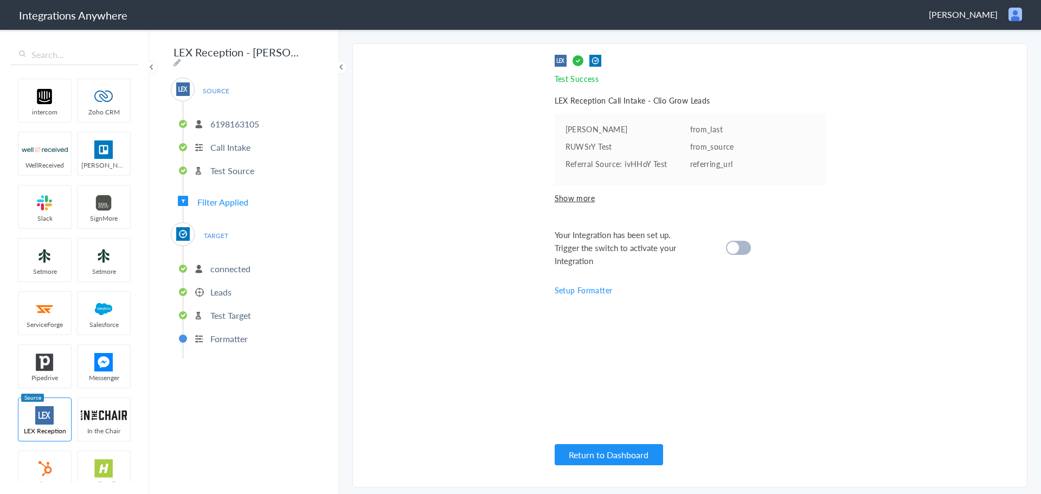
click at [743, 245] on div at bounding box center [738, 248] width 25 height 14
click at [627, 449] on button "Return to Dashboard" at bounding box center [609, 454] width 108 height 21
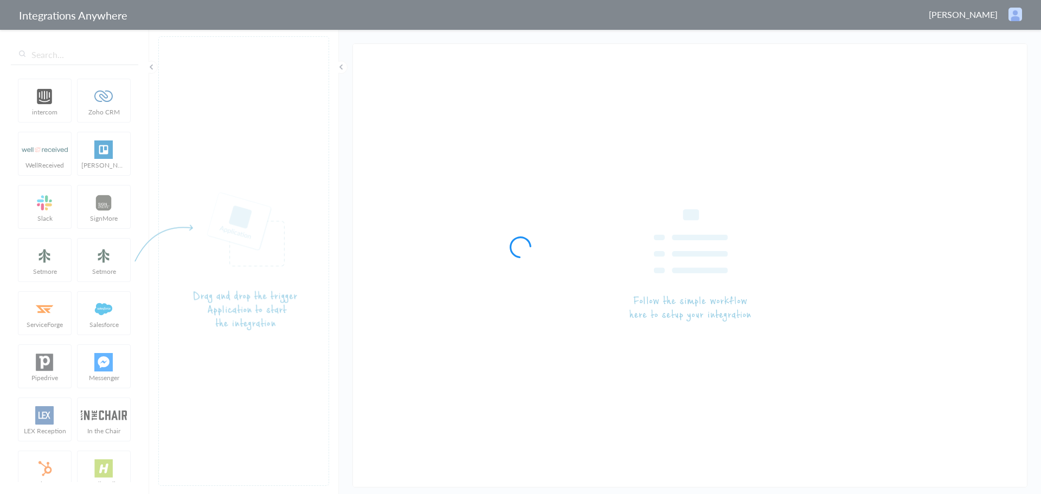
type input "LEX Reception - [PERSON_NAME]"
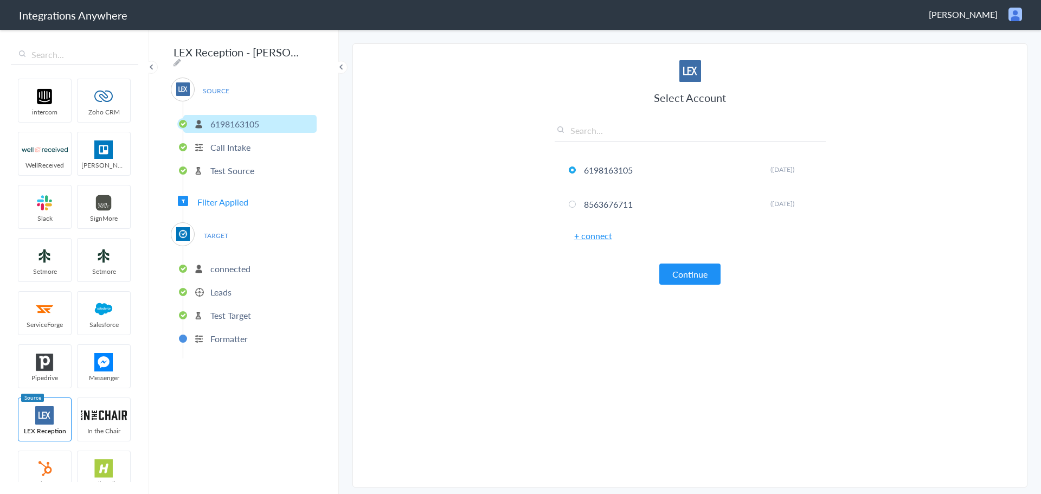
click at [689, 274] on button "Continue" at bounding box center [689, 273] width 61 height 21
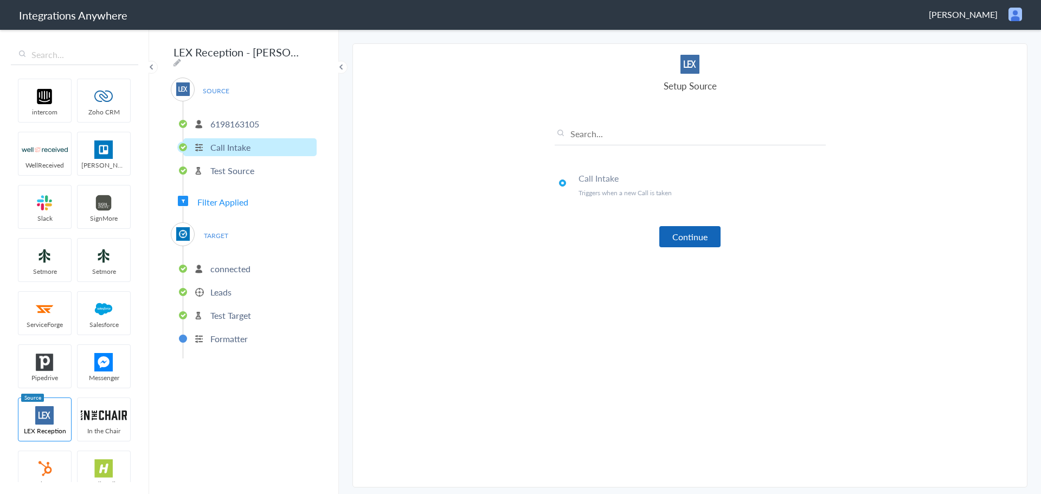
click at [688, 239] on button "Continue" at bounding box center [689, 236] width 61 height 21
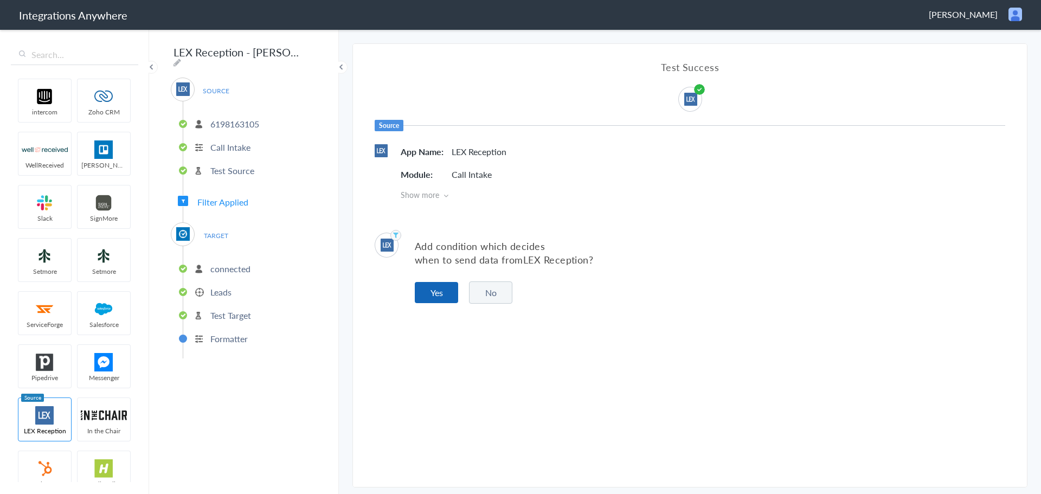
click at [440, 290] on button "Yes" at bounding box center [436, 292] width 43 height 21
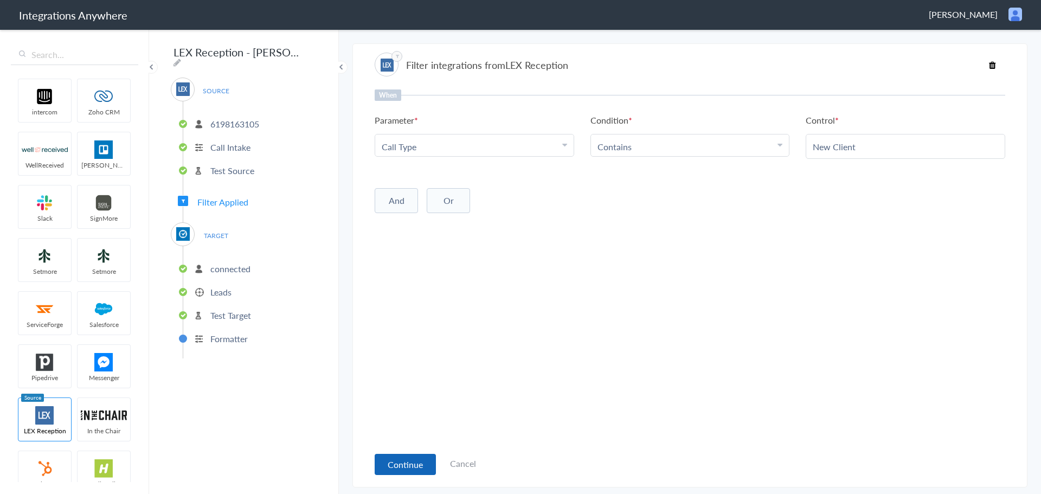
click at [410, 460] on button "Continue" at bounding box center [405, 464] width 61 height 21
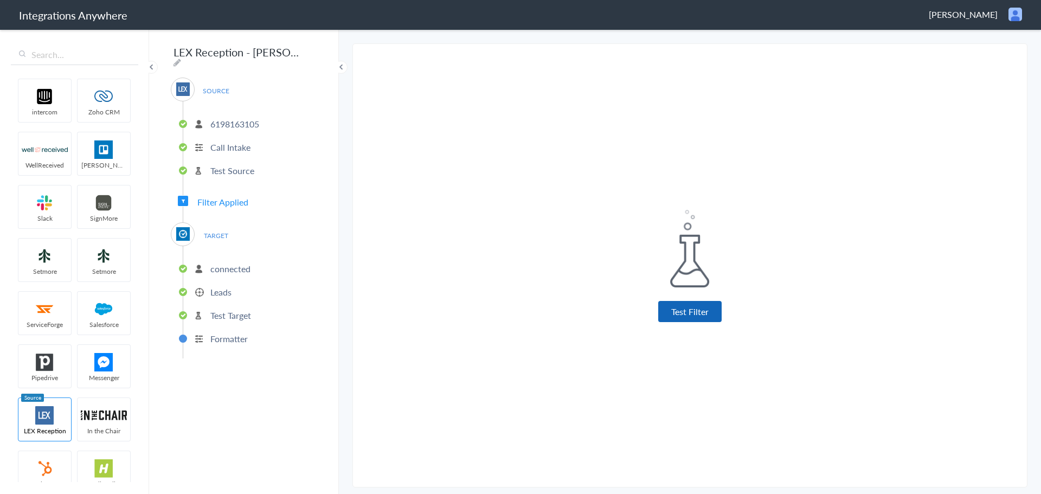
click at [706, 310] on button "Test Filter" at bounding box center [689, 311] width 63 height 21
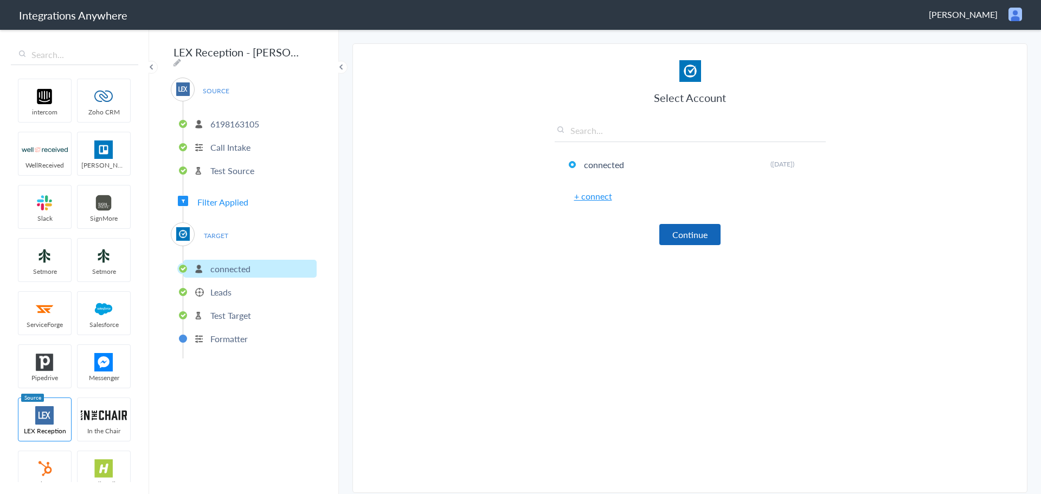
click at [694, 237] on button "Continue" at bounding box center [689, 234] width 61 height 21
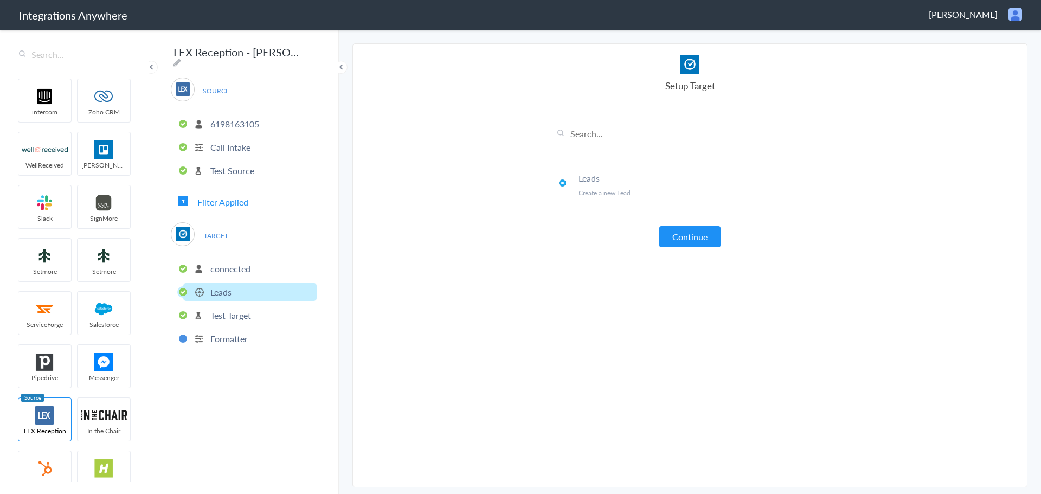
click at [694, 237] on button "Continue" at bounding box center [689, 236] width 61 height 21
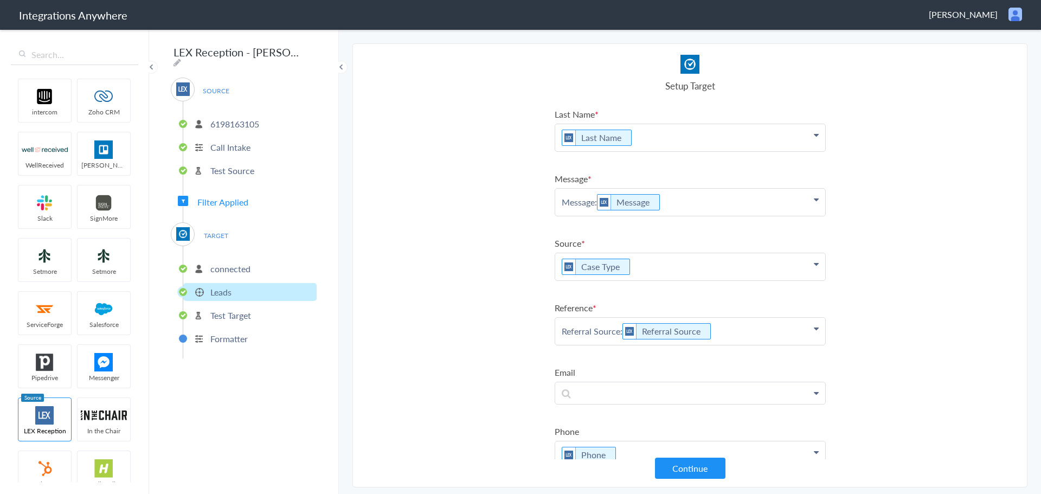
scroll to position [95, 0]
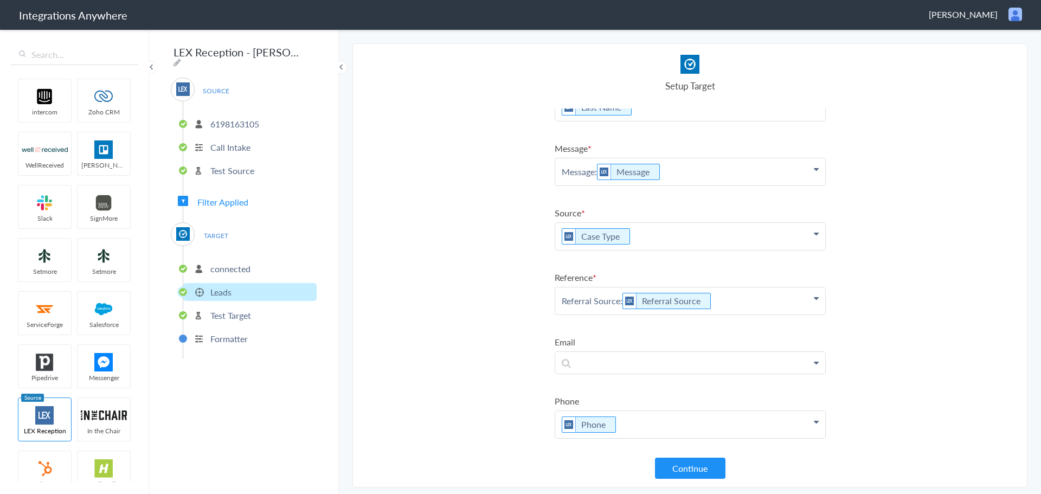
click at [698, 466] on button "Continue" at bounding box center [690, 468] width 70 height 21
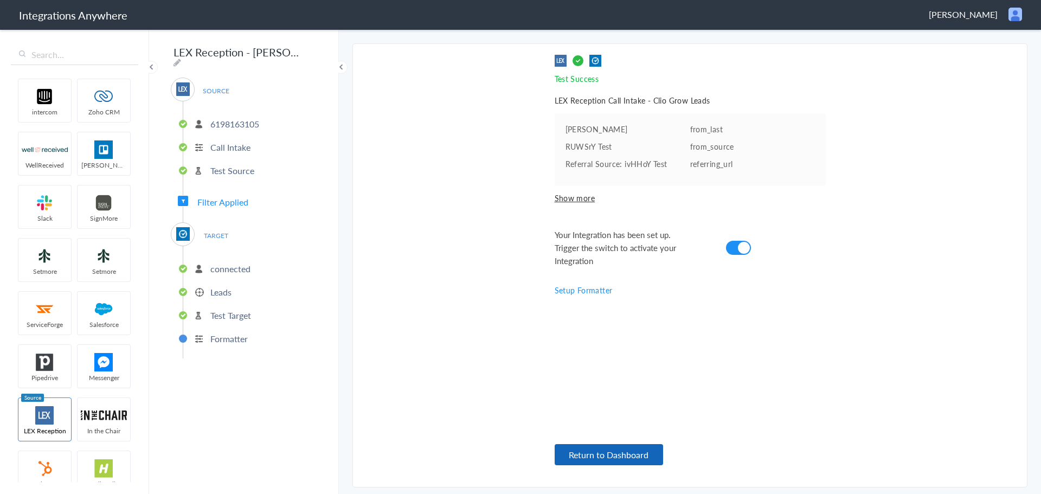
click at [611, 452] on button "Return to Dashboard" at bounding box center [609, 454] width 108 height 21
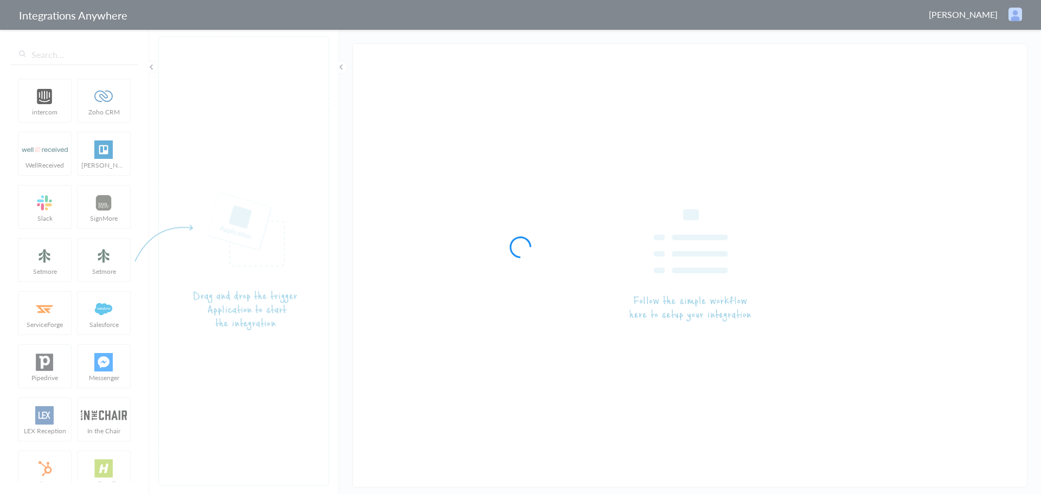
type input "LEX Reception - [PERSON_NAME]"
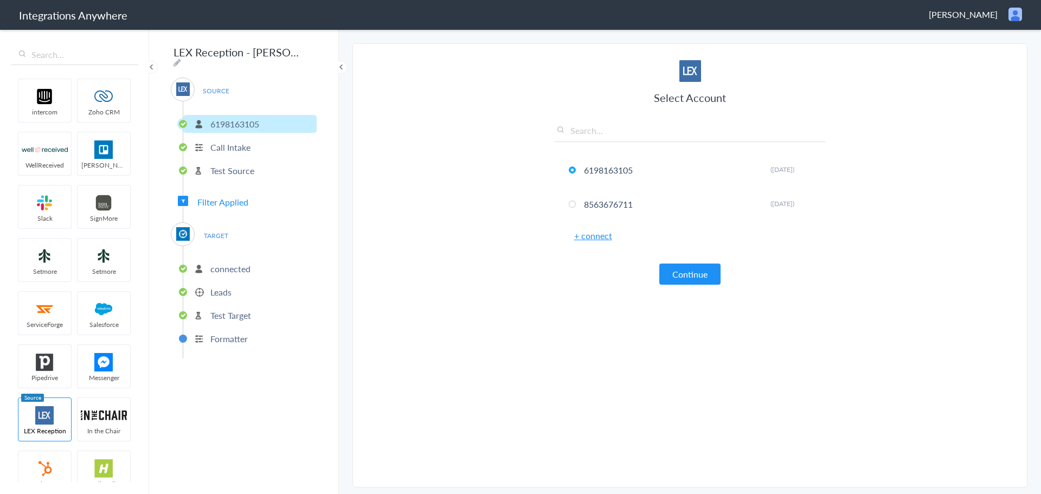
click at [229, 170] on p "Test Source" at bounding box center [232, 170] width 44 height 12
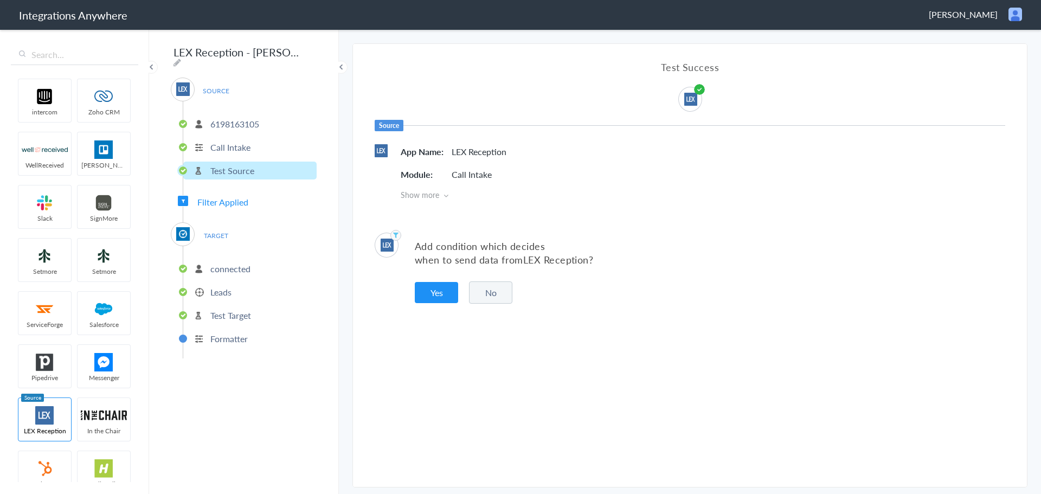
click at [226, 286] on p "Leads" at bounding box center [220, 292] width 21 height 12
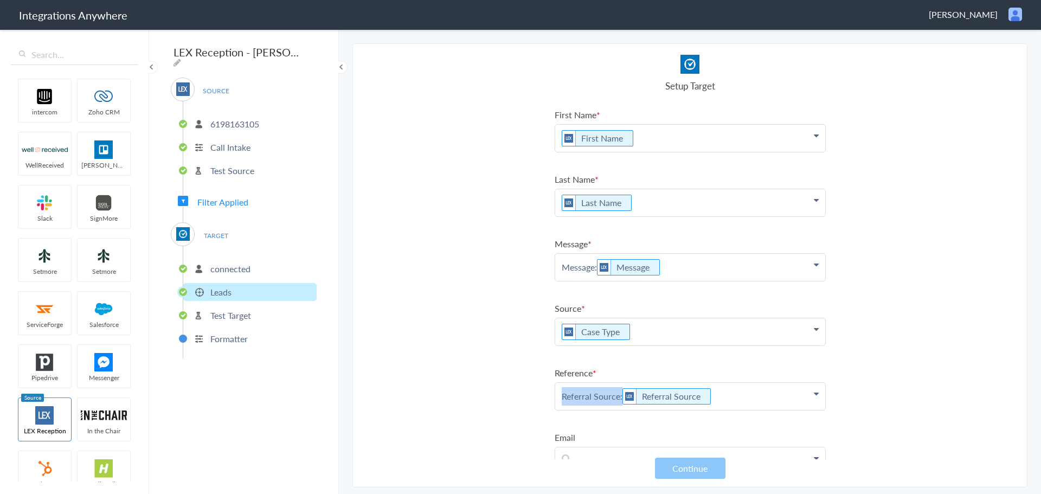
drag, startPoint x: 621, startPoint y: 396, endPoint x: 494, endPoint y: 390, distance: 126.4
click at [496, 390] on section "Select Account 6198163105 Rename Delete ([DATE]) 8563676711 Rename Delete ([DAT…" at bounding box center [689, 265] width 675 height 444
click at [695, 471] on button "Continue" at bounding box center [690, 468] width 70 height 21
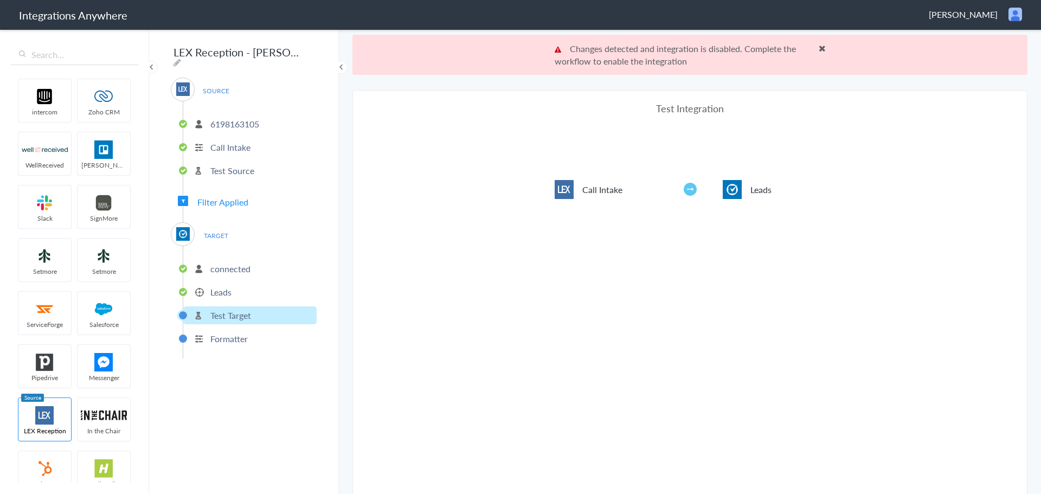
click at [819, 47] on span at bounding box center [822, 48] width 7 height 9
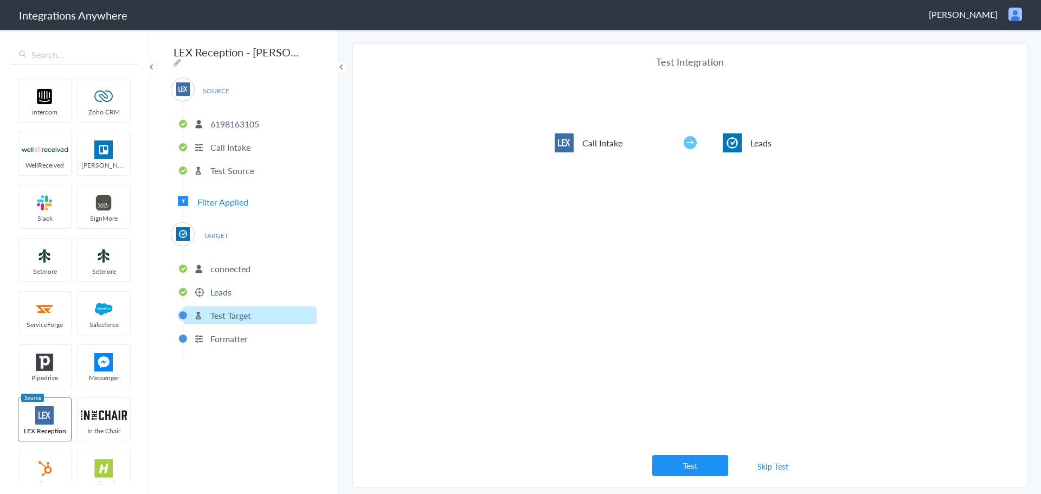
click at [687, 463] on button "Test" at bounding box center [690, 465] width 76 height 21
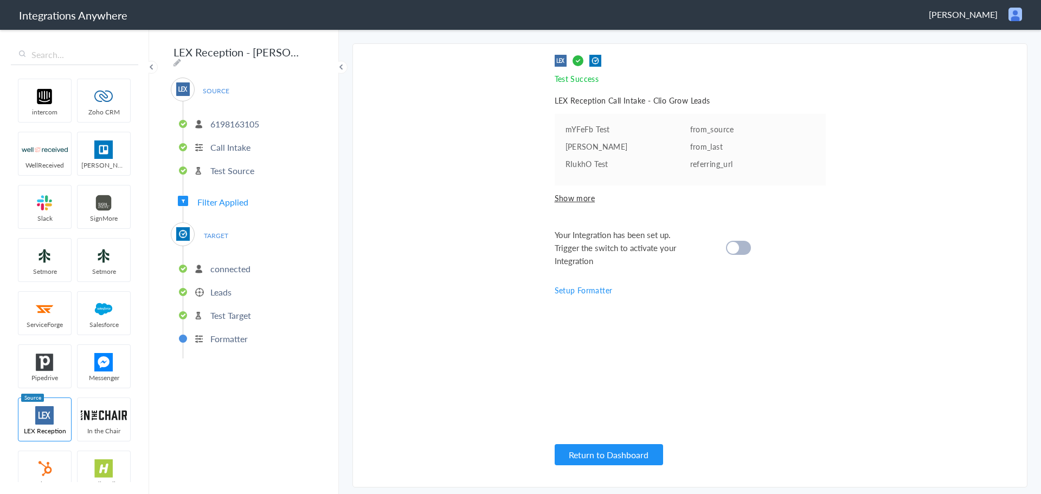
click at [741, 246] on div at bounding box center [738, 248] width 25 height 14
click at [609, 453] on button "Return to Dashboard" at bounding box center [609, 454] width 108 height 21
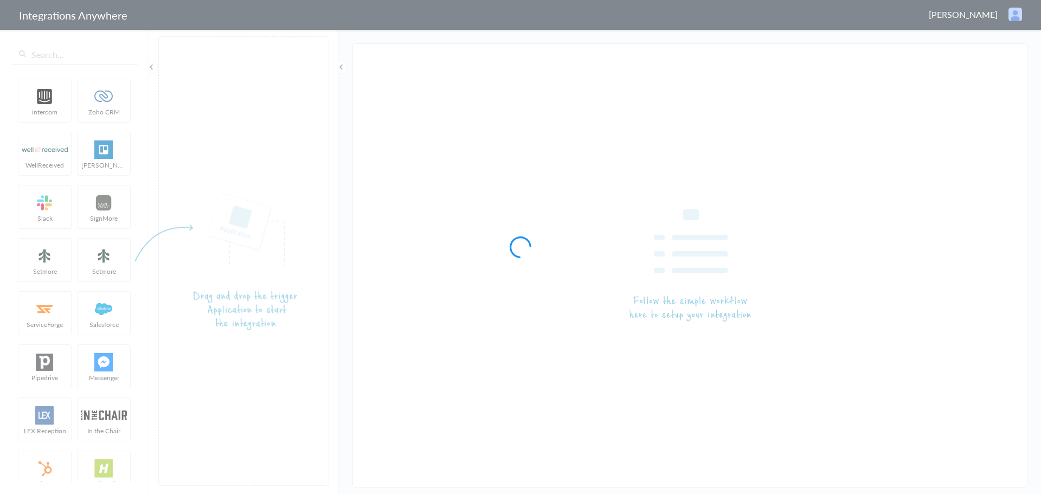
type input "LEX Reception - [PERSON_NAME]"
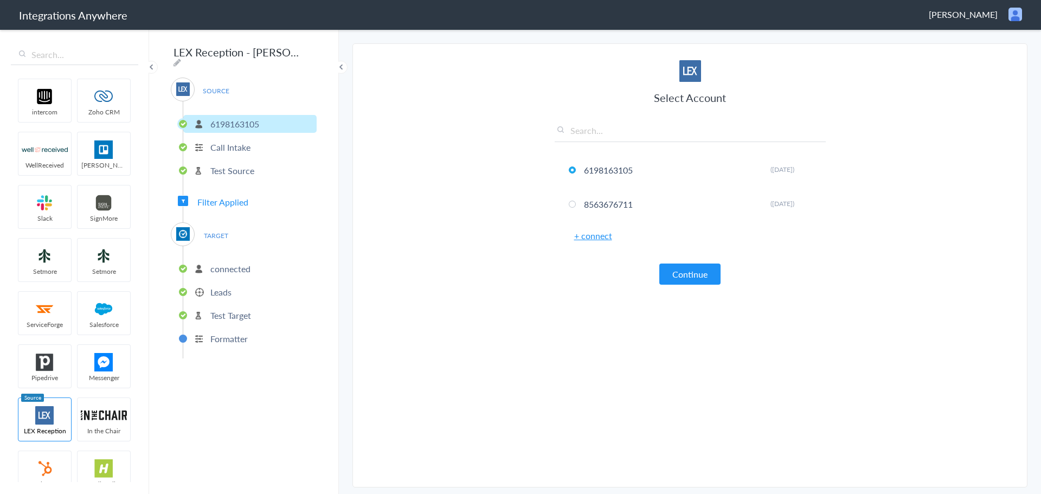
click at [235, 143] on p "Call Intake" at bounding box center [230, 147] width 40 height 12
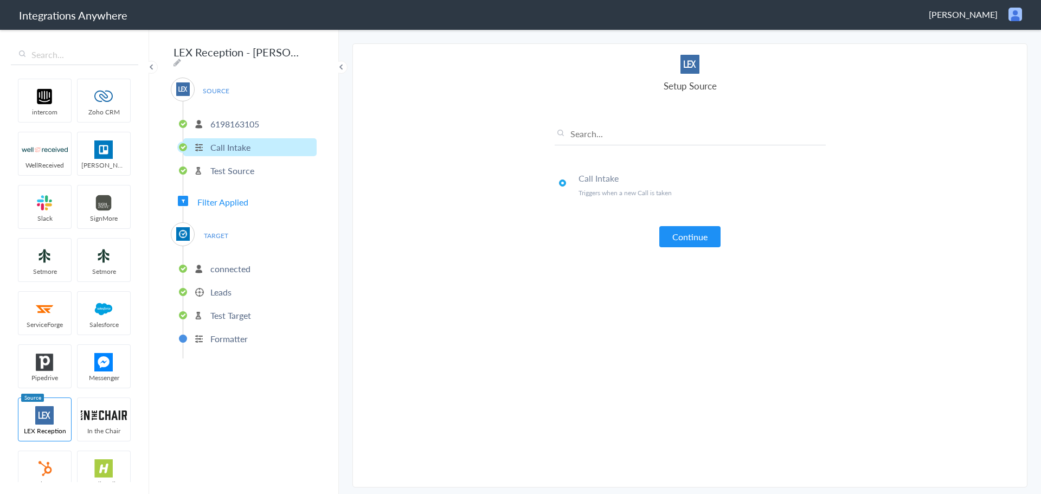
click at [228, 171] on p "Test Source" at bounding box center [232, 170] width 44 height 12
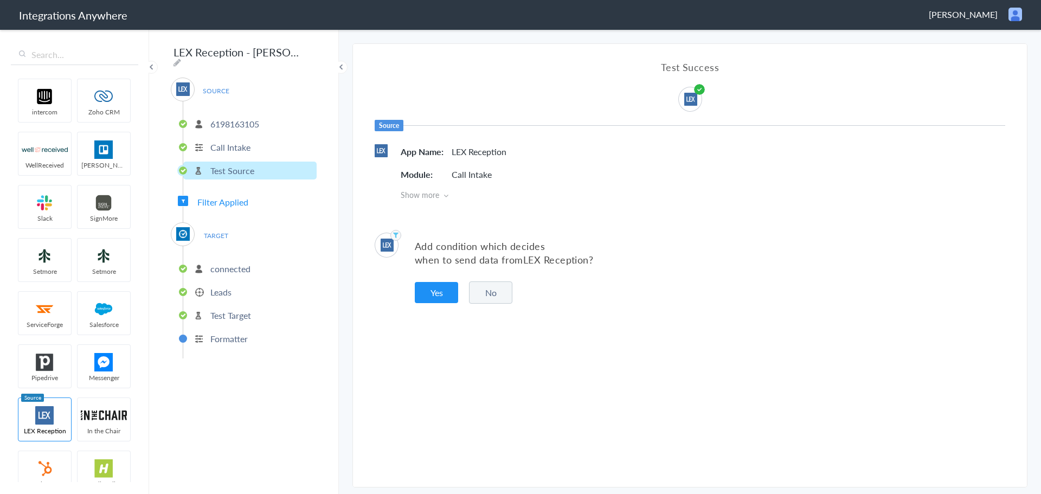
click at [223, 271] on li "connected" at bounding box center [249, 269] width 133 height 18
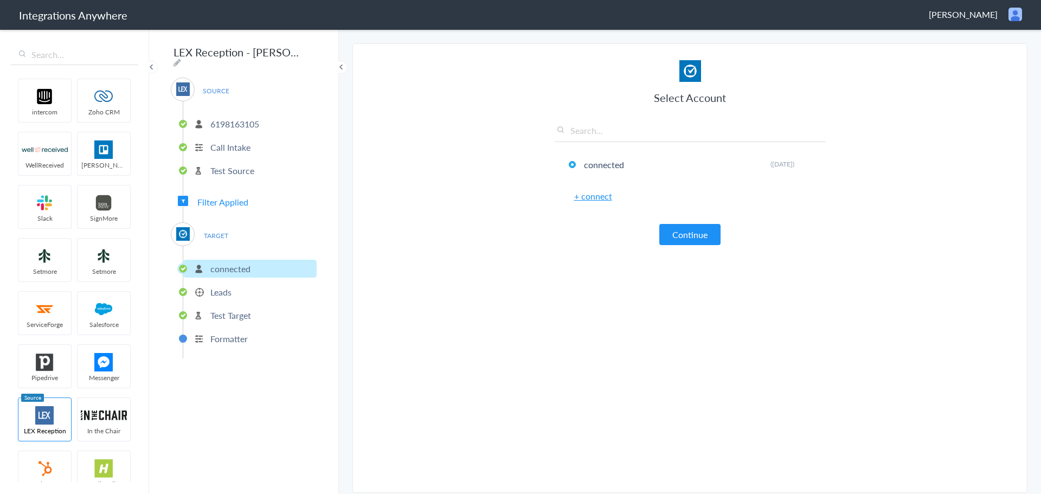
click at [227, 287] on p "Leads" at bounding box center [220, 292] width 21 height 12
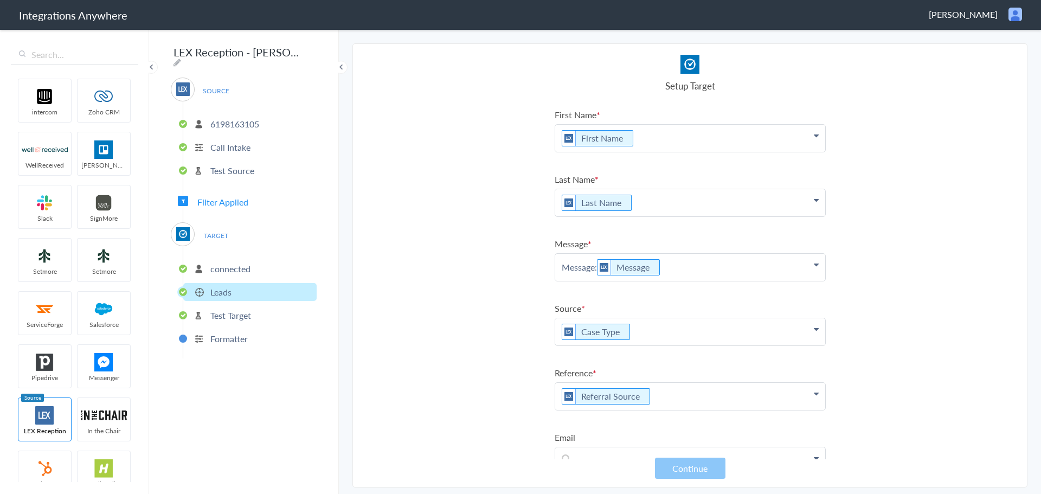
click at [947, 332] on section "Select Account 6198163105 Rename Delete ([DATE]) 8563676711 Rename Delete ([DAT…" at bounding box center [689, 265] width 675 height 444
